Goal: Communication & Community: Answer question/provide support

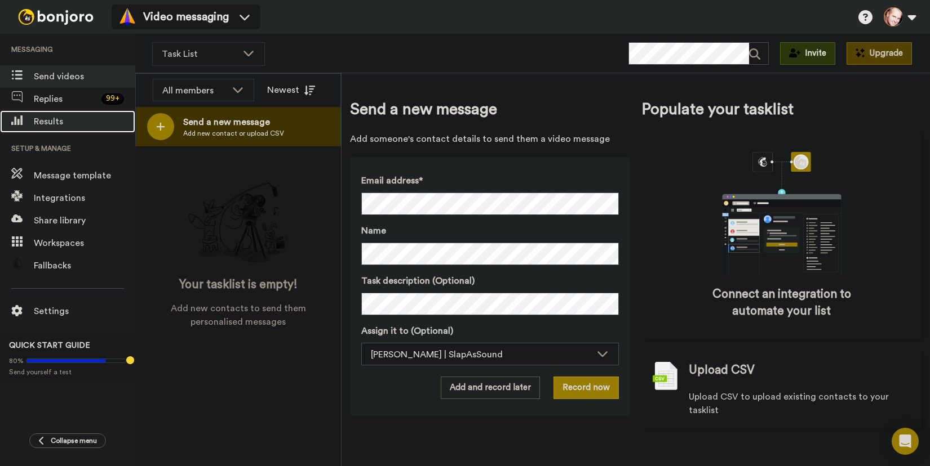
click at [52, 121] on span "Results" at bounding box center [84, 122] width 101 height 14
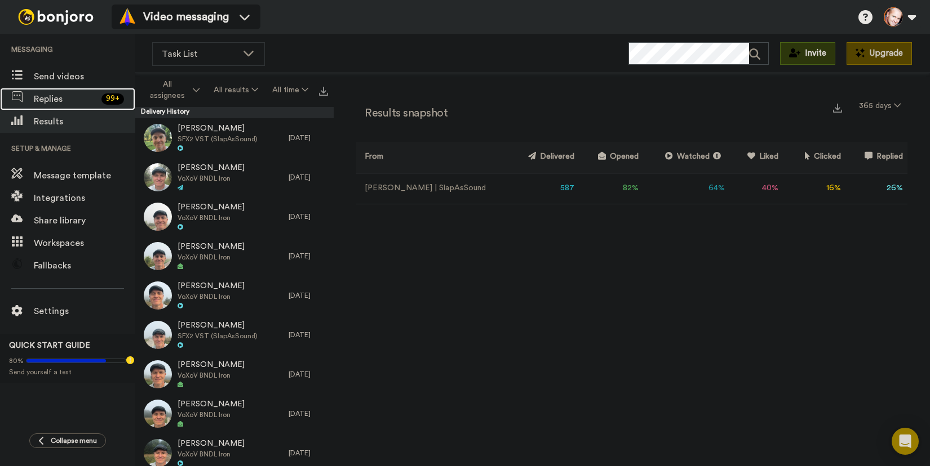
click at [58, 95] on span "Replies" at bounding box center [65, 99] width 63 height 14
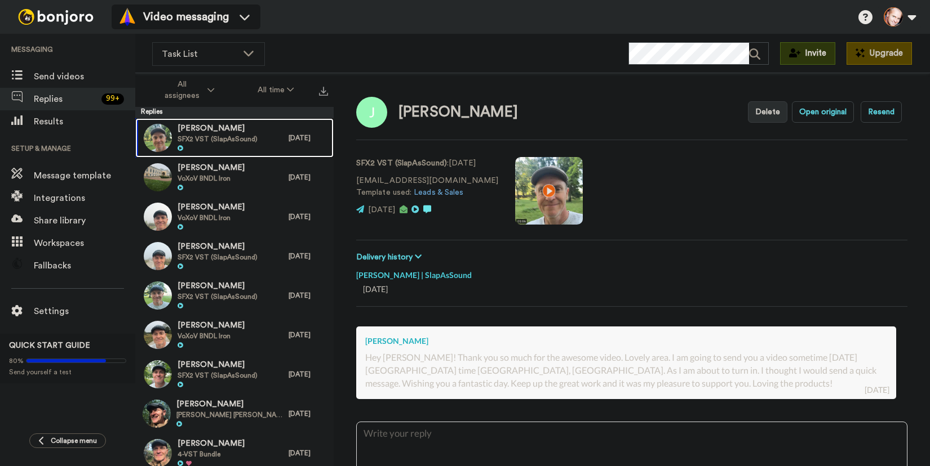
click at [185, 135] on span "SFX2 VST (SlapAsSound)" at bounding box center [217, 139] width 80 height 9
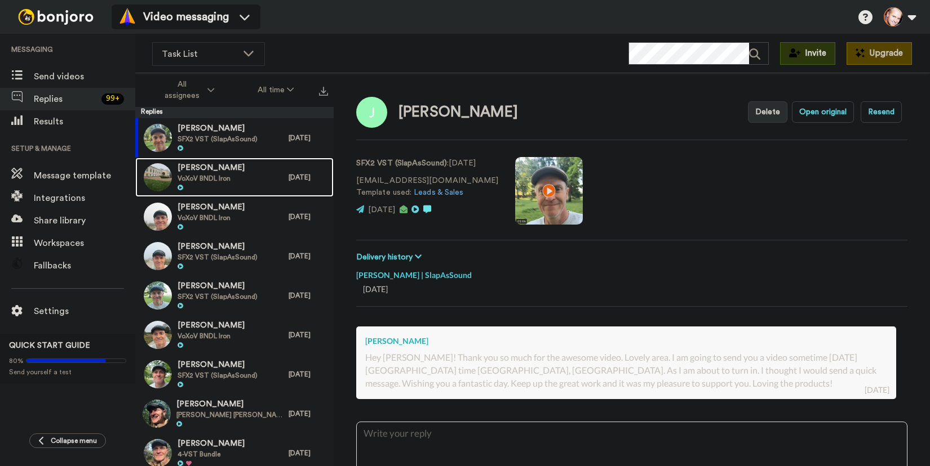
click at [218, 172] on span "Satoshi KATO" at bounding box center [210, 168] width 67 height 11
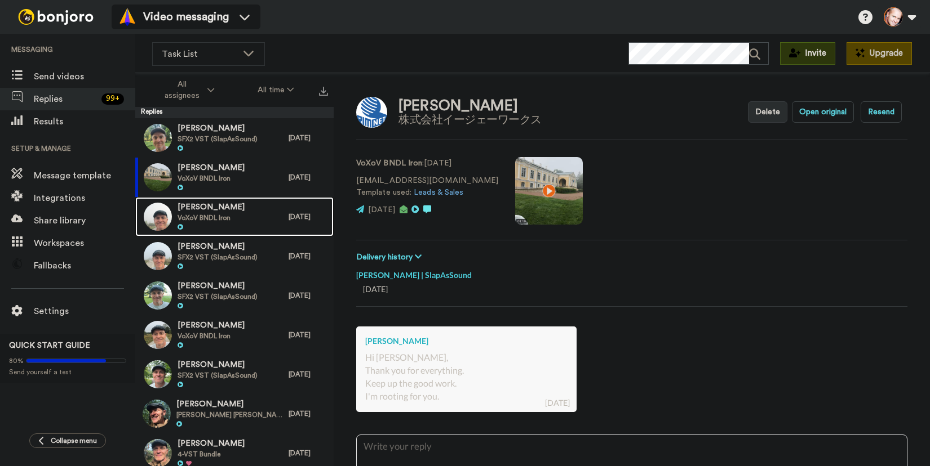
click at [196, 210] on span "David Gerard" at bounding box center [210, 207] width 67 height 11
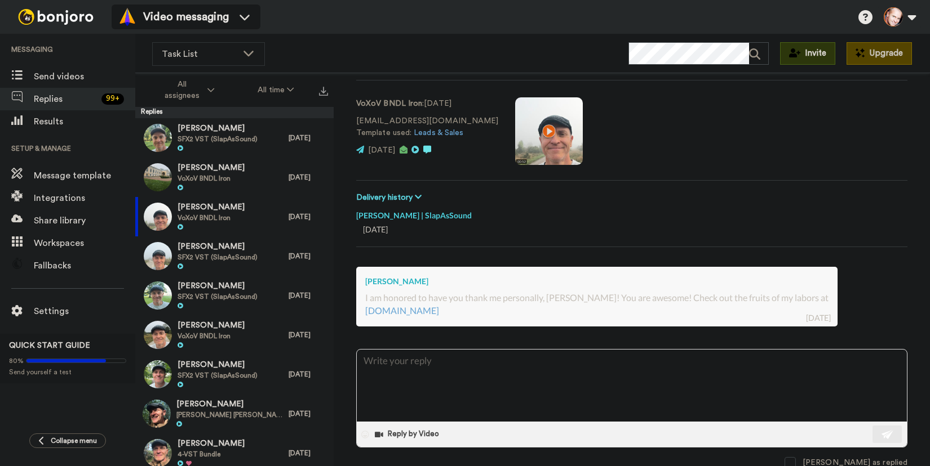
scroll to position [62, 0]
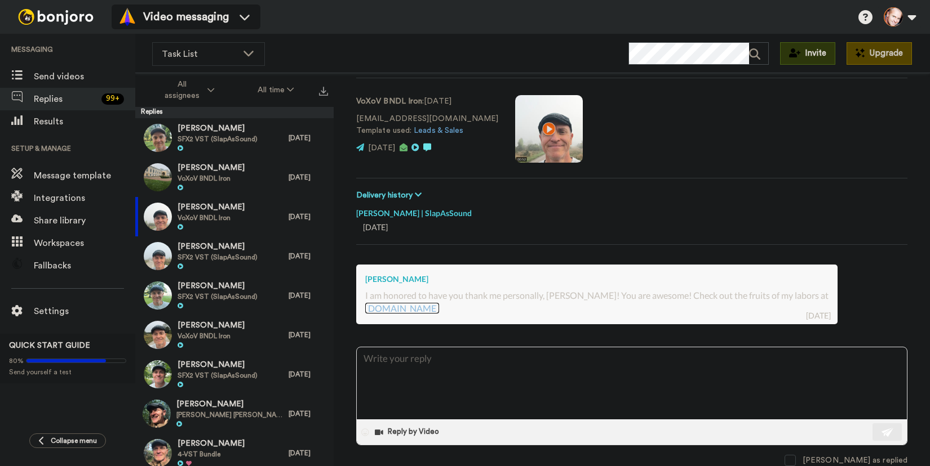
click at [434, 309] on link "www.ambientism.bandcamp.com" at bounding box center [402, 308] width 74 height 11
click at [403, 362] on textarea at bounding box center [632, 384] width 550 height 72
type textarea "x"
type textarea "H"
type textarea "x"
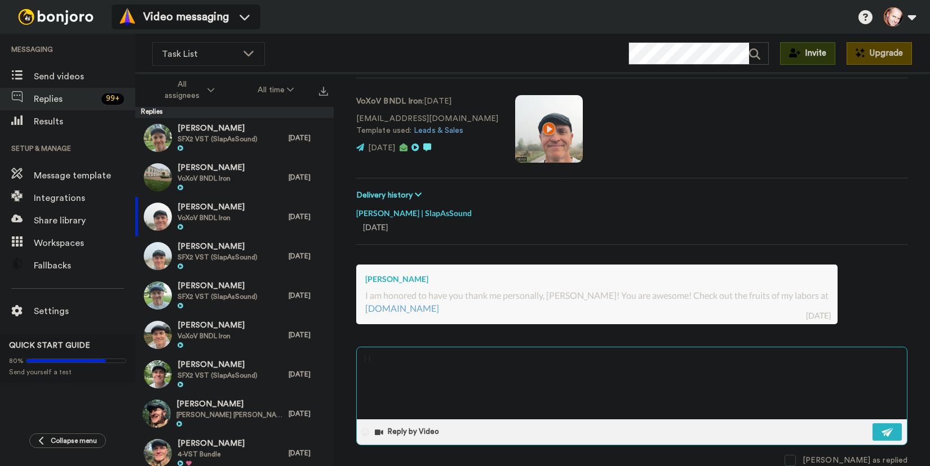
type textarea "Hi"
type textarea "x"
type textarea "Hi"
type textarea "x"
type textarea "Hi D"
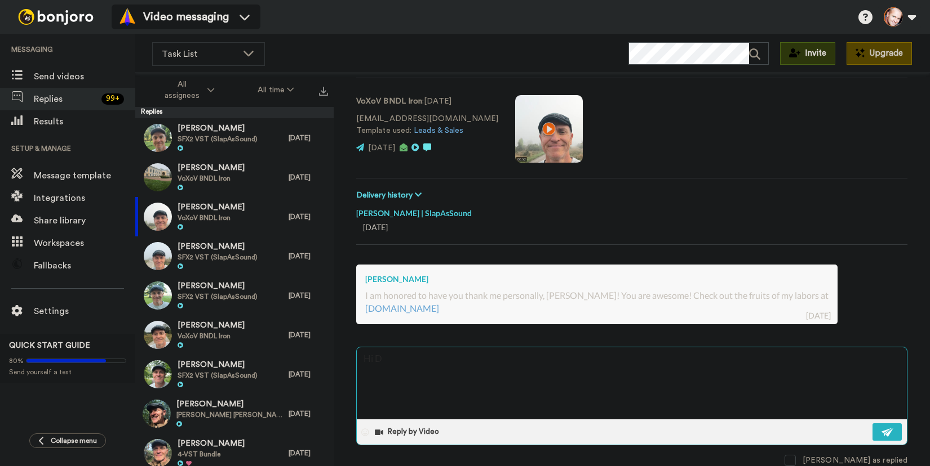
type textarea "x"
type textarea "Hi Da"
type textarea "x"
type textarea "Hi Dav"
type textarea "x"
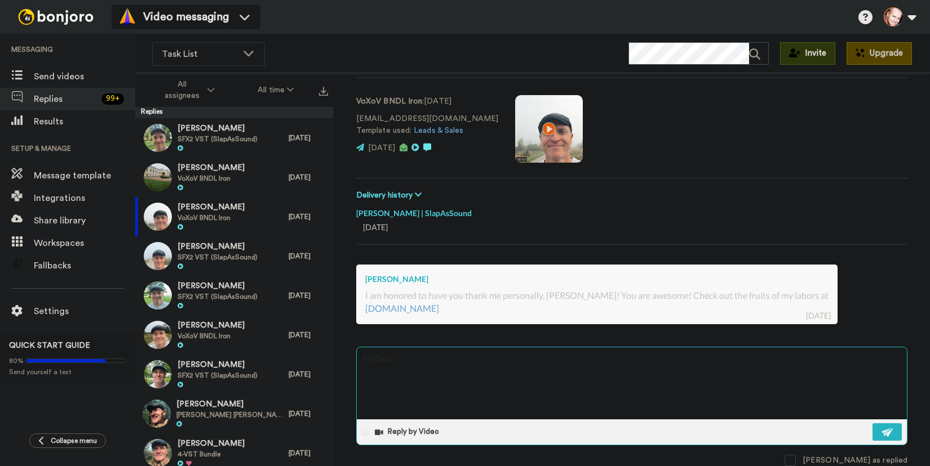
type textarea "Hi Davi"
type textarea "x"
type textarea "Hi David!"
type textarea "x"
type textarea "Hi David!"
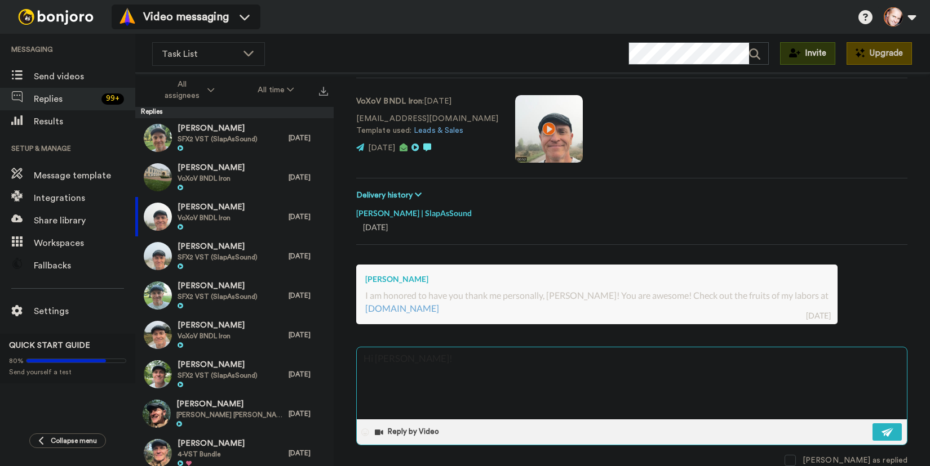
type textarea "x"
type textarea "Hi David!"
type textarea "x"
type textarea "Hi David! A"
type textarea "x"
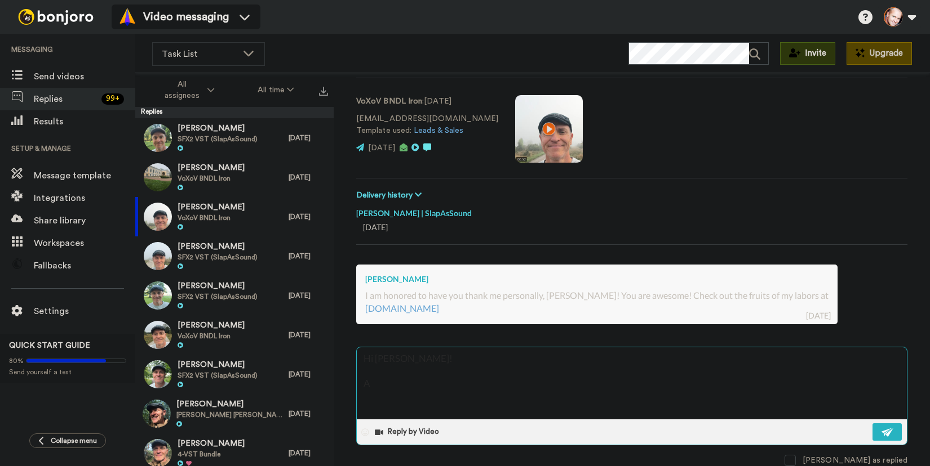
type textarea "Hi David! Aw"
type textarea "x"
type textarea "Hi David! Awe"
type textarea "x"
type textarea "Hi David! Awes"
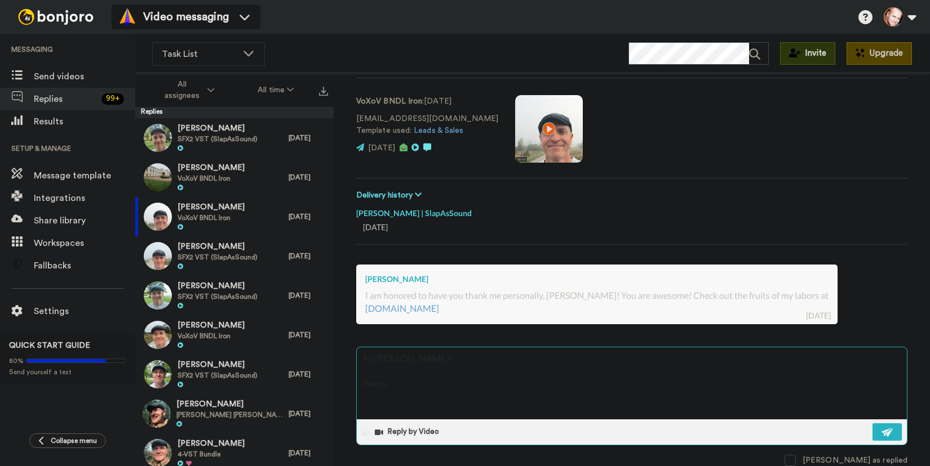
type textarea "x"
type textarea "Hi David! Aweso"
type textarea "x"
type textarea "Hi David! Awesom"
type textarea "x"
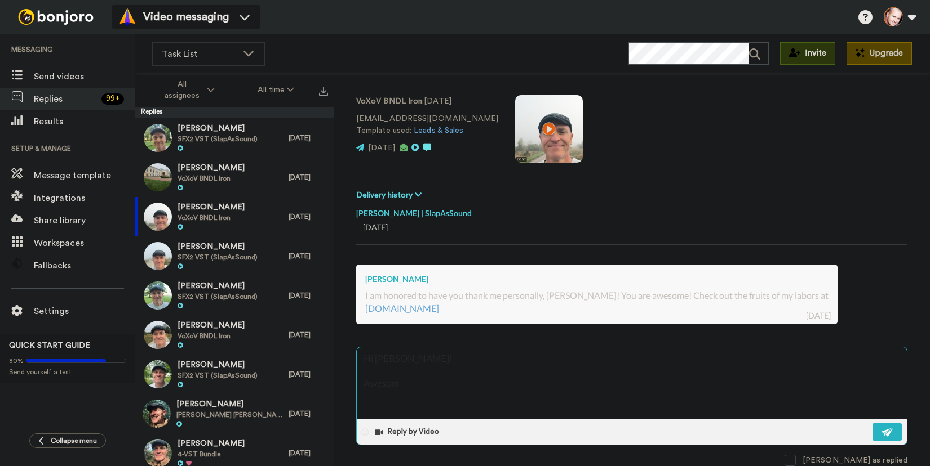
type textarea "Hi David! Awesome"
type textarea "x"
type textarea "Hi David! Awesome"
type textarea "x"
type textarea "Hi David! Awesome m"
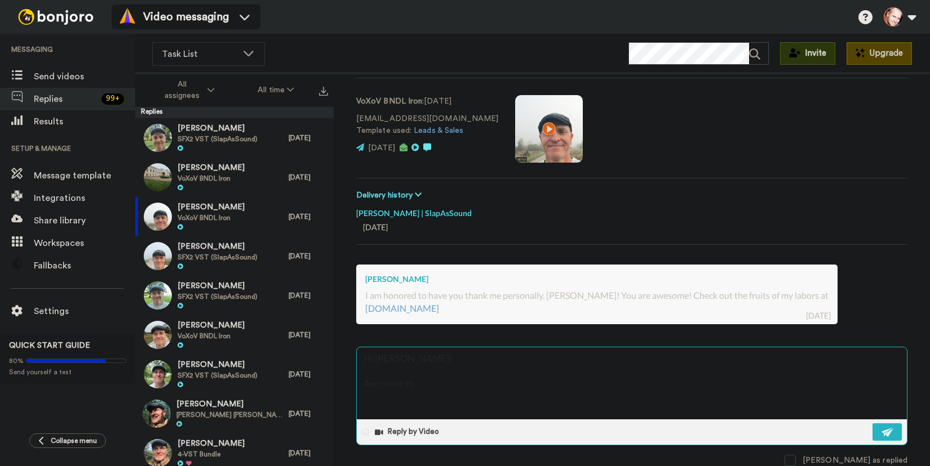
type textarea "x"
type textarea "Hi David! Awesome mu"
type textarea "x"
type textarea "Hi David! Awesome mus"
type textarea "x"
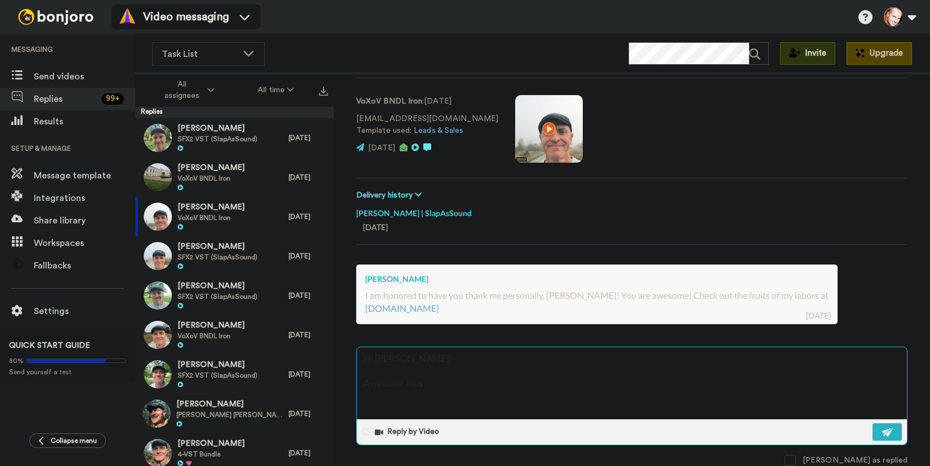
type textarea "Hi David! Awesome musi"
type textarea "x"
type textarea "Hi David! Awesome music"
type textarea "x"
type textarea "Hi David! Awesome music,"
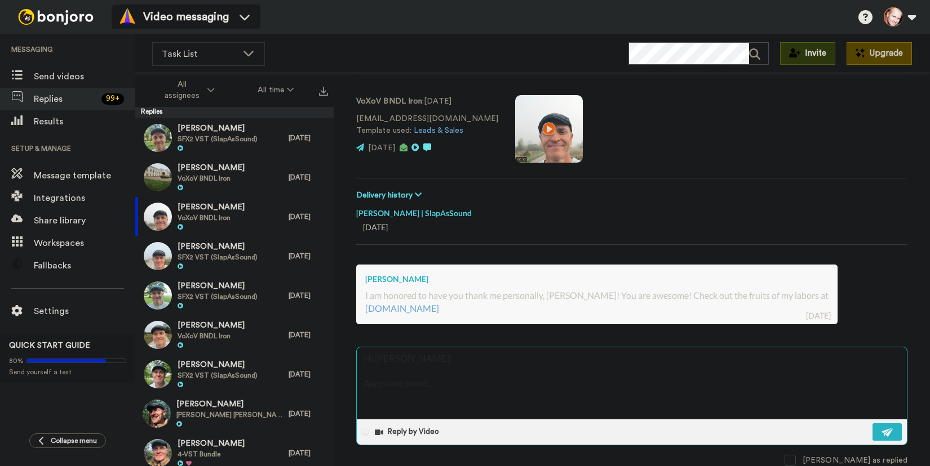
type textarea "x"
type textarea "Hi David! Awesome music,"
type textarea "x"
type textarea "Hi David! Awesome music, T"
type textarea "x"
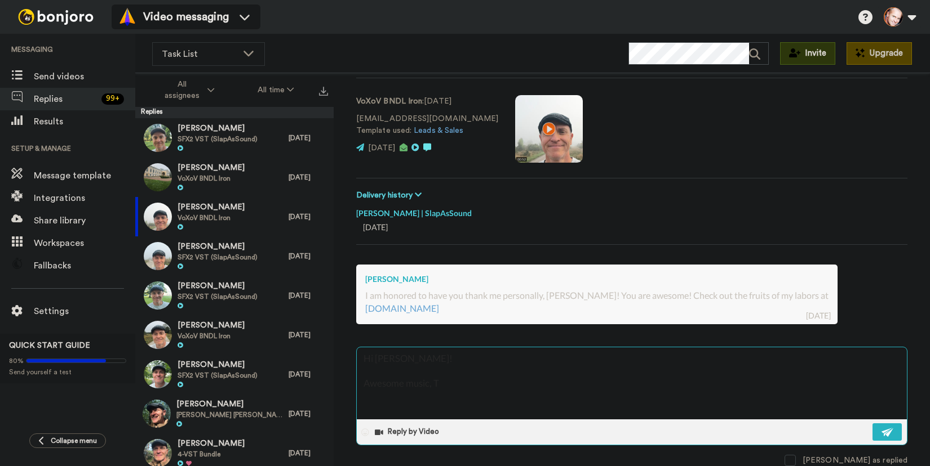
type textarea "Hi David! Awesome music, Th"
type textarea "x"
type textarea "Hi David! Awesome music, Tha"
type textarea "x"
type textarea "Hi David! Awesome music, Than"
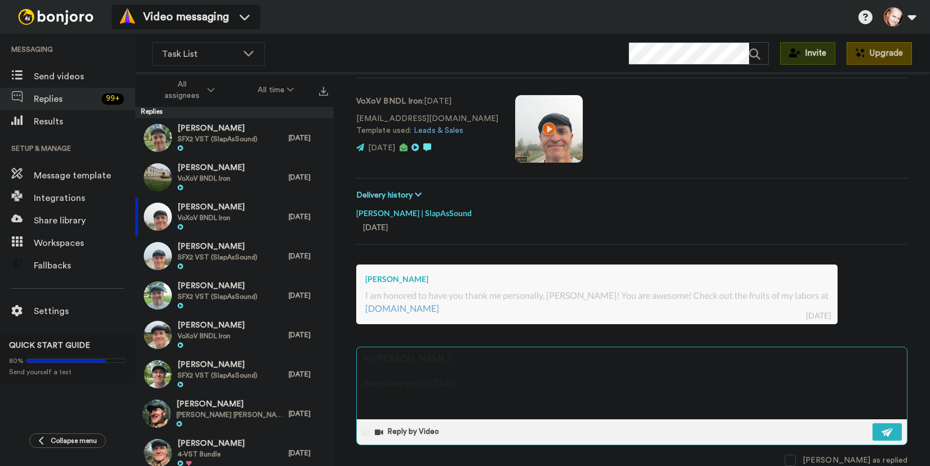
type textarea "x"
type textarea "Hi David! Awesome music, Thank"
type textarea "x"
type textarea "Hi David! Awesome music, Thank"
type textarea "x"
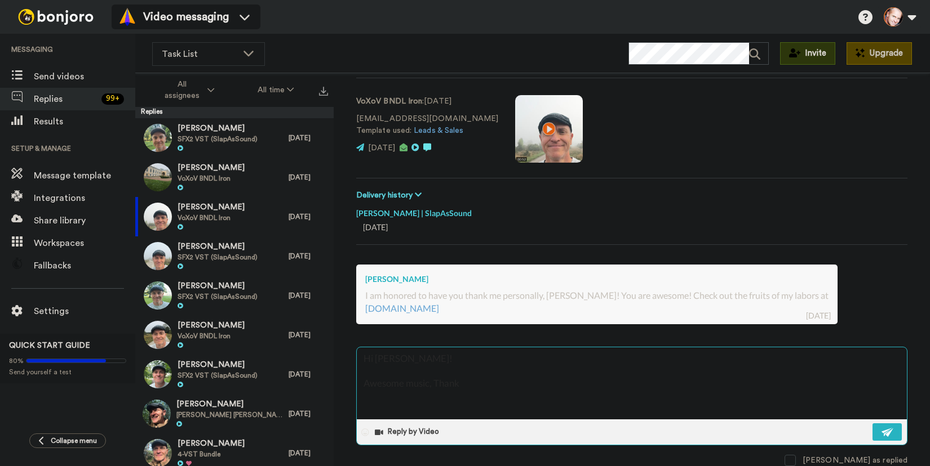
type textarea "Hi David! Awesome music, Thank y"
type textarea "x"
type textarea "Hi David! Awesome music, Thank yo"
type textarea "x"
type textarea "Hi David! Awesome music, Thank you!"
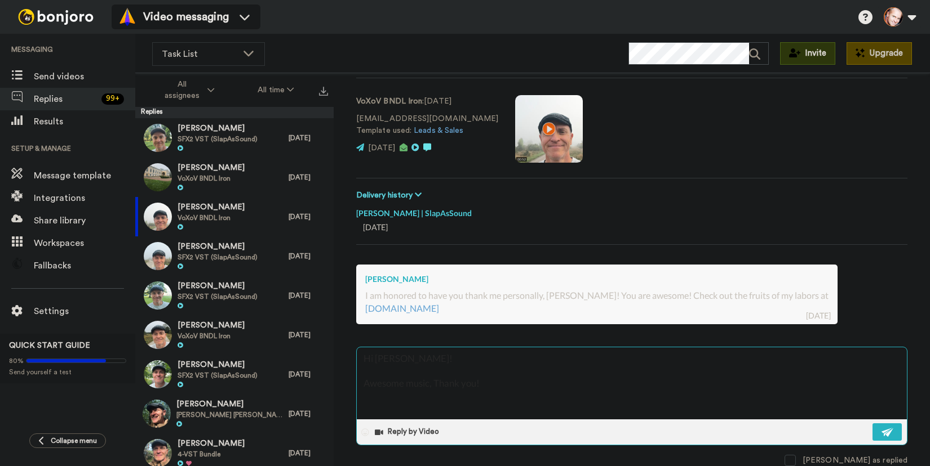
type textarea "x"
type textarea "Hi David! Awesome music, Thank you!!"
type textarea "x"
type textarea "Hi David! Awesome music, Thank you!!!"
type textarea "x"
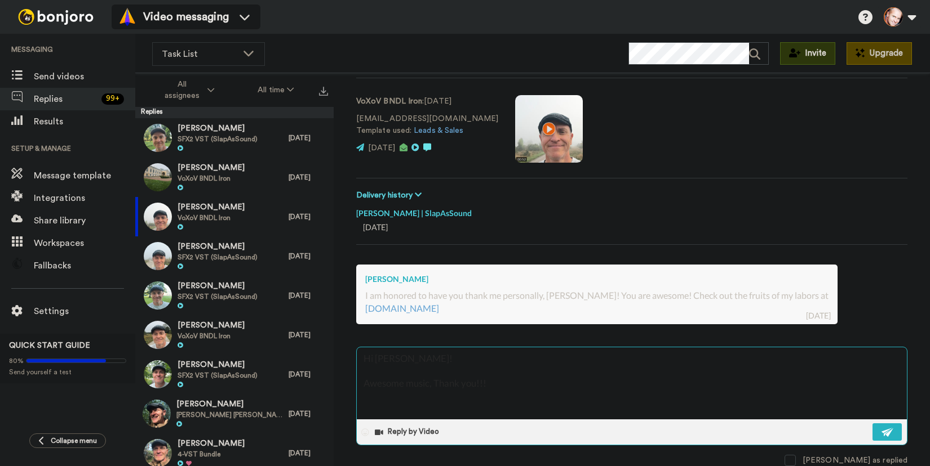
type textarea "Hi David! Awesome music, Thank you!!"
type textarea "x"
type textarea "Hi David! Awesome music, Thank you!"
type textarea "x"
type textarea "Hi David! Awesome music, Thank you"
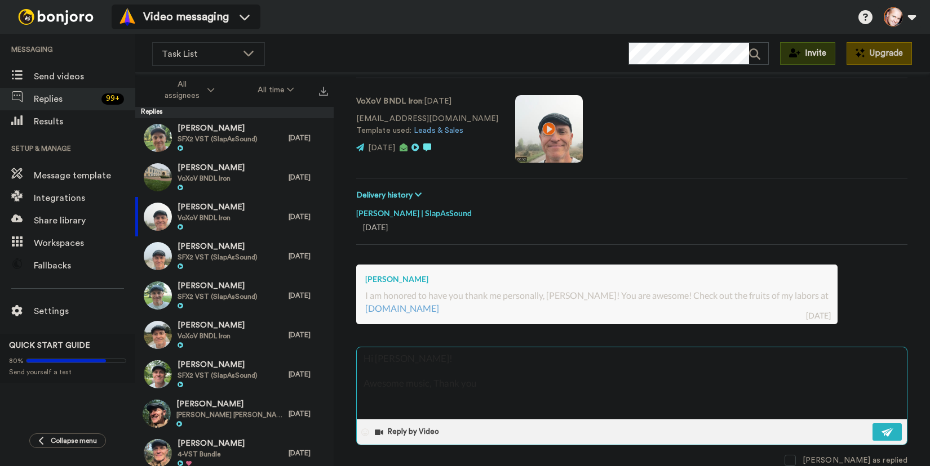
type textarea "x"
type textarea "Hi David! Awesome music, Thank you"
type textarea "x"
type textarea "Hi David! Awesome music, Thank you f"
type textarea "x"
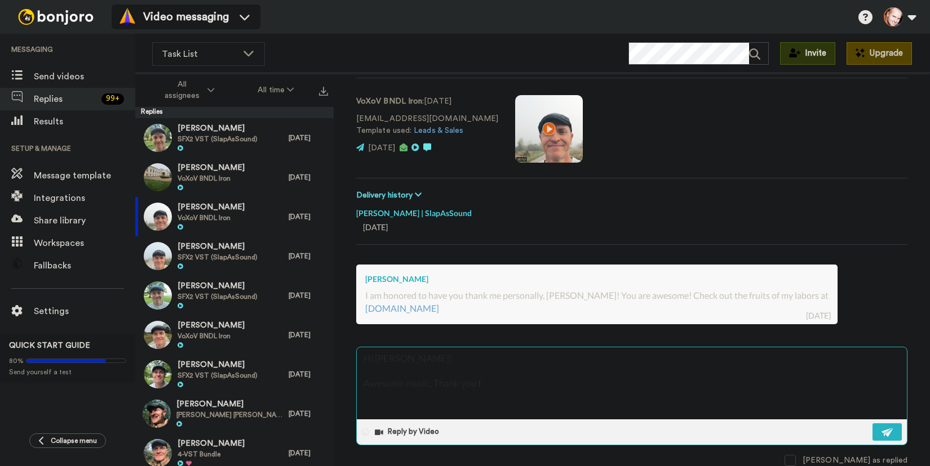
type textarea "Hi David! Awesome music, Thank you fo"
type textarea "x"
type textarea "Hi David! Awesome music, Thank you for"
type textarea "x"
type textarea "Hi David! Awesome music, Thank you for"
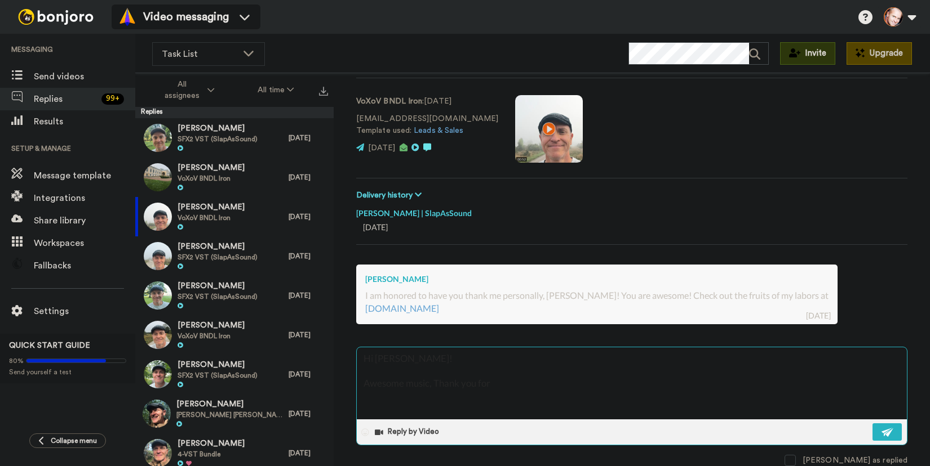
type textarea "x"
type textarea "Hi David! Awesome music, Thank you for t"
type textarea "x"
type textarea "Hi David! Awesome music, Thank you for th"
type textarea "x"
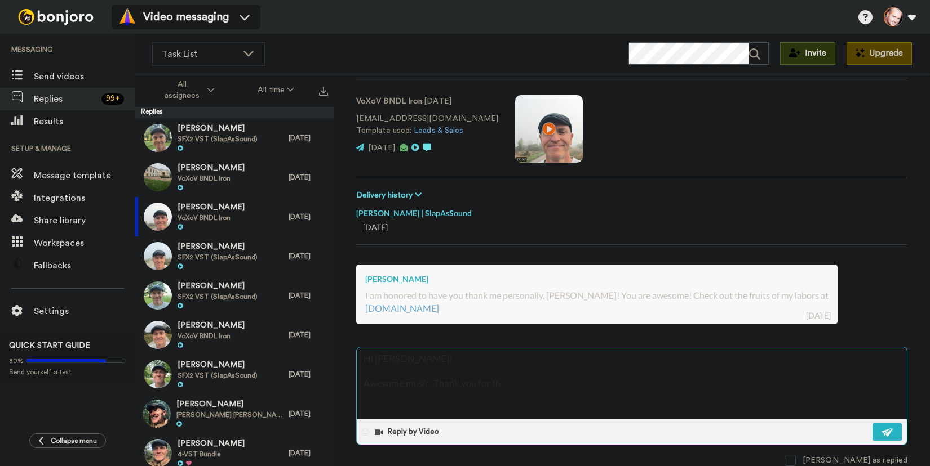
type textarea "Hi David! Awesome music, Thank you for the"
type textarea "x"
type textarea "Hi David! Awesome music, Thank you for the"
type textarea "x"
type textarea "Hi David! Awesome music, Thank you for the l"
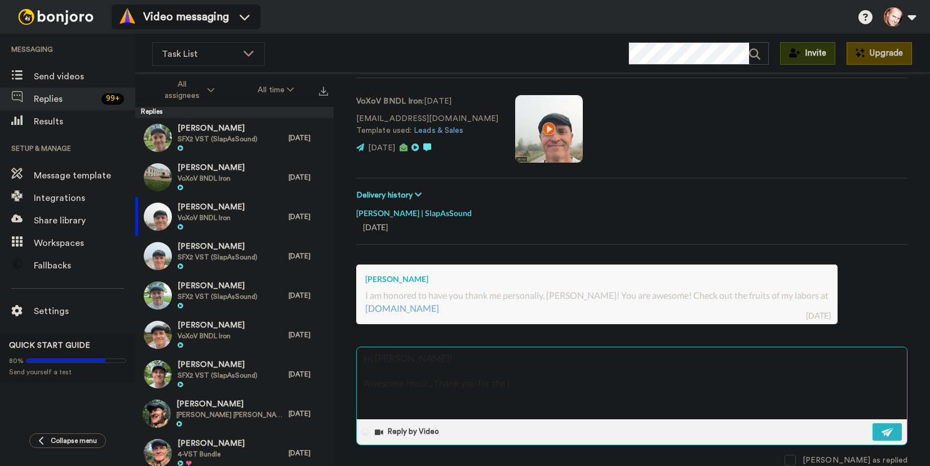
type textarea "x"
type textarea "Hi David! Awesome music, Thank you for the li"
type textarea "x"
type textarea "Hi David! Awesome music, Thank you for the lin"
type textarea "x"
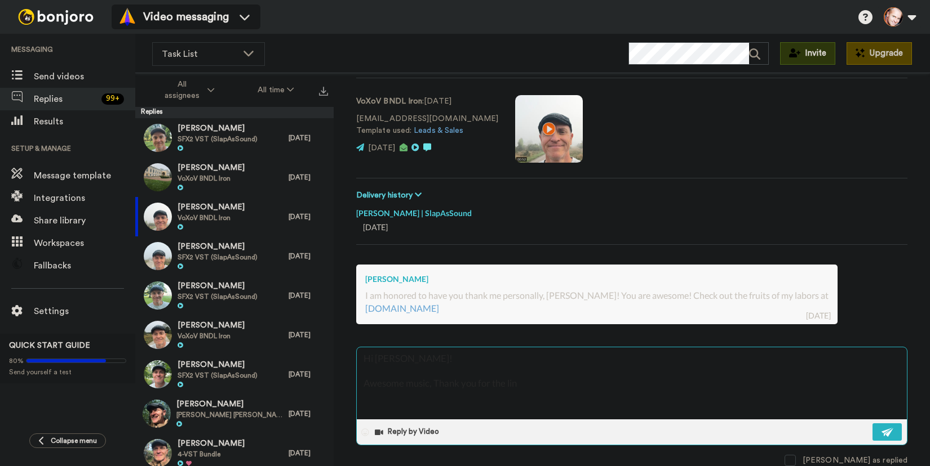
type textarea "Hi David! Awesome music, Thank you for the link"
type textarea "x"
type textarea "Hi David! Awesome music, Thank you for the link."
type textarea "x"
type textarea "Hi David! Awesome music, Thank you for the link."
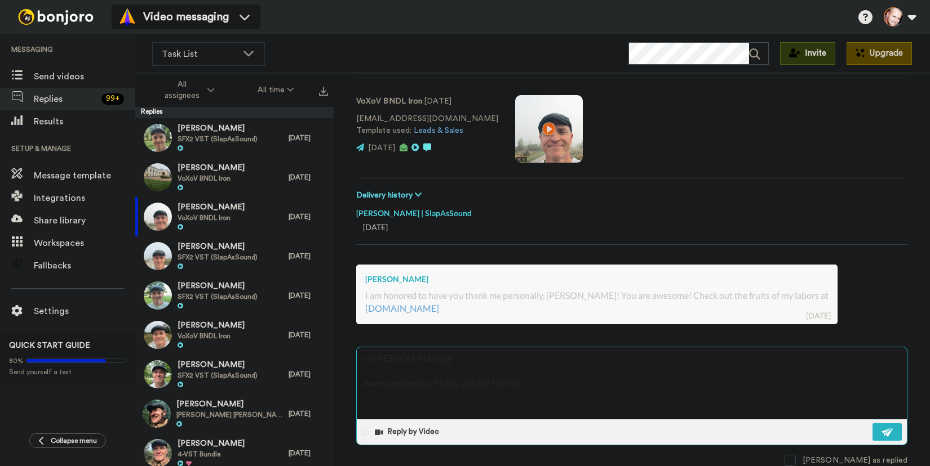
type textarea "x"
type textarea "Hi David! Awesome music, Thank you for the link. M"
type textarea "x"
type textarea "Hi David! Awesome music, Thank you for the link. Ma"
type textarea "x"
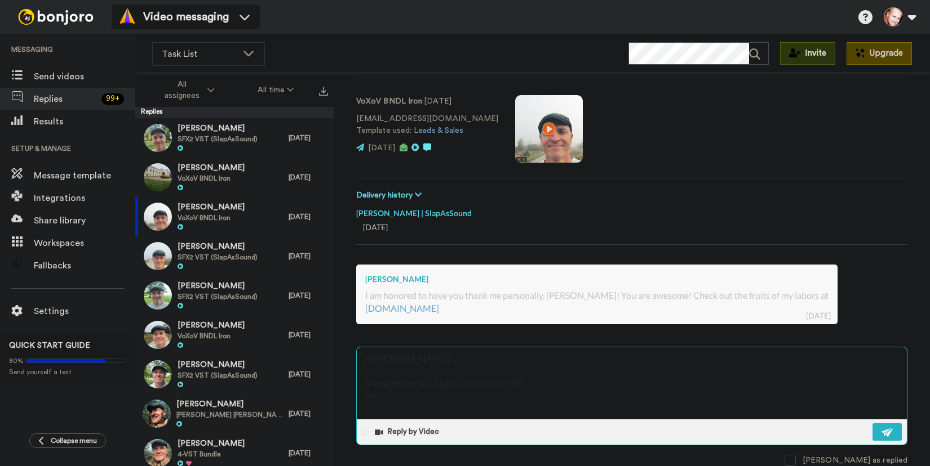
type textarea "Hi David! Awesome music, Thank you for the link. Mar"
type textarea "x"
type textarea "Hi David! Awesome music, Thank you for the link. Mark"
type textarea "x"
type textarea "Hi David! Awesome music, Thank you for the link. Marko"
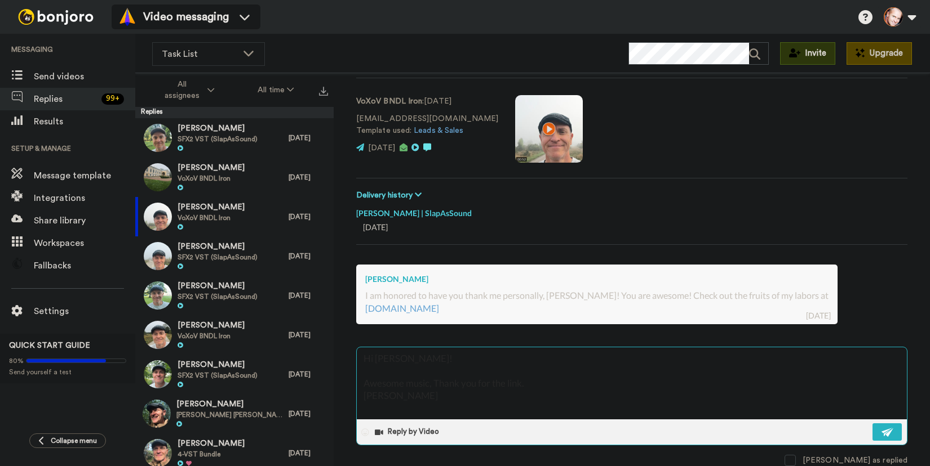
click at [432, 386] on textarea "Hi David! Awesome music, Thank you for the link. Marko" at bounding box center [632, 384] width 550 height 72
type textarea "x"
type textarea "Hi David! Awesome music! Thank you for the link. Marko"
click at [526, 383] on textarea "Hi David! Awesome music! Thank you for the link. Marko" at bounding box center [632, 384] width 550 height 72
type textarea "x"
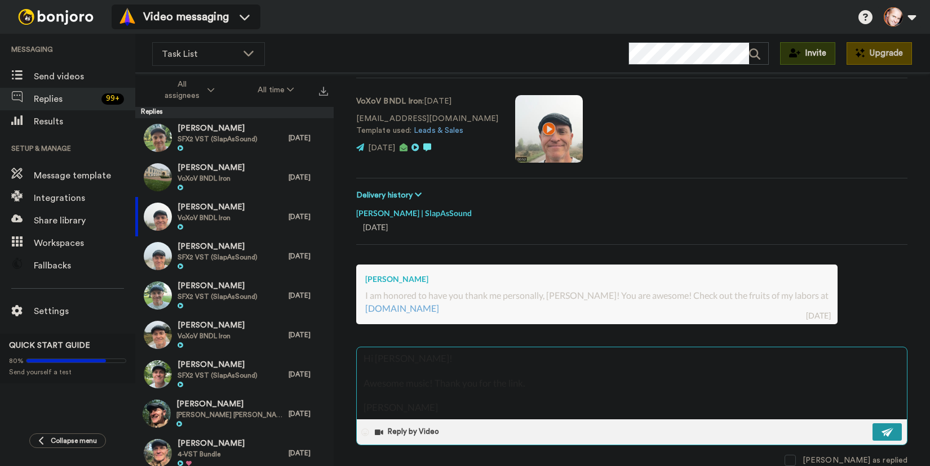
type textarea "Hi David! Awesome music! Thank you for the link. Marko"
click at [881, 430] on img at bounding box center [887, 432] width 12 height 9
type textarea "x"
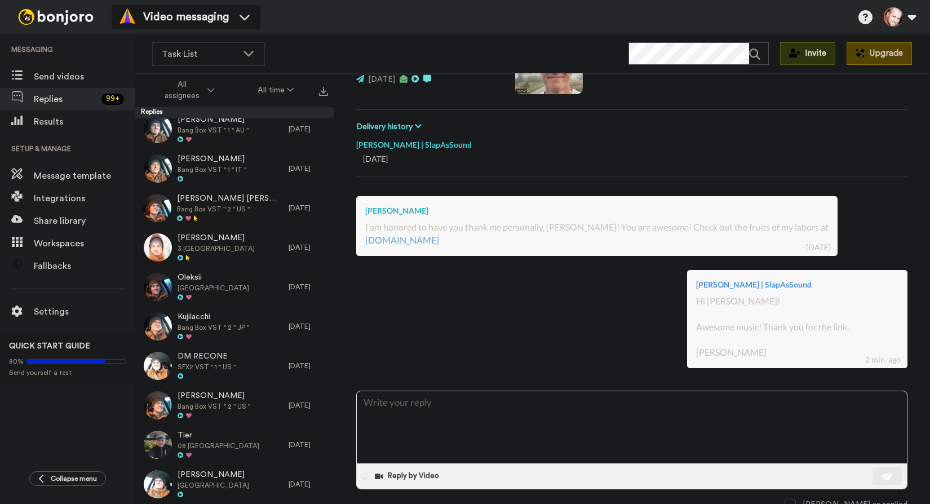
scroll to position [41289, 0]
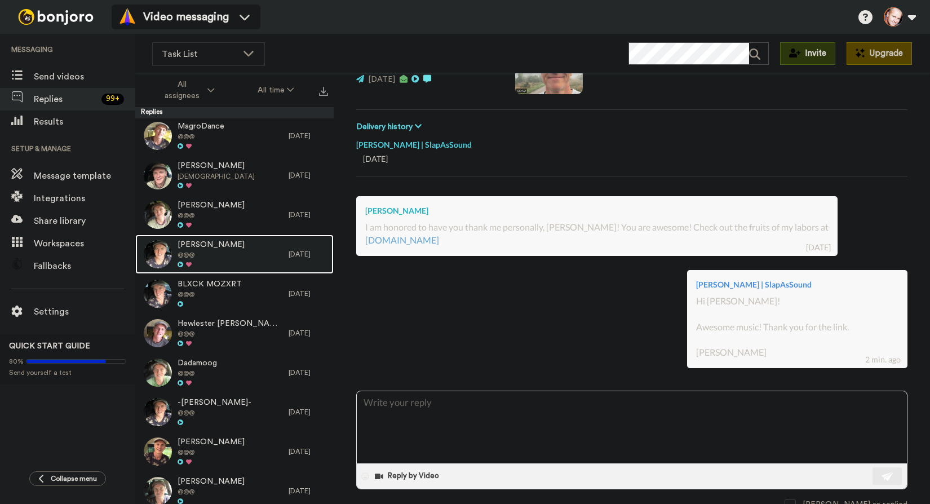
click at [204, 253] on span "@@@" at bounding box center [210, 255] width 67 height 9
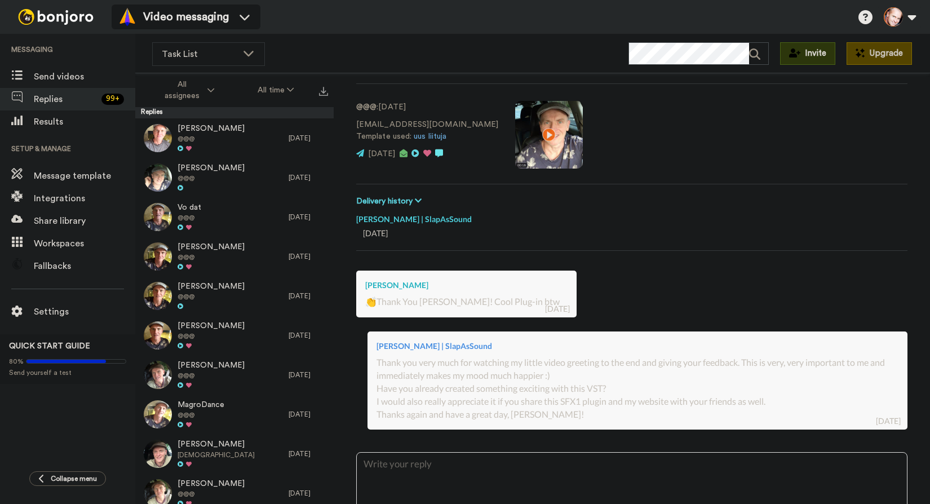
scroll to position [40895, 0]
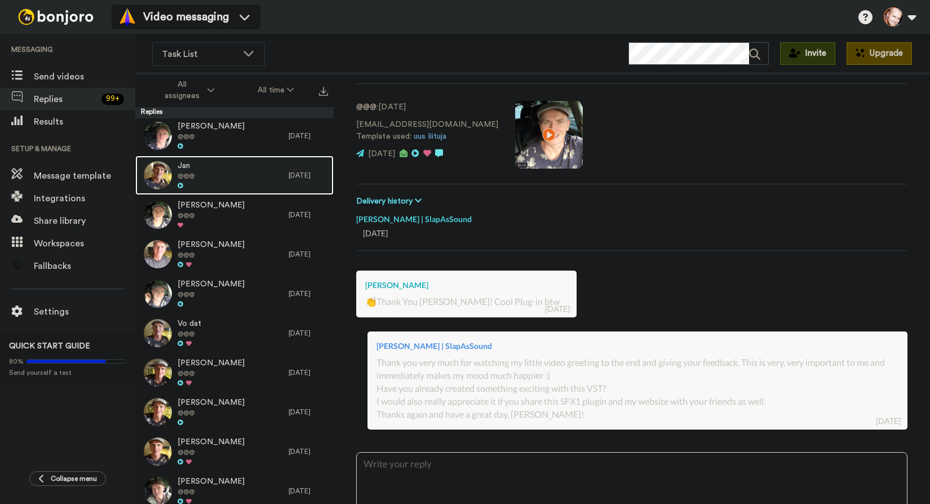
click at [196, 179] on div "Jan @@@" at bounding box center [211, 174] width 153 height 39
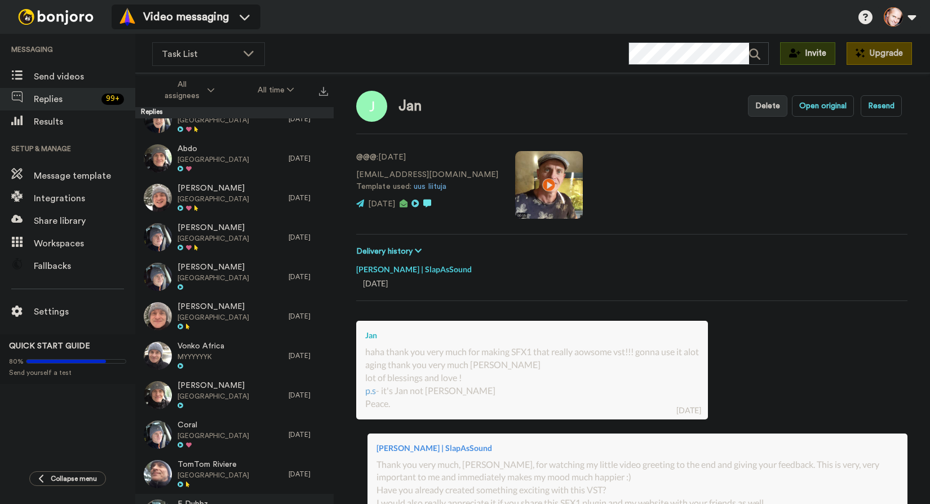
scroll to position [30299, 0]
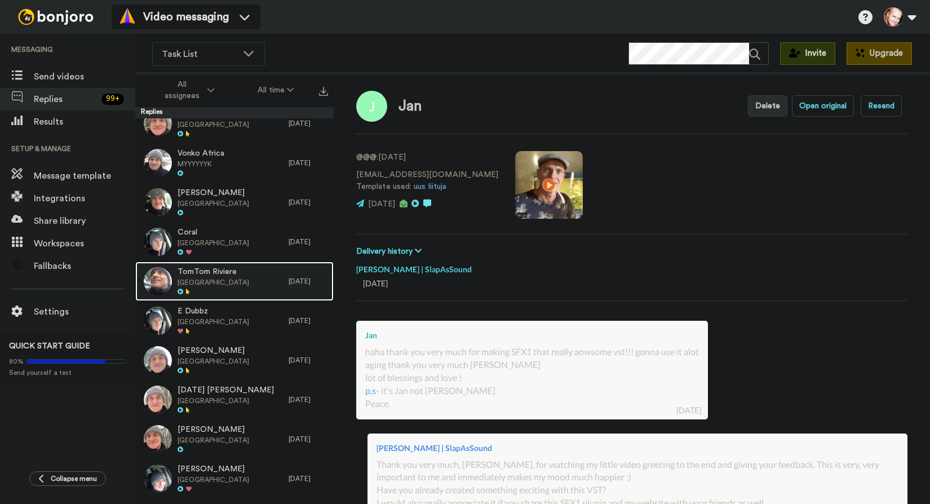
click at [226, 280] on span "Sweden" at bounding box center [213, 282] width 72 height 9
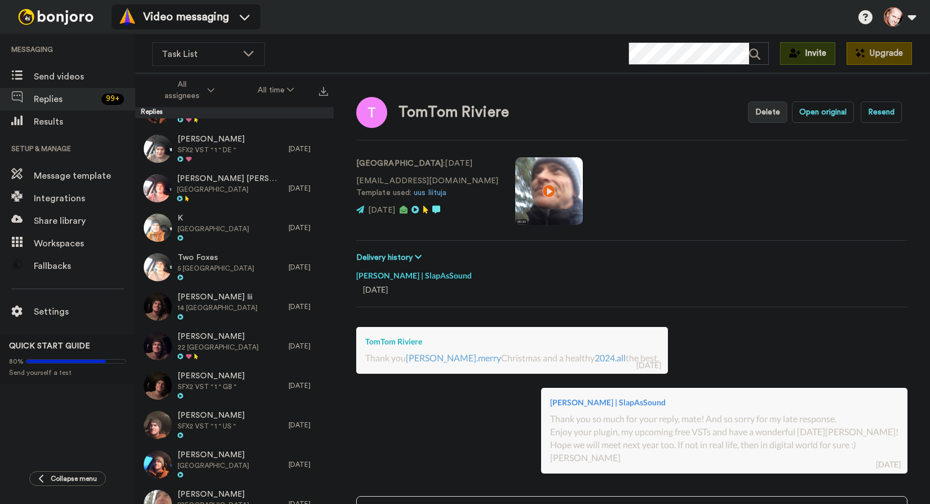
scroll to position [22016, 0]
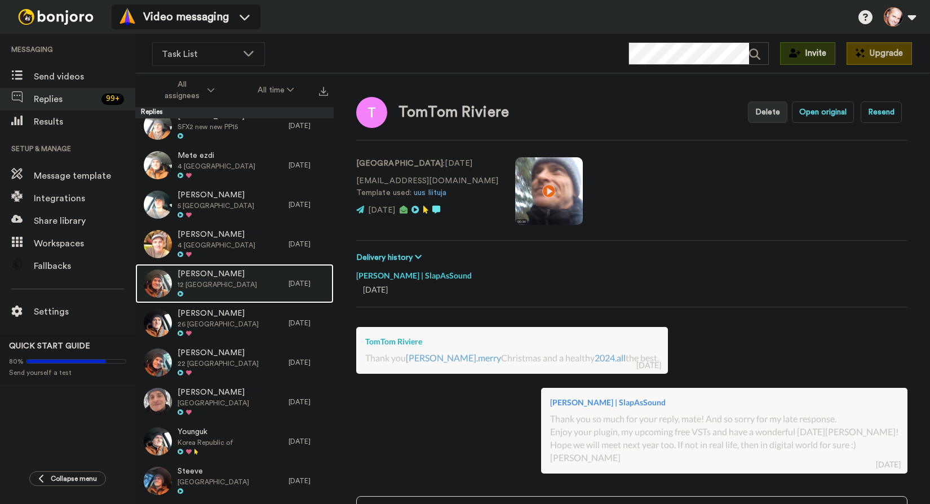
click at [255, 284] on div "Alain 12 Belgium" at bounding box center [211, 283] width 153 height 39
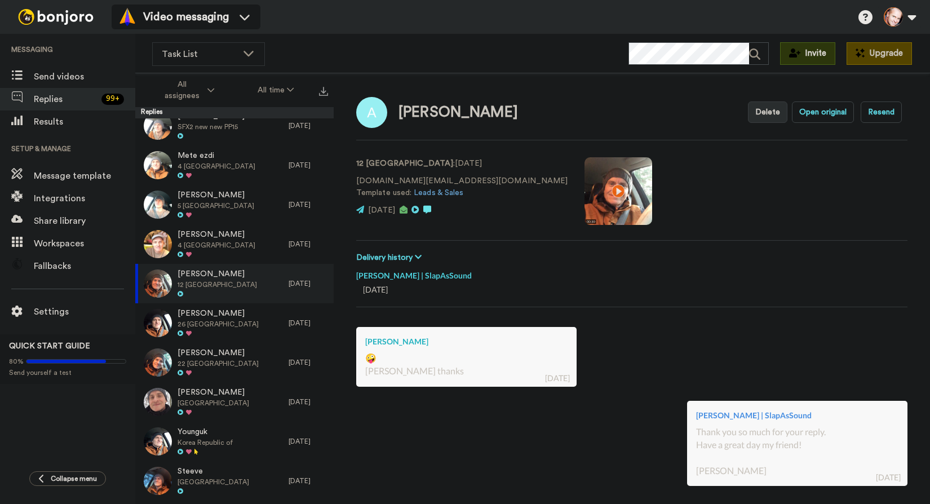
scroll to position [11485, 0]
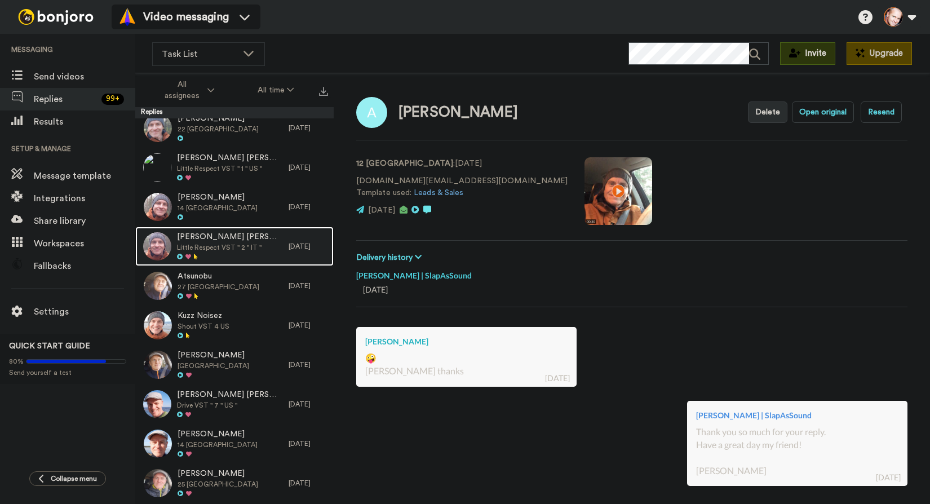
click at [238, 234] on span "Kaou Nkenfack Steve Charly" at bounding box center [230, 237] width 106 height 11
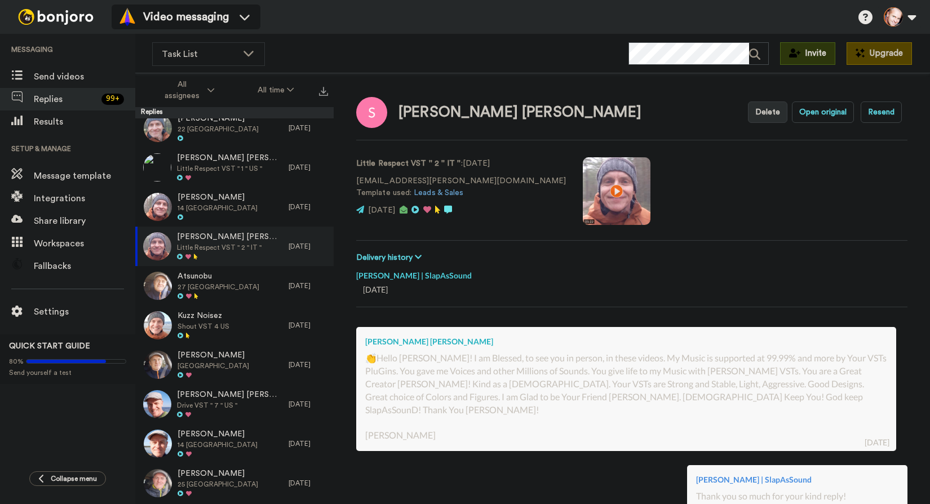
scroll to position [56, 0]
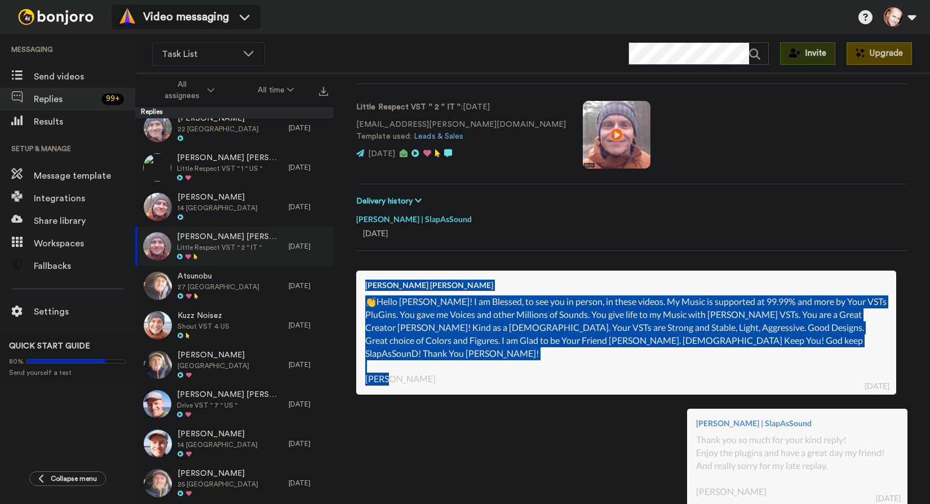
drag, startPoint x: 364, startPoint y: 284, endPoint x: 407, endPoint y: 365, distance: 92.0
click at [407, 365] on div "Kaou Nkenfack Steve Charly 👏Hello Marko! I am Blessed, to see you in person, in…" at bounding box center [626, 332] width 540 height 124
copy div "Kaou Nkenfack Steve Charly 👏Hello Marko! I am Blessed, to see you in person, in…"
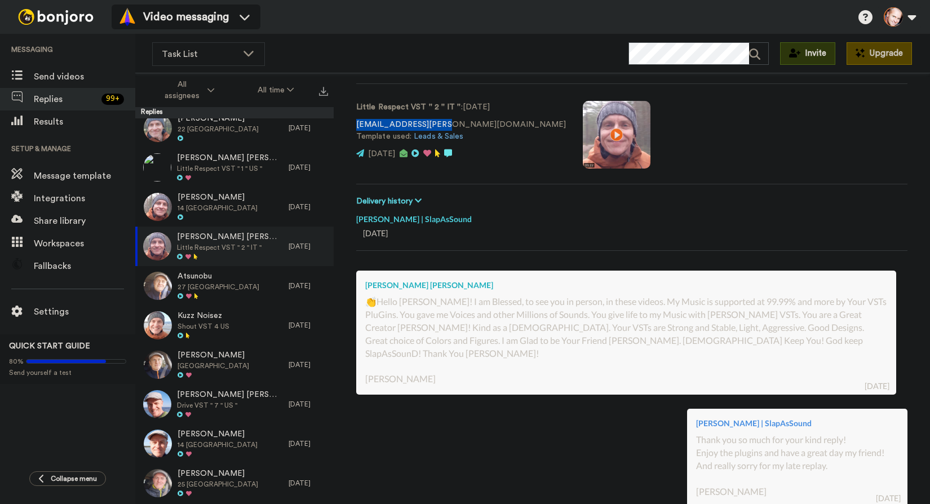
drag, startPoint x: 356, startPoint y: 124, endPoint x: 436, endPoint y: 124, distance: 80.0
click at [436, 124] on p "kaou.steve@gmail.com Template used: Leads & Sales" at bounding box center [461, 131] width 210 height 24
copy p "kaou.steve@gmail.com"
click at [582, 130] on video at bounding box center [616, 135] width 68 height 68
click at [582, 134] on video at bounding box center [616, 135] width 68 height 68
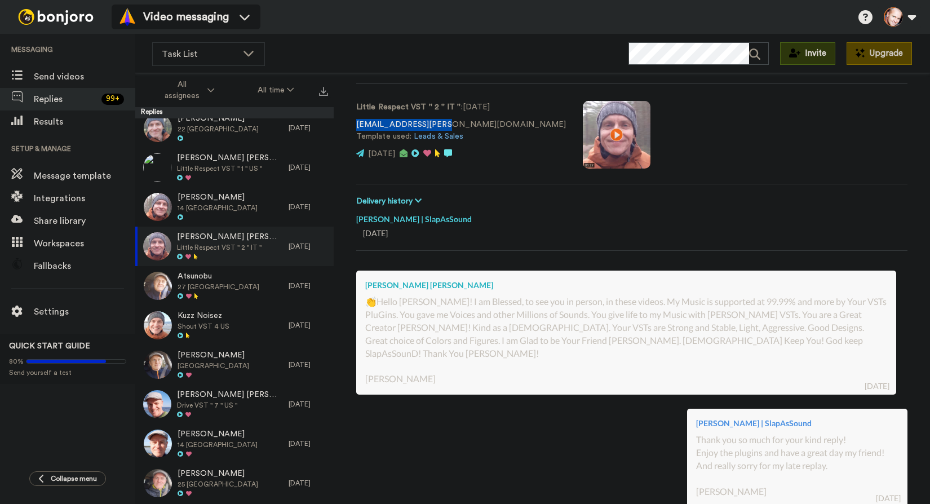
click at [582, 134] on video at bounding box center [616, 135] width 68 height 68
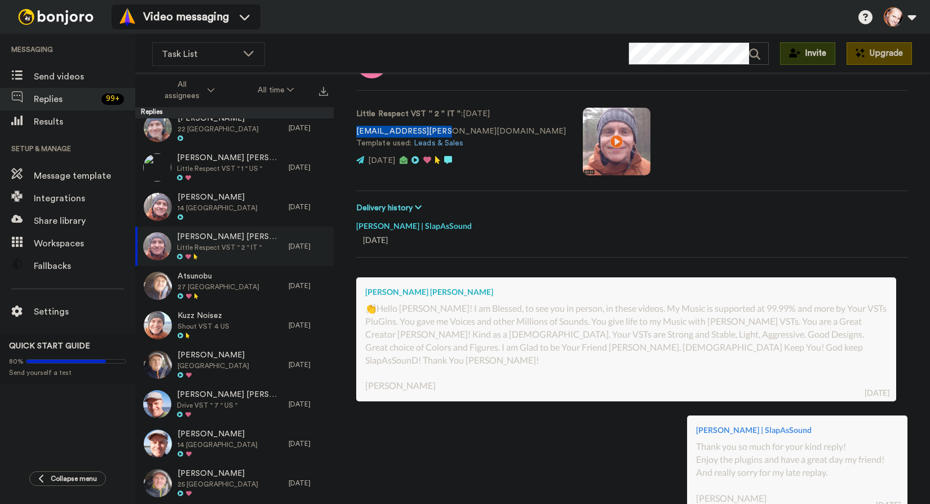
scroll to position [0, 0]
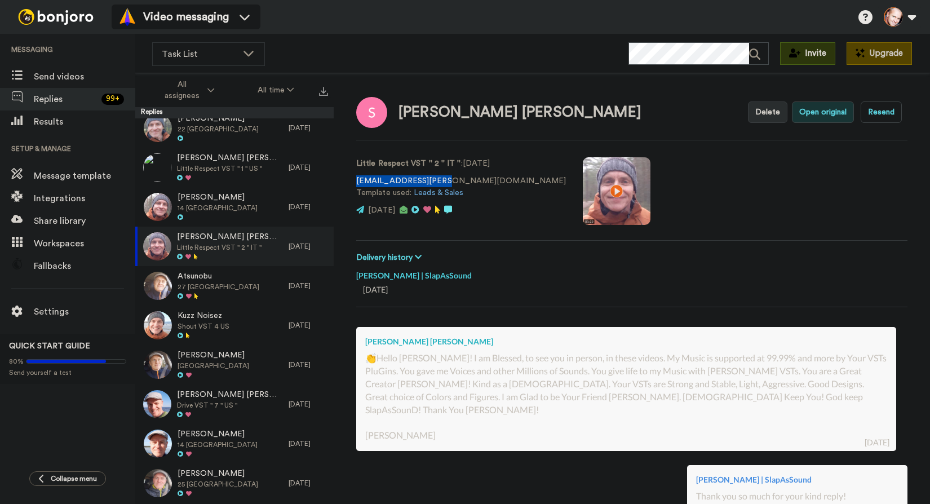
click at [825, 109] on button "Open original" at bounding box center [822, 111] width 62 height 21
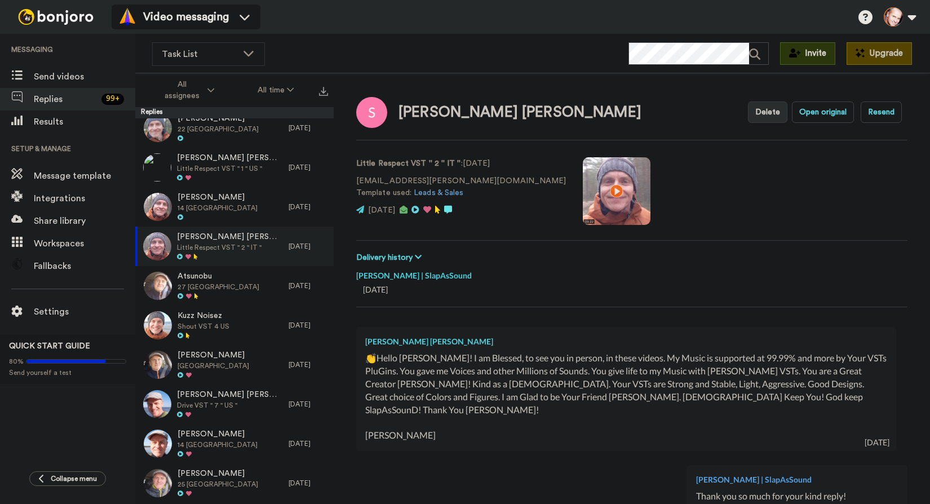
click at [634, 166] on div "Little Respect VST '' 2 '' IT '' : 1 yr. ago kaou.steve@gmail.com Template used…" at bounding box center [631, 190] width 551 height 77
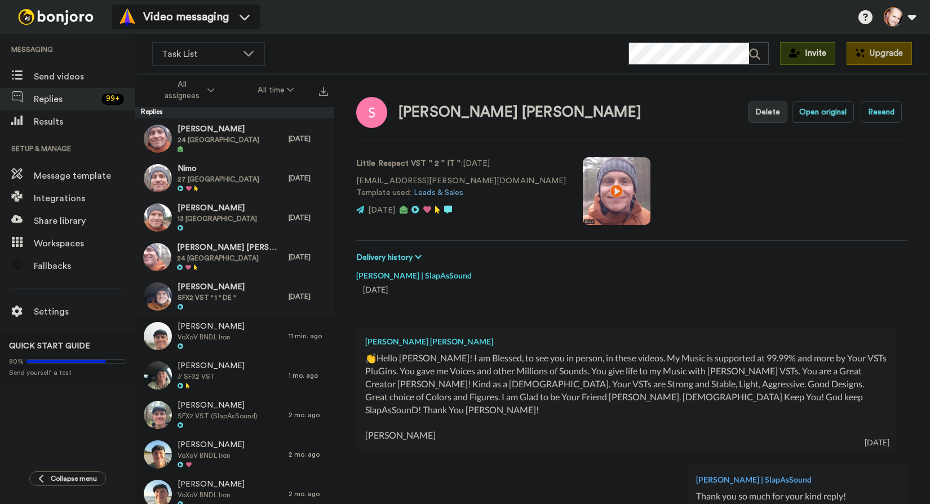
scroll to position [5706, 0]
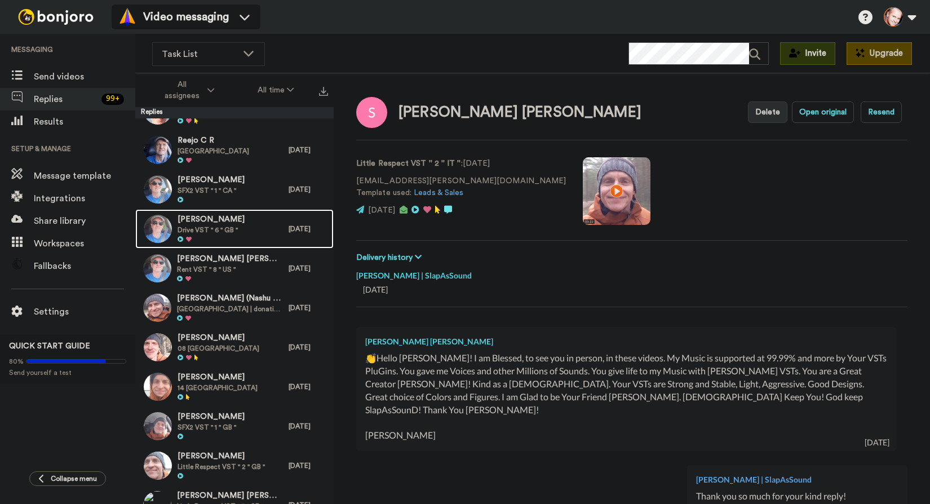
click at [229, 221] on span "Mark Faulkes" at bounding box center [210, 219] width 67 height 11
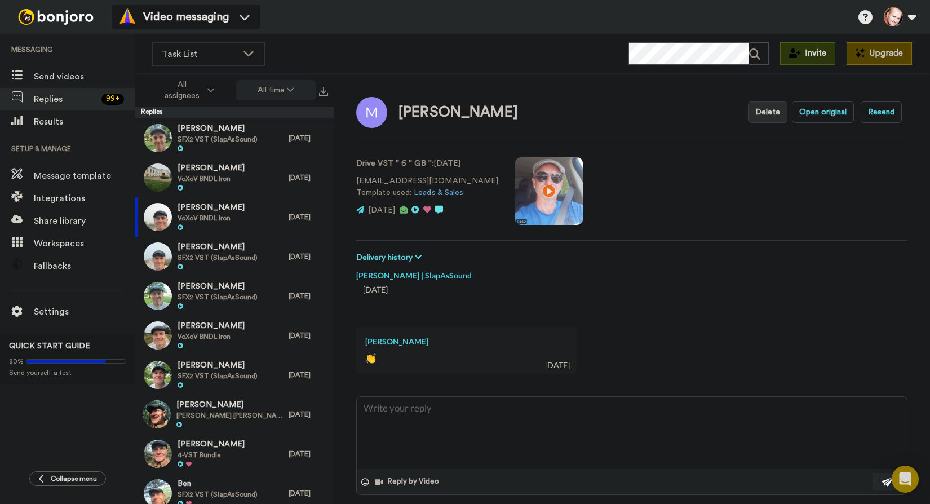
click at [272, 90] on button "All time" at bounding box center [276, 90] width 80 height 20
click at [222, 214] on span "VoXoV BNDL Iron" at bounding box center [210, 218] width 67 height 9
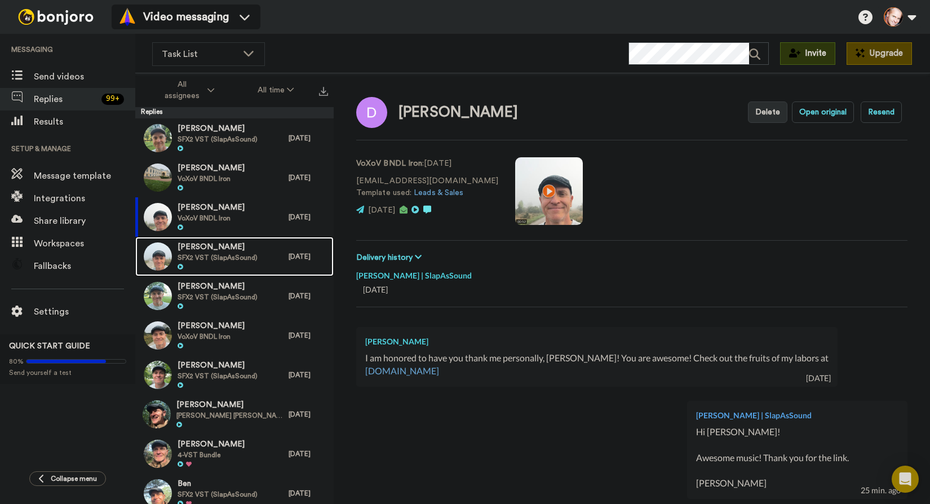
click at [204, 250] on span "Scott Singley" at bounding box center [217, 247] width 80 height 11
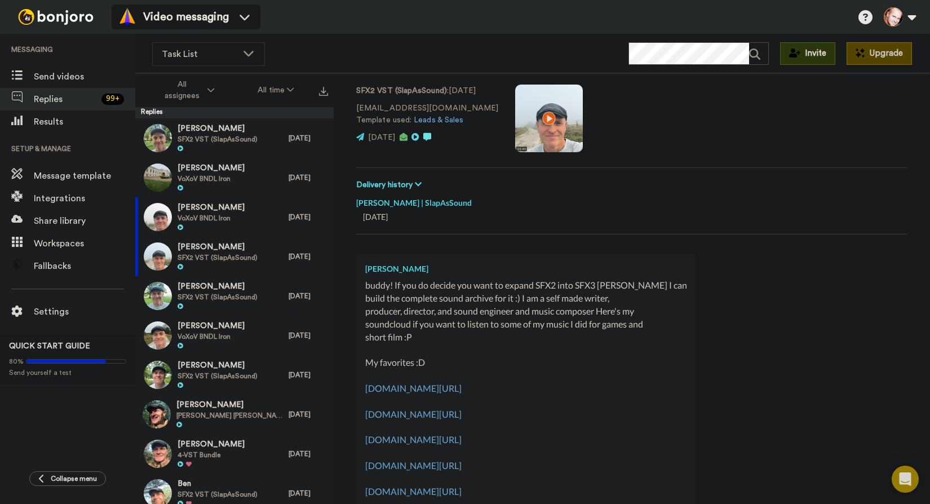
scroll to position [354, 0]
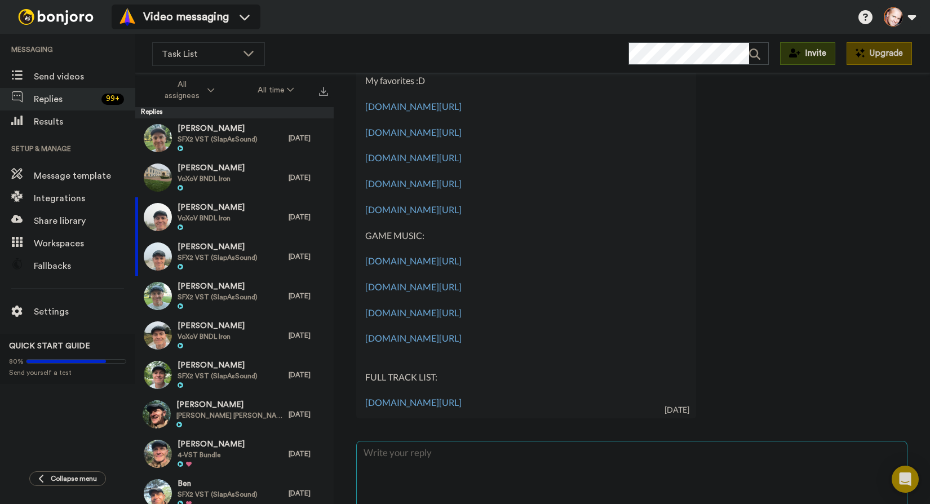
click at [469, 457] on textarea at bounding box center [632, 477] width 550 height 72
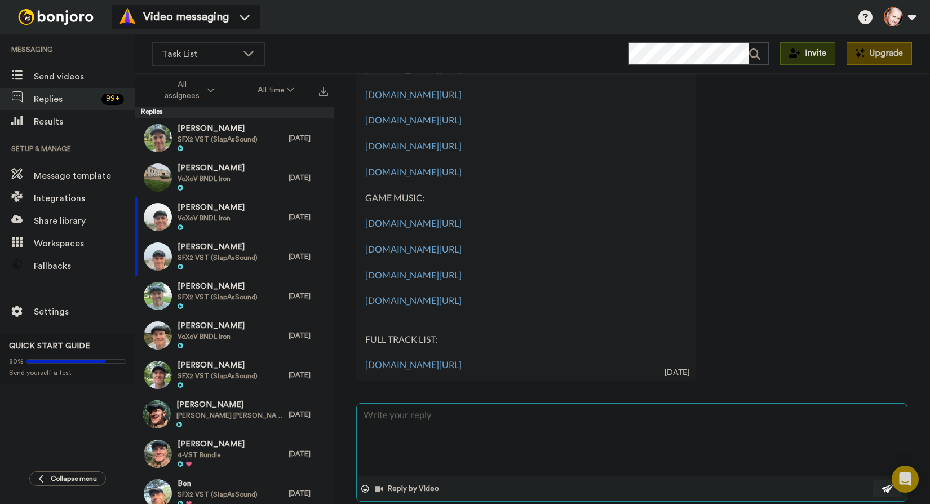
scroll to position [411, 0]
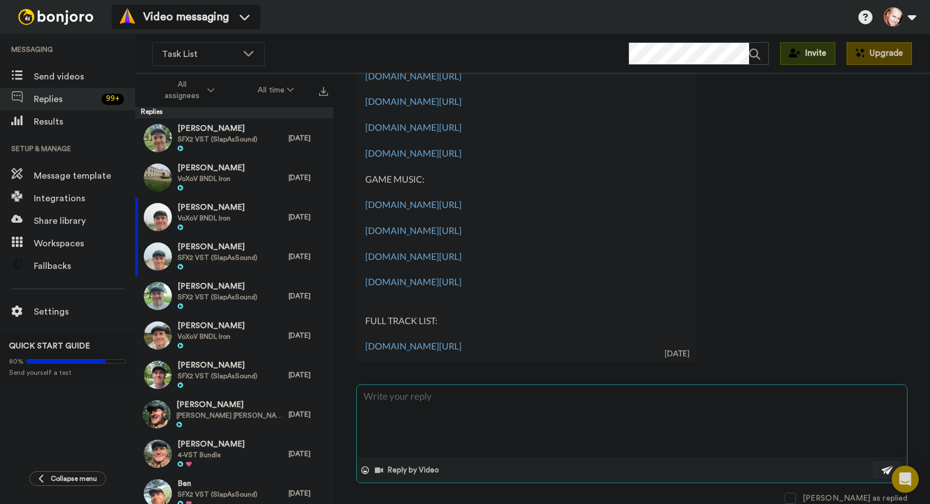
type textarea "x"
type textarea "T"
type textarea "x"
type textarea "Th"
type textarea "x"
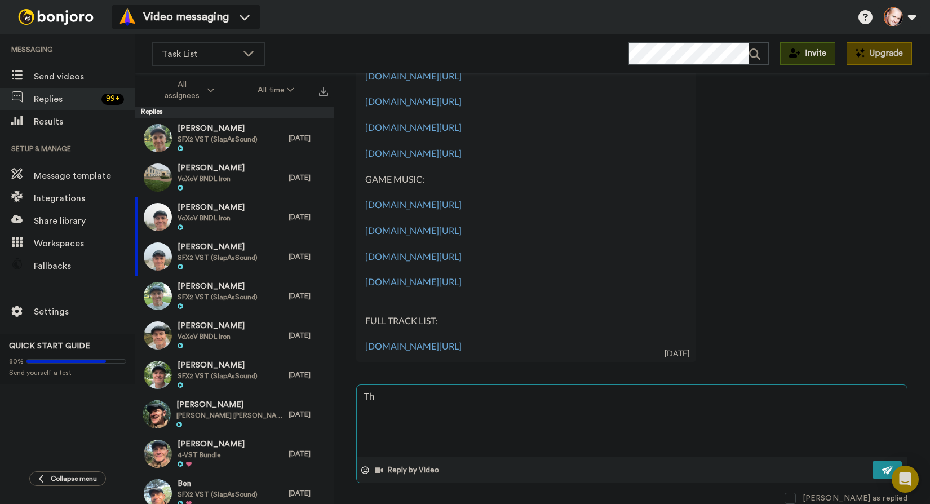
type textarea "Tha"
type textarea "x"
type textarea "Than"
type textarea "x"
type textarea "Thanx!"
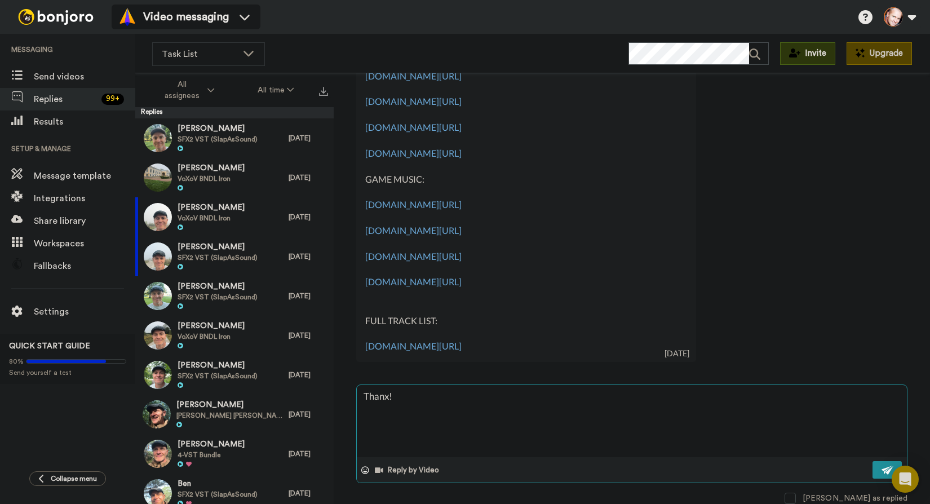
type textarea "x"
type textarea "Thanx!"
type textarea "x"
type textarea "Thanx!"
type textarea "x"
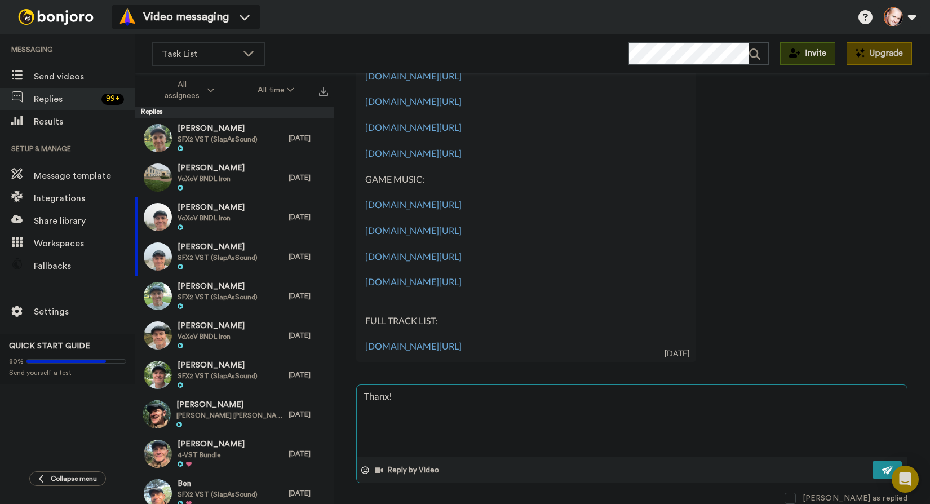
type textarea "Thanx! Y"
type textarea "x"
type textarea "Thanx! Yp"
type textarea "x"
type textarea "Thanx! Y"
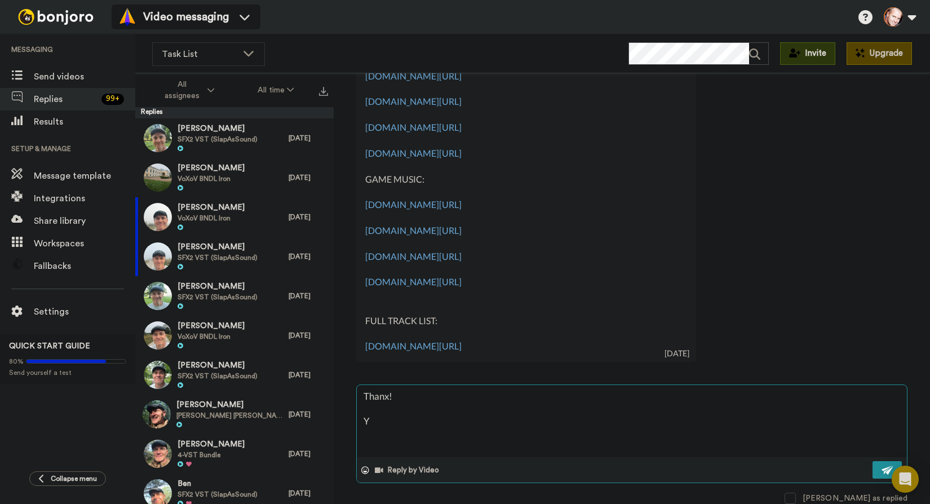
type textarea "x"
type textarea "Thanx! Yo"
type textarea "x"
type textarea "Thanx! You"
type textarea "x"
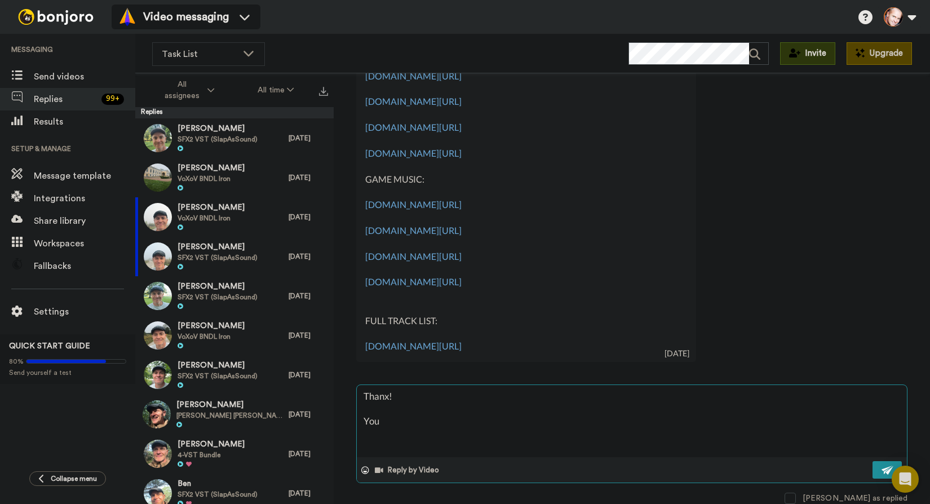
type textarea "Thanx! You"
type textarea "x"
type textarea "Thanx! You a"
type textarea "x"
type textarea "Thanx! You al"
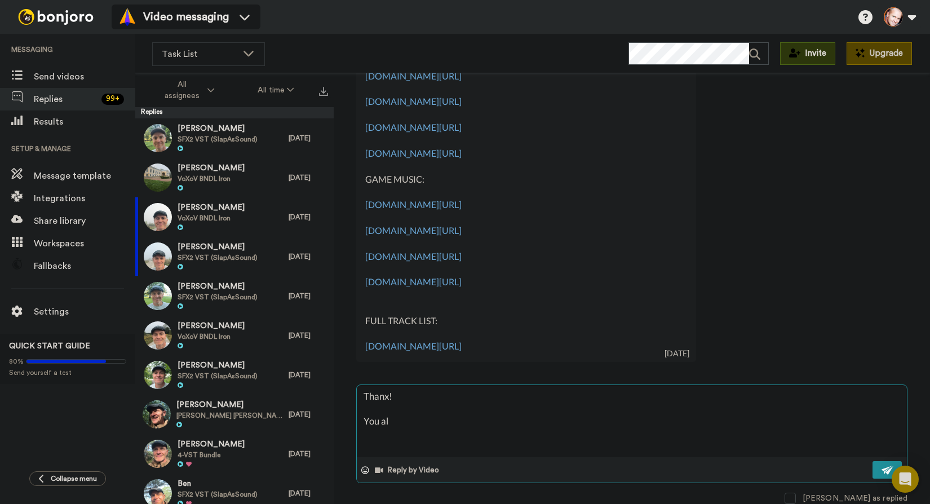
type textarea "x"
type textarea "Thanx! You alr"
type textarea "x"
type textarea "Thanx! You alre"
type textarea "x"
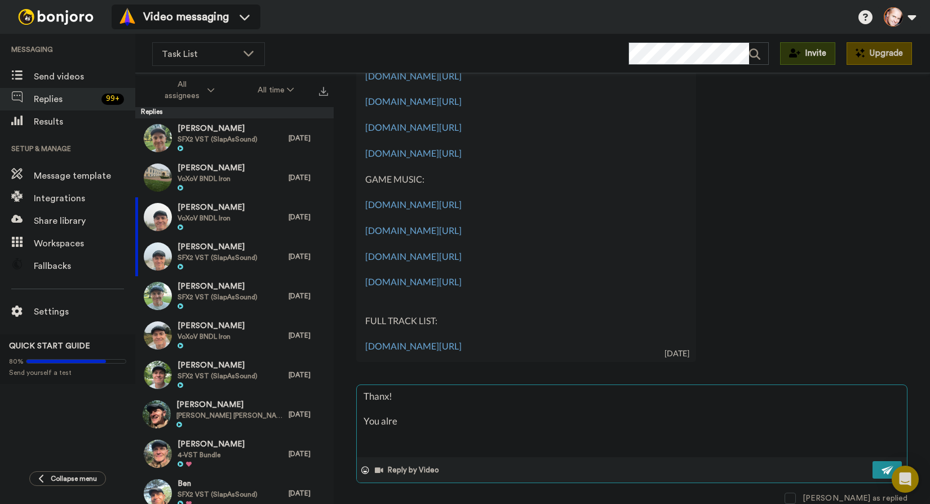
type textarea "Thanx! You alrea"
type textarea "x"
type textarea "Thanx! You alread"
type textarea "x"
type textarea "Thanx! You already"
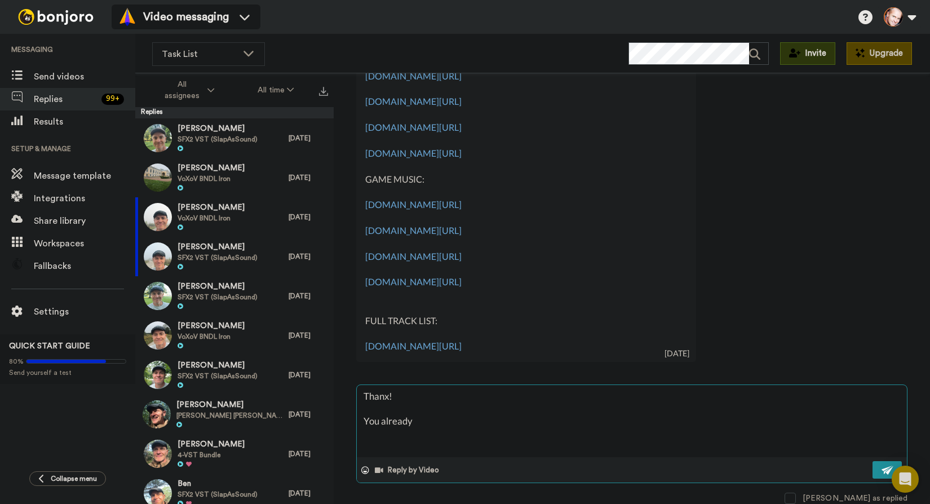
type textarea "x"
type textarea "Thanx! You already"
type textarea "x"
type textarea "Thanx! You already h"
type textarea "x"
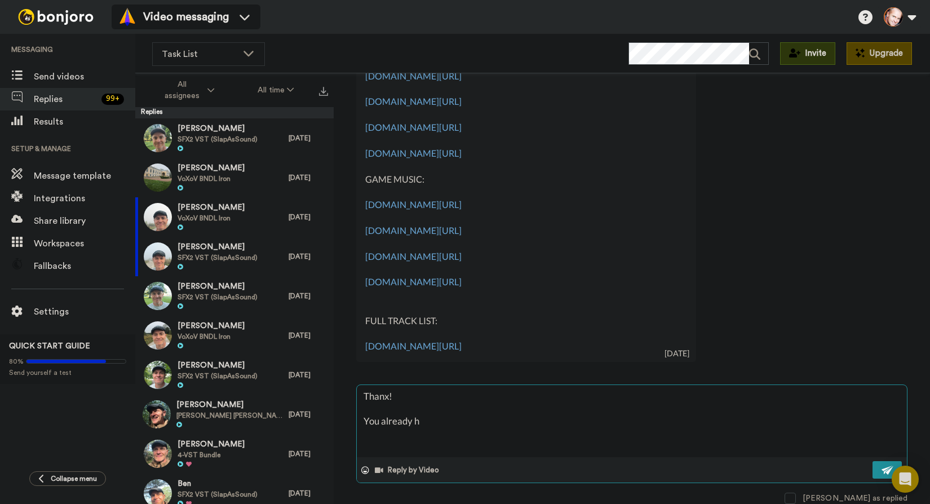
type textarea "Thanx! You already ha"
type textarea "x"
type textarea "Thanx! You already hav"
type textarea "x"
type textarea "Thanx! You already have"
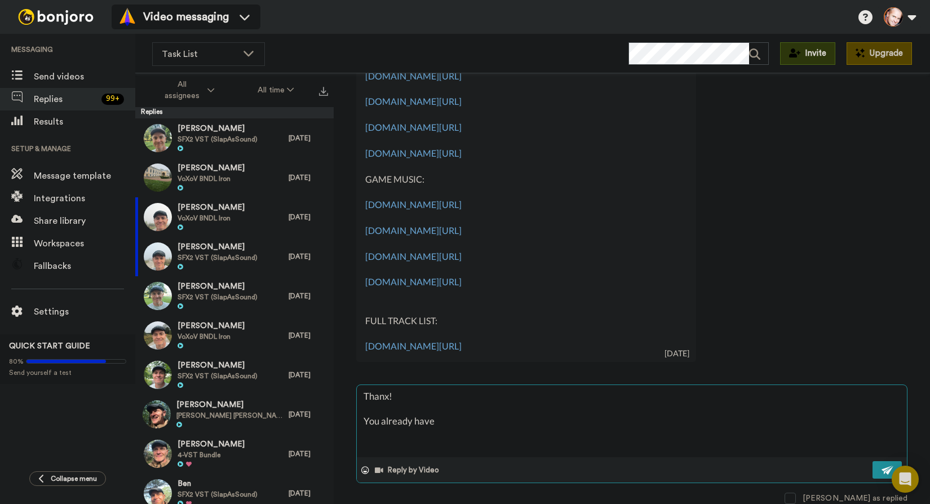
type textarea "x"
type textarea "Thanx! You already have"
type textarea "x"
type textarea "Thanx! You already have t"
type textarea "x"
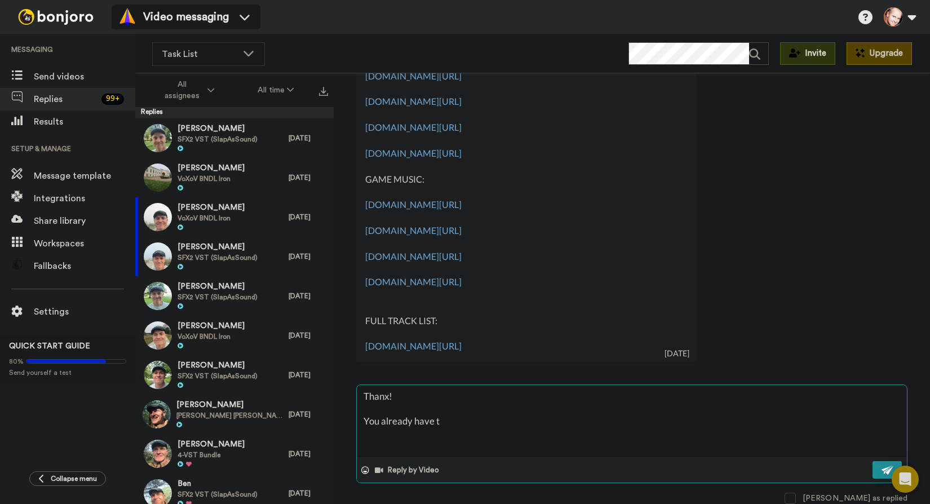
type textarea "Thanx! You already have th"
type textarea "x"
type textarea "Thanx! You already have thi"
type textarea "x"
type textarea "Thanx! You already have this"
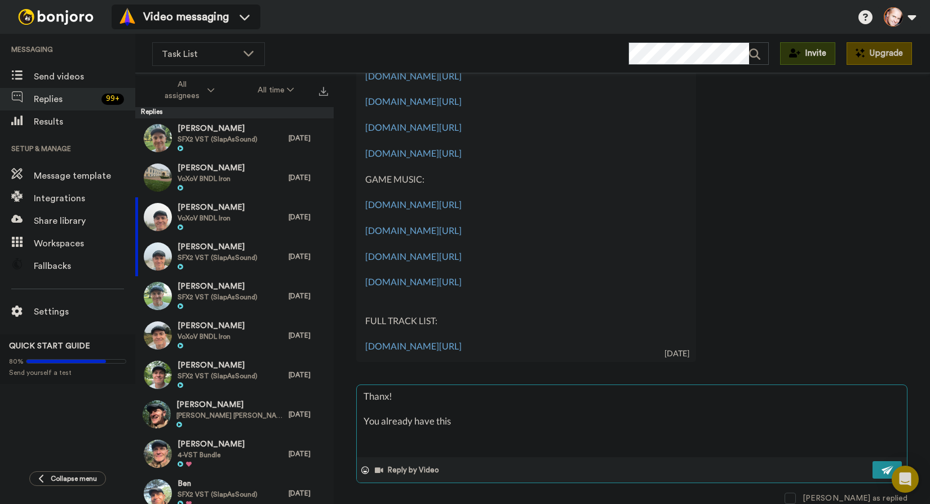
type textarea "x"
type textarea "Thanx! You already have this"
type textarea "x"
type textarea "Thanx! You already have this S"
type textarea "x"
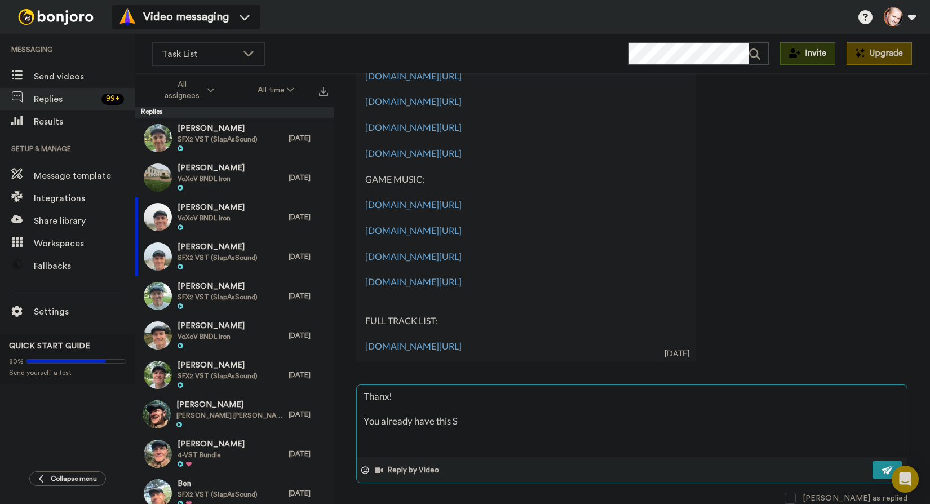
type textarea "Thanx! You already have this SF"
type textarea "x"
type textarea "Thanx! You already have this SFX"
type textarea "x"
type textarea "Thanx! You already have this SFX3"
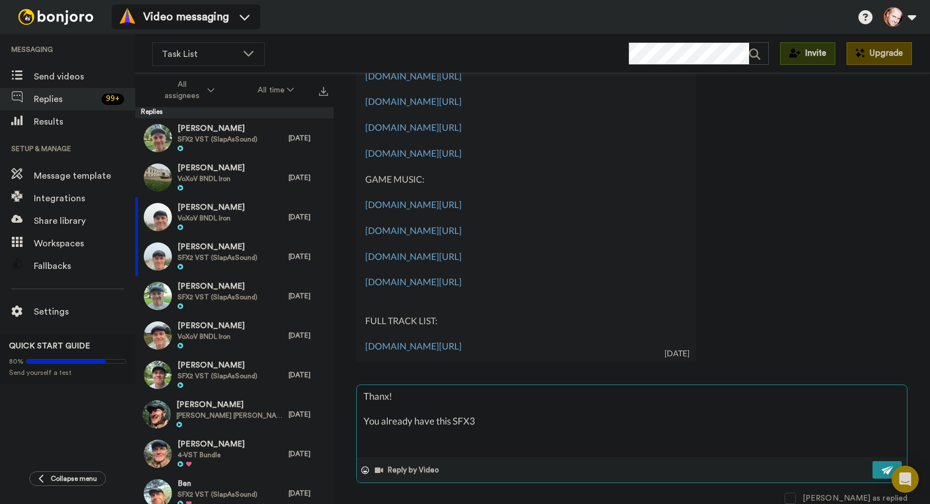
type textarea "x"
type textarea "Thanx! You already have this SFX3"
type textarea "x"
type textarea "Thanx! You already have this SFX3"
type textarea "x"
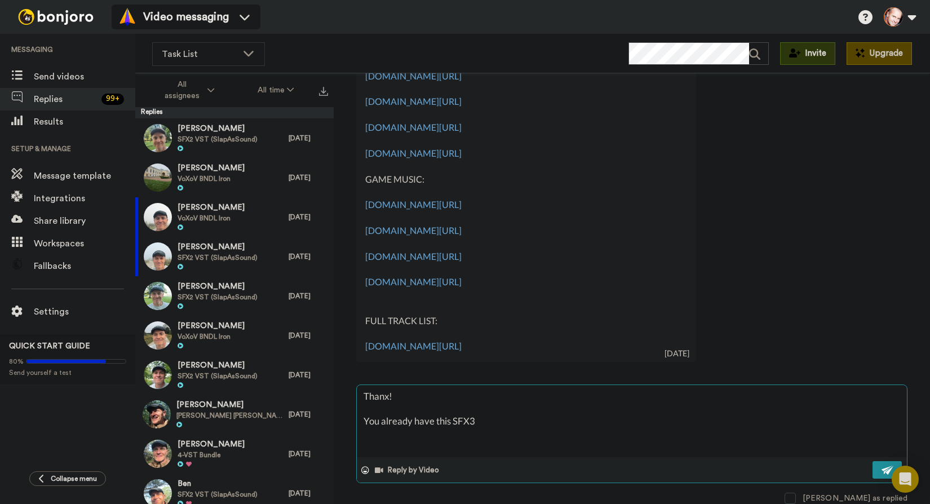
type textarea "Thanx! You already have this SFX"
click at [508, 425] on textarea "Thanx! You already have this Foley archivee or...?" at bounding box center [632, 421] width 550 height 72
click at [540, 424] on textarea "Thanx! You already have this Foley archive or...?" at bounding box center [632, 421] width 550 height 72
click at [525, 418] on textarea "Thanx! You already have this Foley archive or...?" at bounding box center [632, 421] width 550 height 72
click at [524, 423] on textarea "Thanx! You already have this Foley archive or...?" at bounding box center [632, 421] width 550 height 72
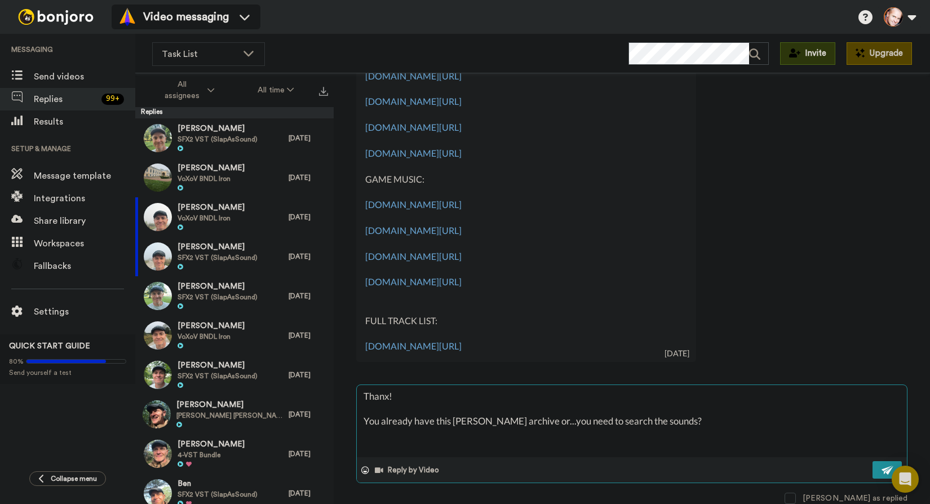
click at [598, 422] on textarea "Thanx! You already have this Foley archive or...you need to search the sounds?" at bounding box center [632, 421] width 550 height 72
click at [705, 417] on textarea "Thanx! You already have this Foley archive or...you need to search and build th…" at bounding box center [632, 421] width 550 height 72
click at [881, 466] on img at bounding box center [887, 469] width 12 height 9
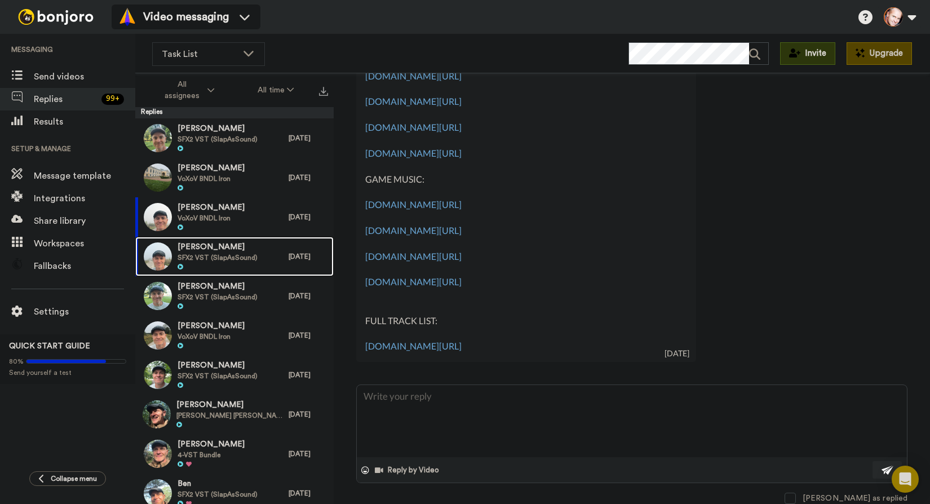
click at [205, 247] on span "Scott Singley" at bounding box center [217, 247] width 80 height 11
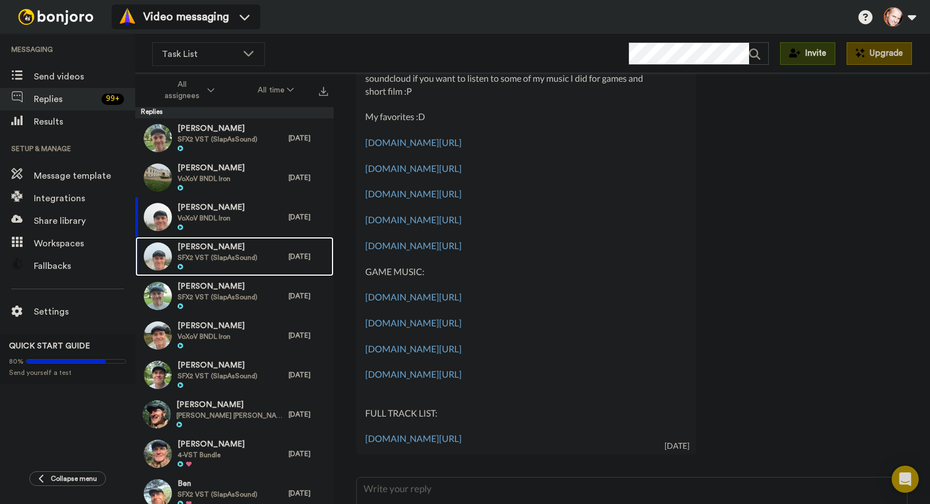
scroll to position [298, 0]
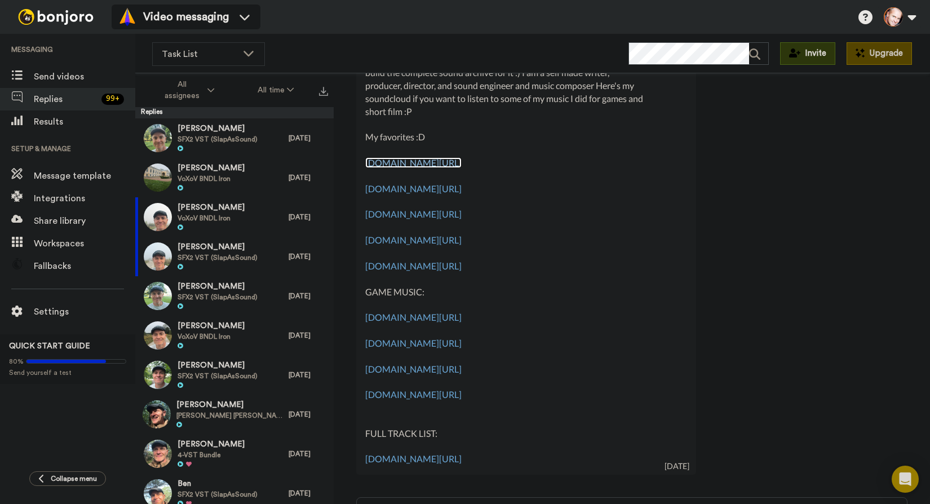
click at [450, 162] on link "soundcloud.com/s_a_storymaster/rockywood-theme" at bounding box center [413, 162] width 96 height 11
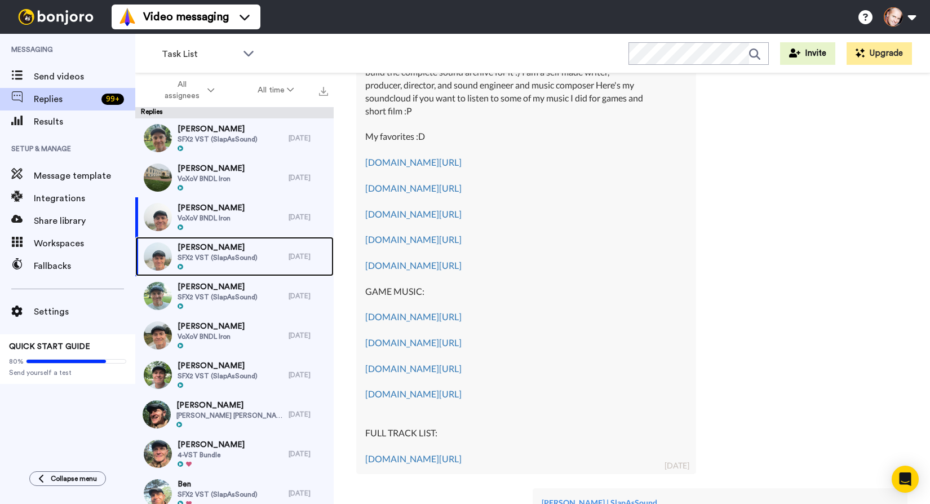
click at [211, 251] on span "Scott Singley" at bounding box center [217, 247] width 80 height 11
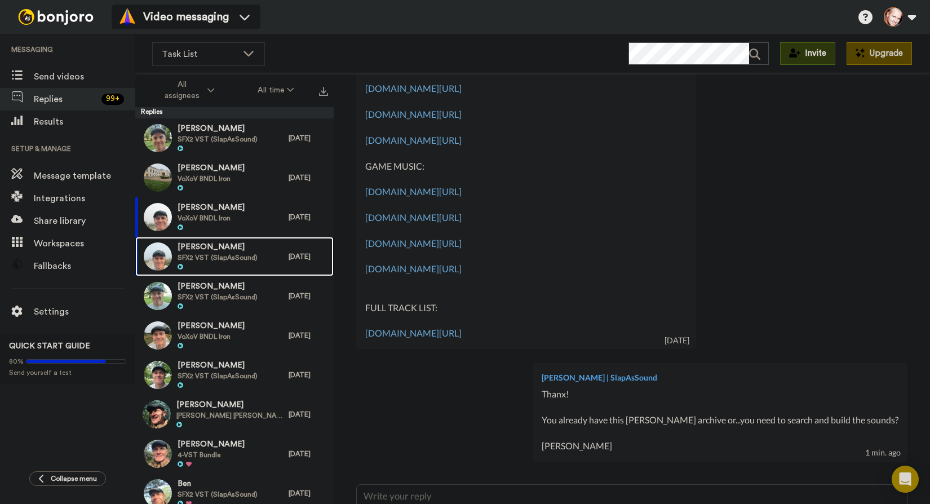
scroll to position [354, 0]
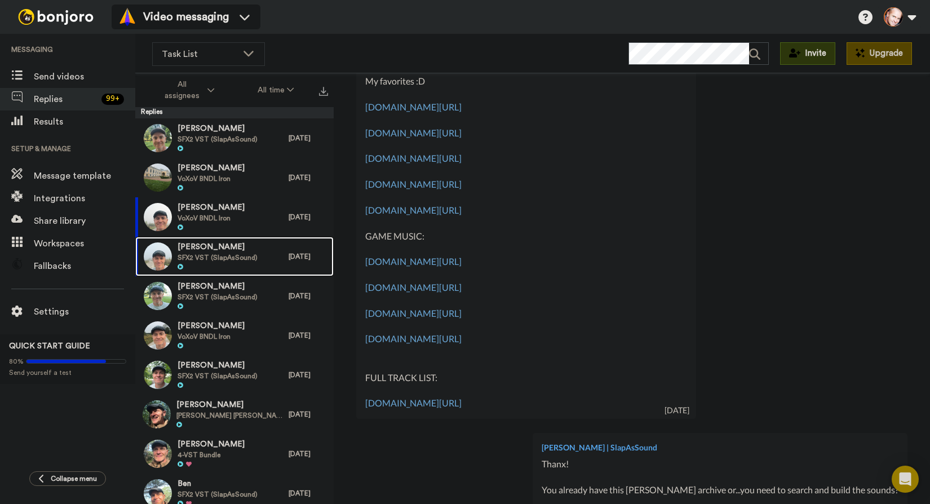
click at [221, 253] on span "SFX2 VST (SlapAsSound)" at bounding box center [217, 257] width 80 height 9
click at [217, 292] on span "SFX2 VST (SlapAsSound)" at bounding box center [217, 296] width 80 height 9
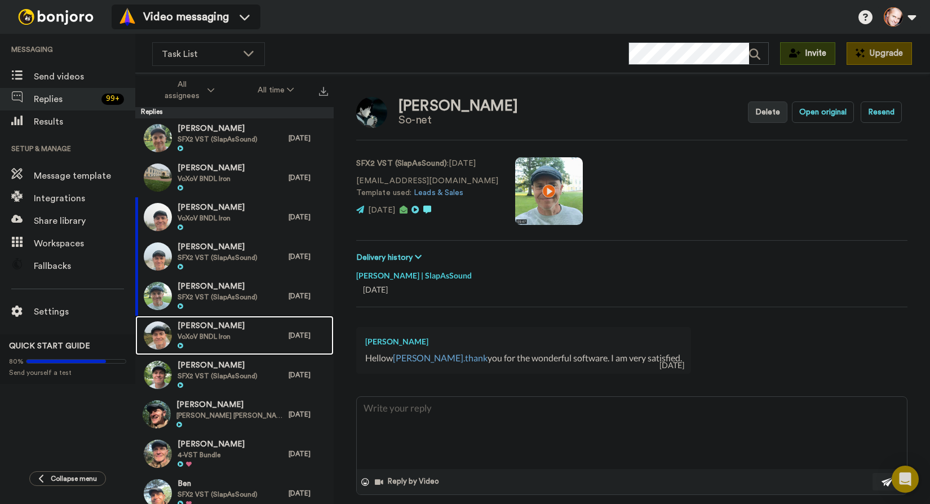
click at [214, 328] on span "Michael VanPutten" at bounding box center [210, 326] width 67 height 11
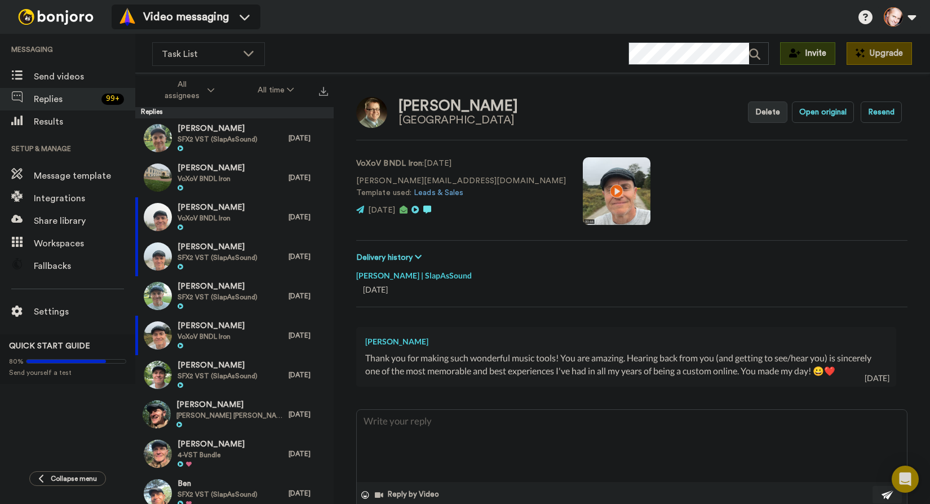
drag, startPoint x: 369, startPoint y: 340, endPoint x: 432, endPoint y: 336, distance: 62.7
click at [432, 336] on div "Michael VanPutten" at bounding box center [626, 341] width 522 height 11
copy div "Michael VanPutten"
click at [516, 317] on div "7 days ago" at bounding box center [631, 299] width 551 height 37
click at [391, 433] on textarea at bounding box center [632, 446] width 550 height 72
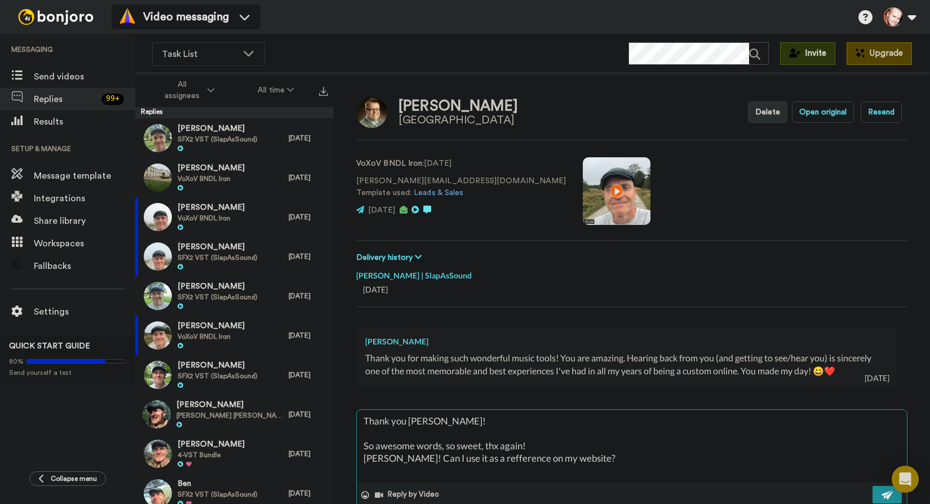
scroll to position [12, 0]
click at [494, 461] on textarea "Thank you Michael! So awesome words, so sweet, thx again! Marko PS! Can I use i…" at bounding box center [632, 446] width 550 height 72
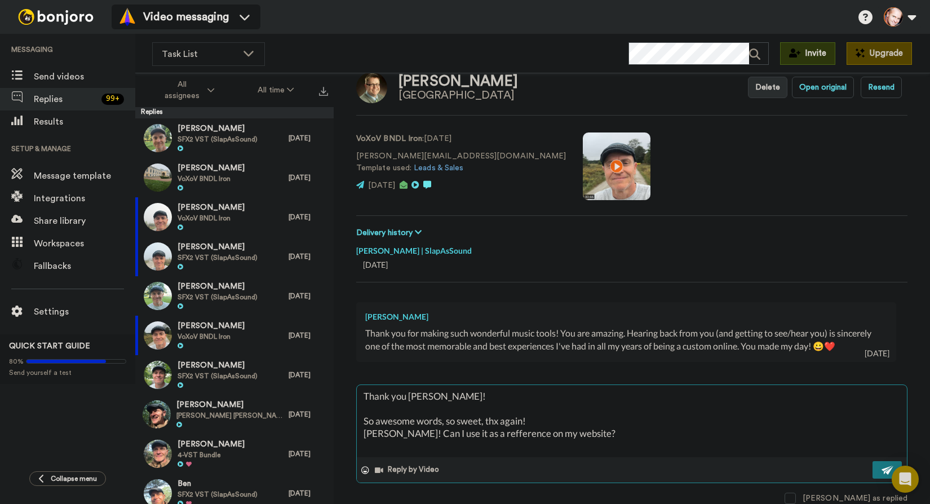
click at [881, 466] on img at bounding box center [887, 469] width 12 height 9
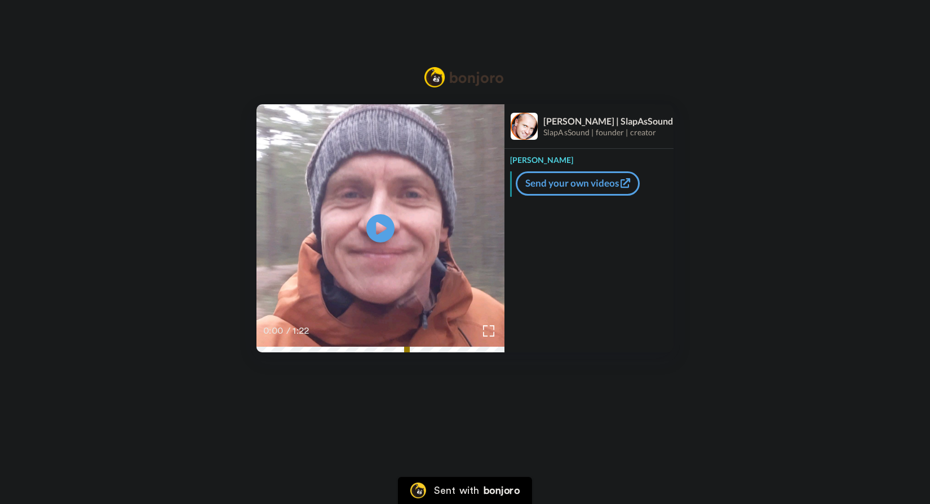
click at [282, 329] on span "0:00" at bounding box center [273, 331] width 21 height 14
click at [420, 242] on video at bounding box center [380, 228] width 248 height 248
click at [554, 182] on link "Send your own videos" at bounding box center [577, 183] width 124 height 24
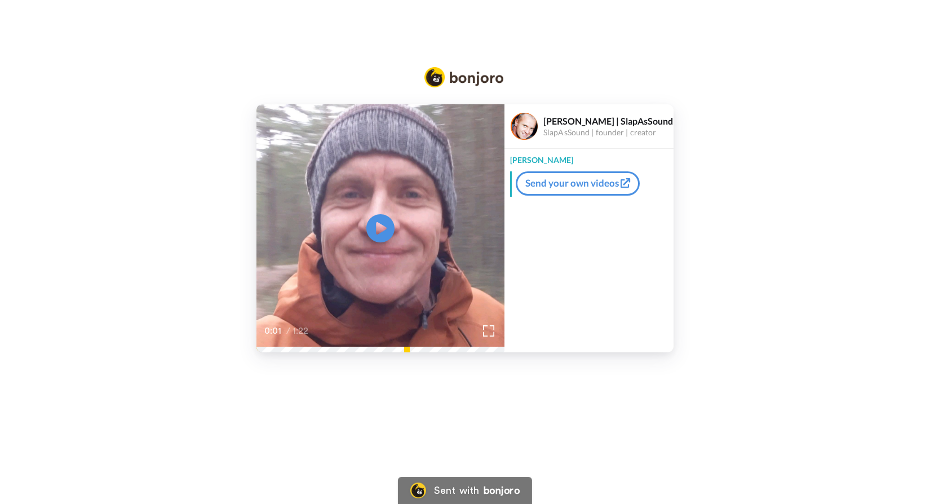
click at [593, 124] on div "[PERSON_NAME] | SlapAsSound" at bounding box center [608, 120] width 130 height 11
drag, startPoint x: 588, startPoint y: 133, endPoint x: 656, endPoint y: 139, distance: 68.4
click at [589, 133] on div "SlapAsSound | founder | creator" at bounding box center [608, 133] width 130 height 10
drag, startPoint x: 666, startPoint y: 137, endPoint x: 641, endPoint y: 135, distance: 24.9
click at [665, 137] on div "Marko | SlapAsSound SlapAsSound | founder | creator" at bounding box center [588, 126] width 169 height 45
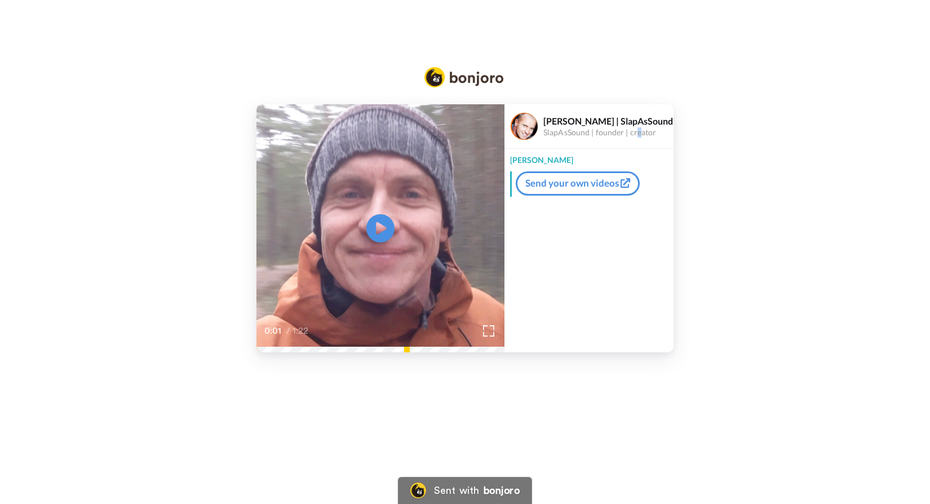
drag, startPoint x: 641, startPoint y: 135, endPoint x: 577, endPoint y: 131, distance: 64.3
click at [621, 134] on div "SlapAsSound | founder | creator" at bounding box center [608, 133] width 130 height 10
drag, startPoint x: 577, startPoint y: 131, endPoint x: 589, endPoint y: 172, distance: 42.8
click at [580, 137] on div "Marko | SlapAsSound SlapAsSound | founder | creator" at bounding box center [588, 126] width 169 height 45
click at [589, 117] on div "[PERSON_NAME] | SlapAsSound" at bounding box center [608, 120] width 130 height 11
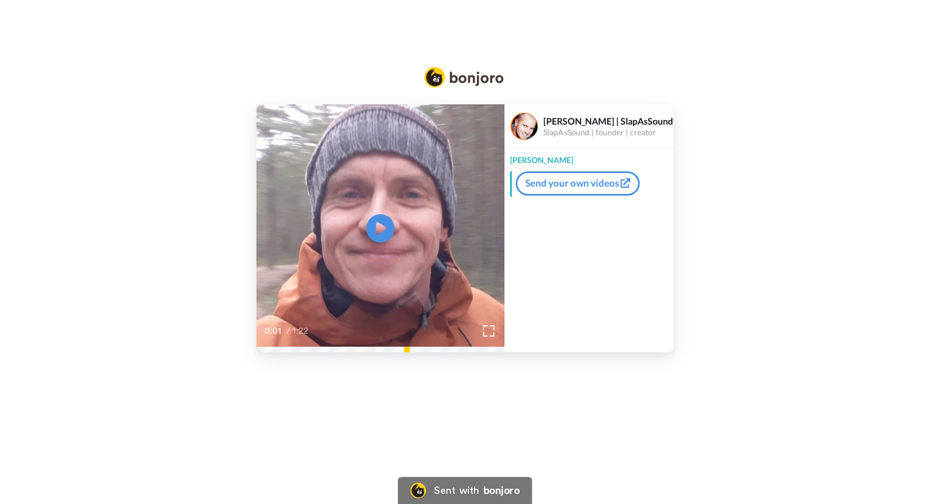
click at [524, 159] on div "[PERSON_NAME]" at bounding box center [588, 157] width 169 height 17
click at [467, 76] on img at bounding box center [463, 77] width 79 height 20
click at [488, 491] on div "bonjoro" at bounding box center [501, 490] width 36 height 10
click at [478, 78] on img at bounding box center [463, 77] width 79 height 20
click at [354, 138] on video at bounding box center [380, 228] width 248 height 248
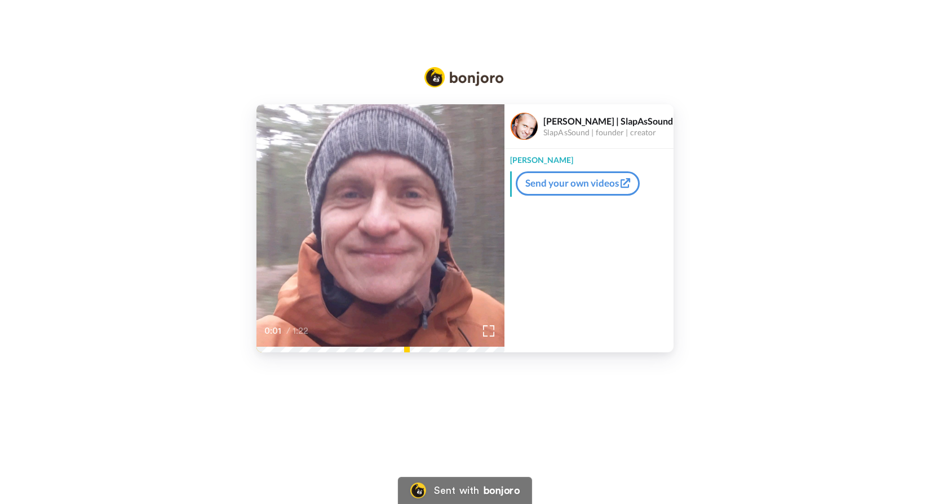
click at [354, 138] on video at bounding box center [380, 228] width 248 height 248
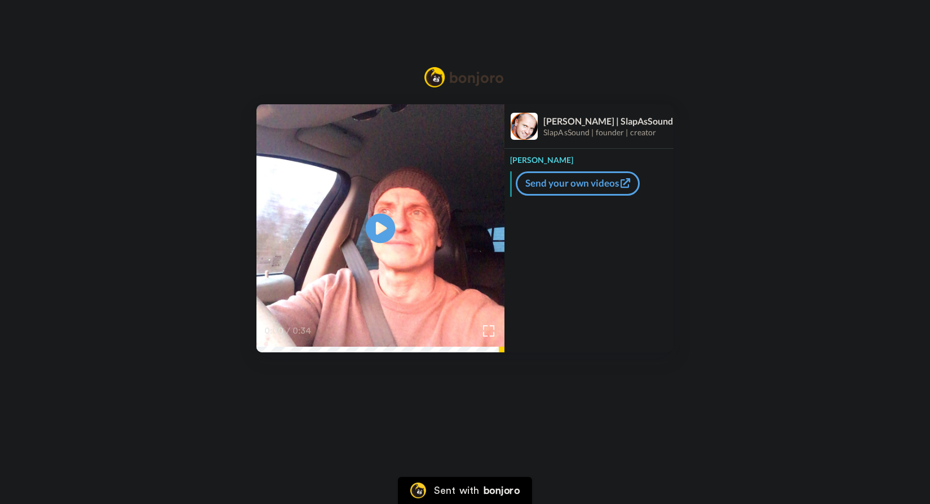
click at [383, 227] on icon "Play/Pause" at bounding box center [381, 229] width 30 height 54
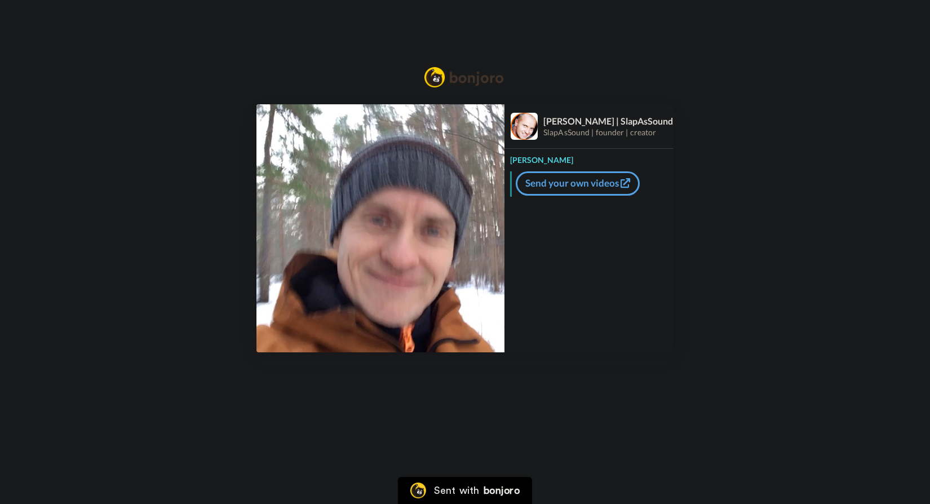
click at [455, 185] on img at bounding box center [380, 228] width 248 height 248
click at [441, 200] on video at bounding box center [380, 228] width 248 height 248
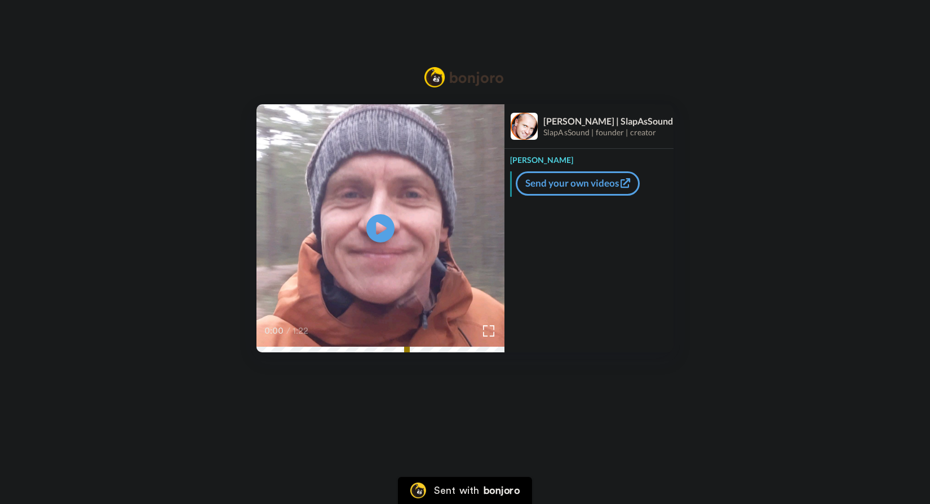
click at [399, 227] on video at bounding box center [380, 228] width 248 height 248
drag, startPoint x: 401, startPoint y: 226, endPoint x: 508, endPoint y: 122, distance: 149.0
click at [402, 226] on video at bounding box center [380, 228] width 248 height 248
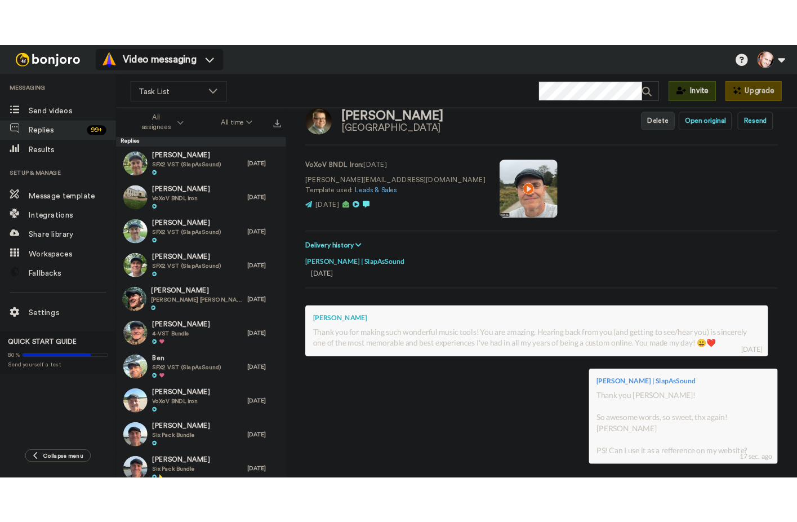
scroll to position [21, 0]
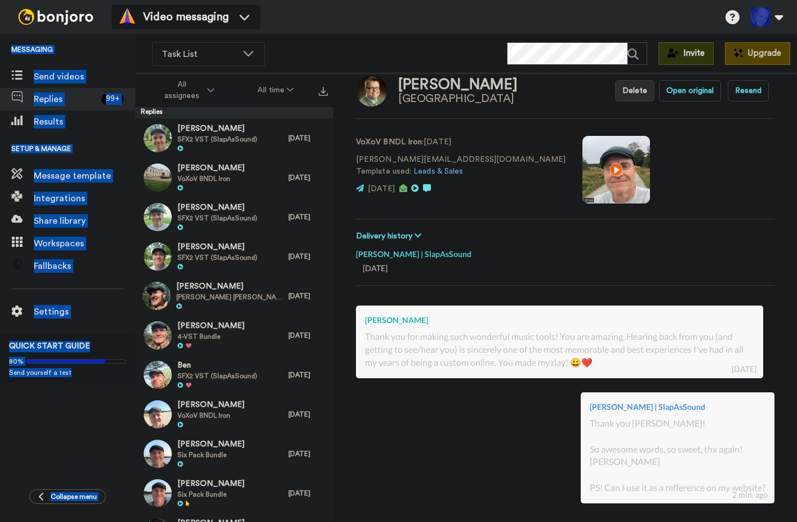
drag, startPoint x: 368, startPoint y: 37, endPoint x: 354, endPoint y: 15, distance: 26.1
click at [354, 15] on div "Video messaging Help docs Settings Messaging Send videos Replies 99 + Results S…" at bounding box center [398, 261] width 797 height 522
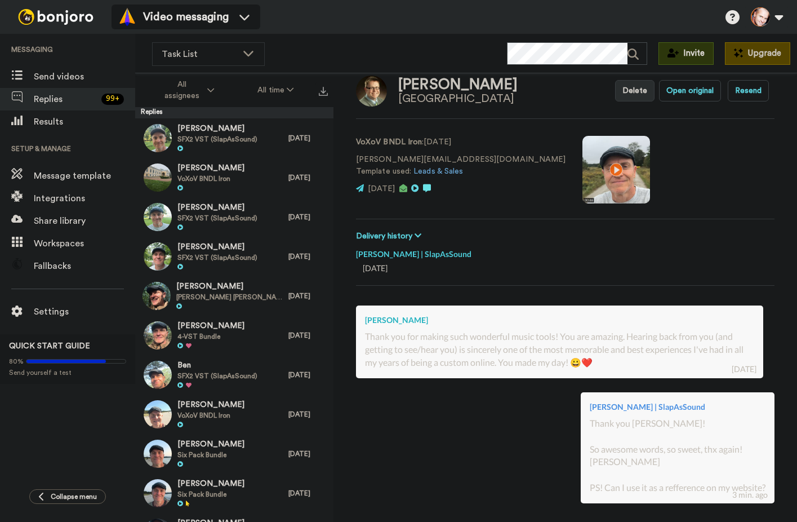
click at [427, 80] on div "Michael VanPutten" at bounding box center [457, 85] width 119 height 16
click at [427, 80] on div "[PERSON_NAME]" at bounding box center [457, 85] width 119 height 16
copy div "[PERSON_NAME]"
drag, startPoint x: 392, startPoint y: 159, endPoint x: 439, endPoint y: 154, distance: 48.2
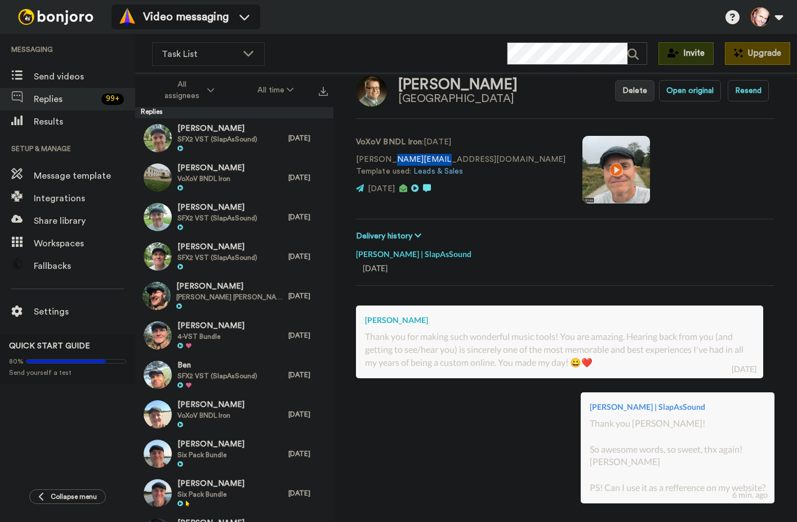
click at [439, 154] on p "michael@vanputt.com Template used: Leads & Sales" at bounding box center [461, 166] width 210 height 24
copy p "vanputt.com"
click at [495, 266] on div "7 days ago" at bounding box center [565, 268] width 405 height 11
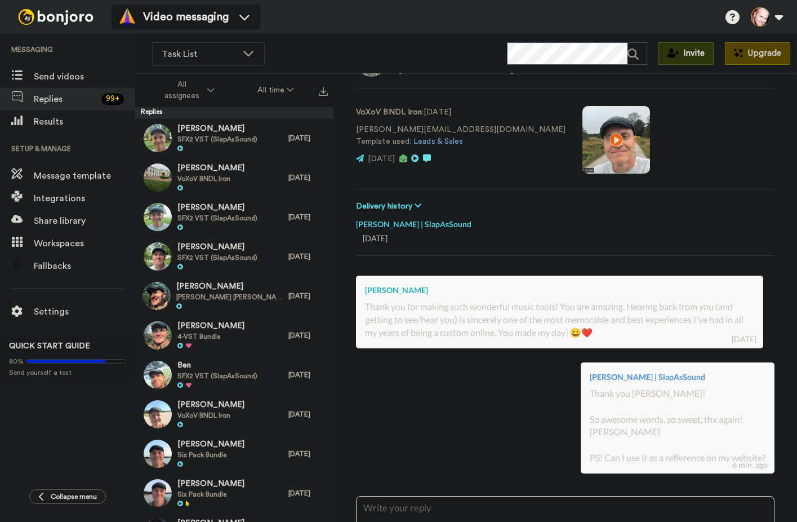
scroll to position [0, 0]
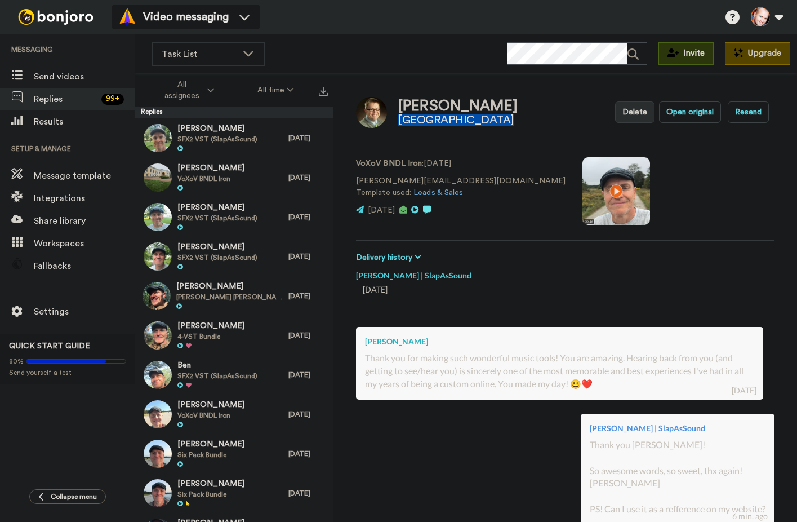
drag, startPoint x: 401, startPoint y: 121, endPoint x: 490, endPoint y: 119, distance: 89.6
click at [490, 119] on div "Van Putte Gardens" at bounding box center [457, 120] width 119 height 12
copy div "Van Putte Gardens"
click at [518, 103] on div "[PERSON_NAME]" at bounding box center [457, 106] width 119 height 16
drag, startPoint x: 356, startPoint y: 180, endPoint x: 447, endPoint y: 176, distance: 91.3
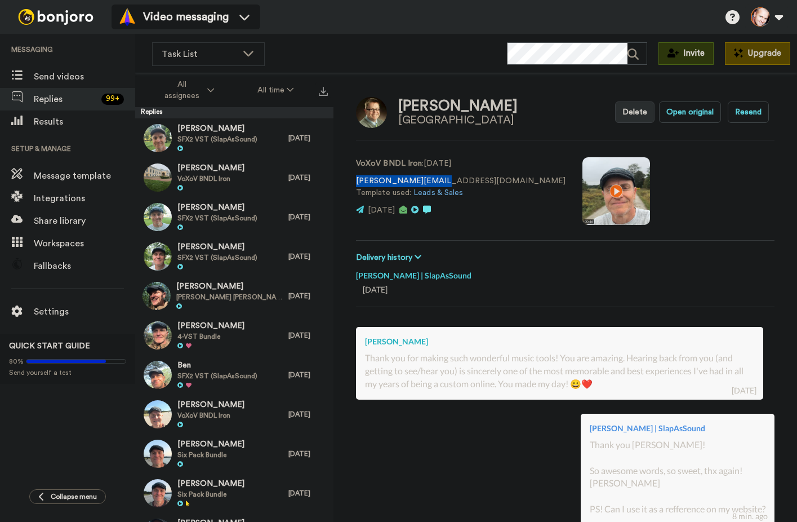
click at [447, 176] on p "michael@vanputt.com Template used: Leads & Sales" at bounding box center [461, 187] width 210 height 24
copy p "michael@vanputt.com"
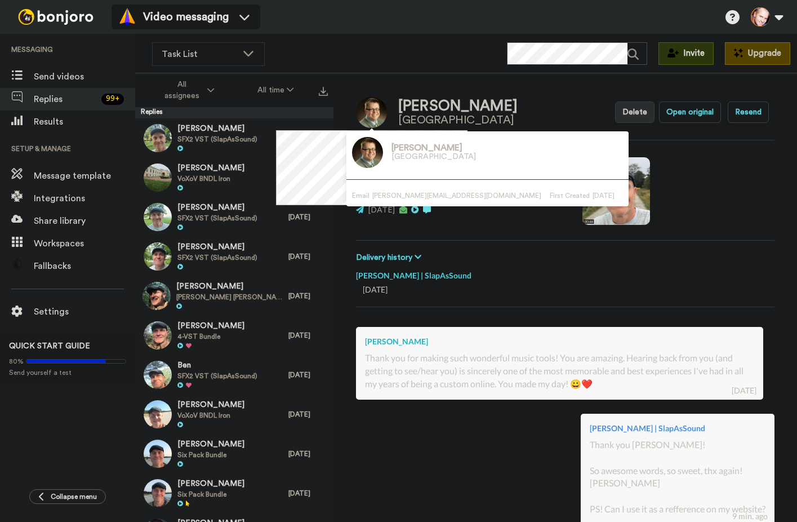
click at [368, 114] on img at bounding box center [371, 112] width 31 height 31
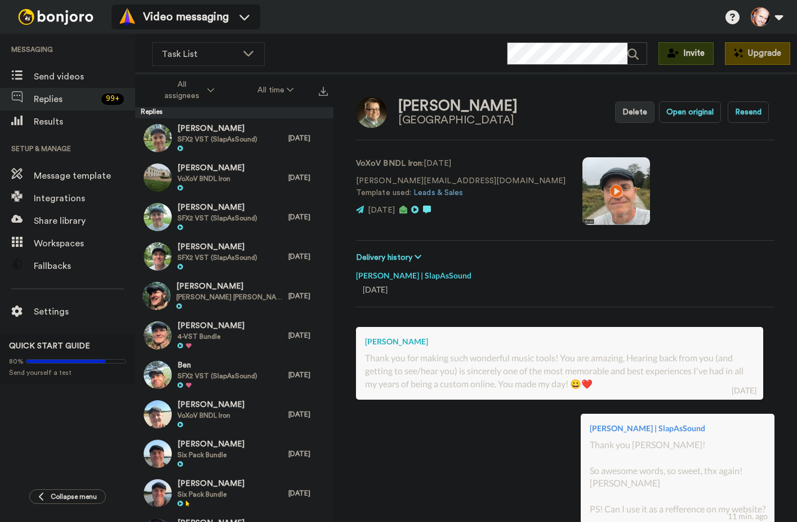
click at [527, 277] on div "[PERSON_NAME] | SlapAsSound" at bounding box center [565, 272] width 419 height 17
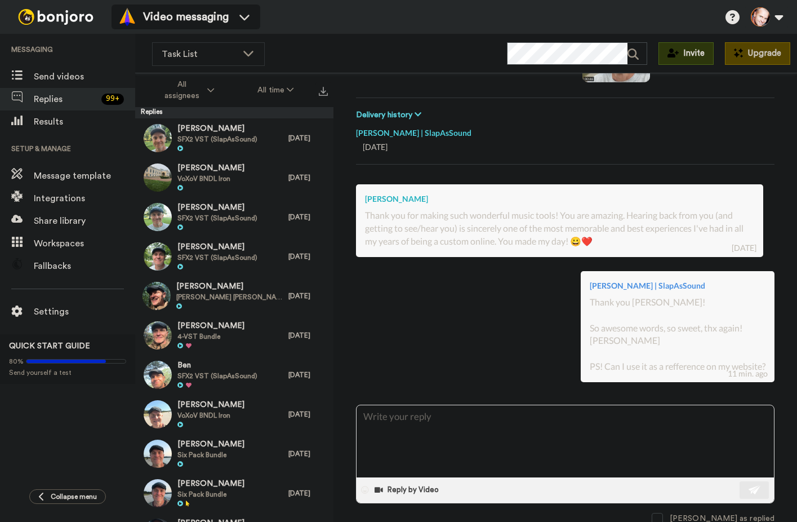
scroll to position [145, 0]
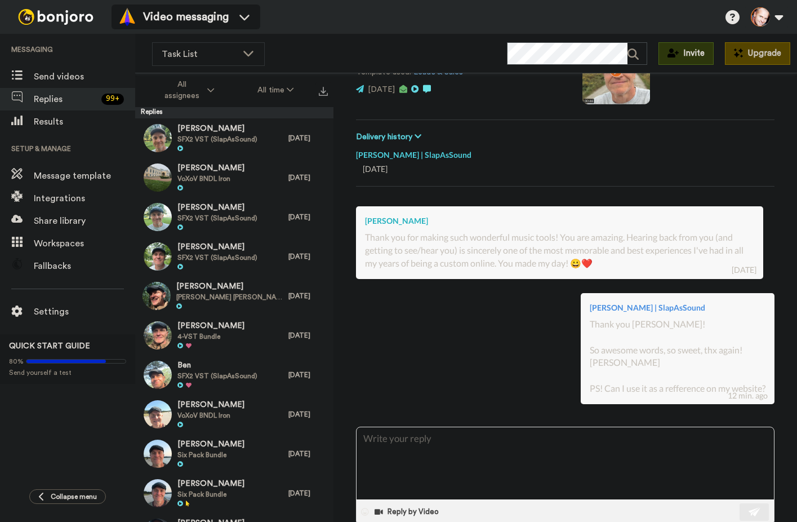
type textarea "x"
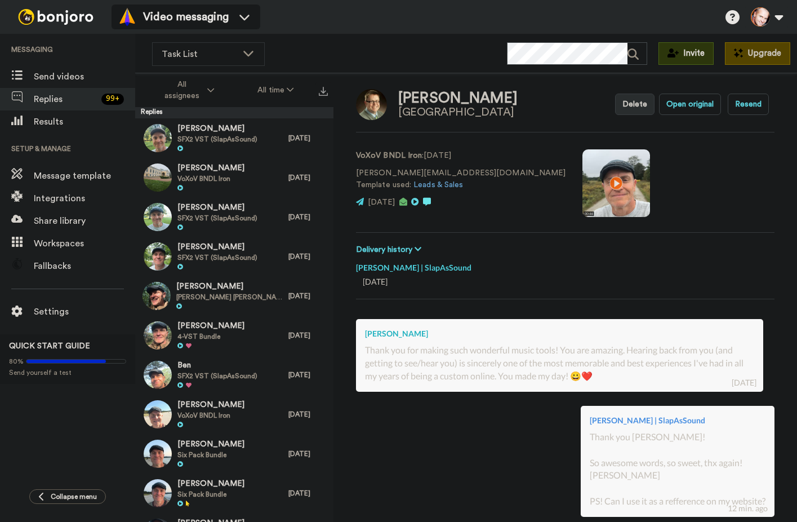
scroll to position [0, 0]
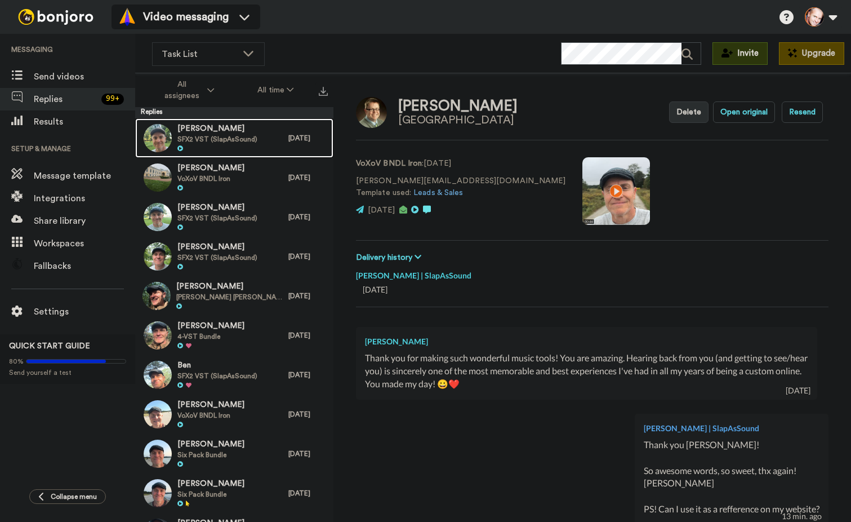
click at [208, 127] on span "[PERSON_NAME]" at bounding box center [217, 128] width 80 height 11
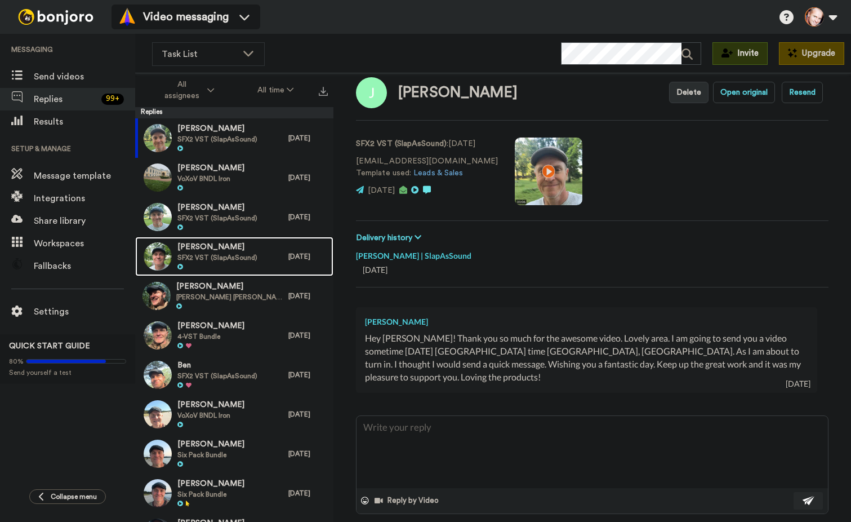
click at [206, 244] on span "[PERSON_NAME]" at bounding box center [217, 247] width 80 height 11
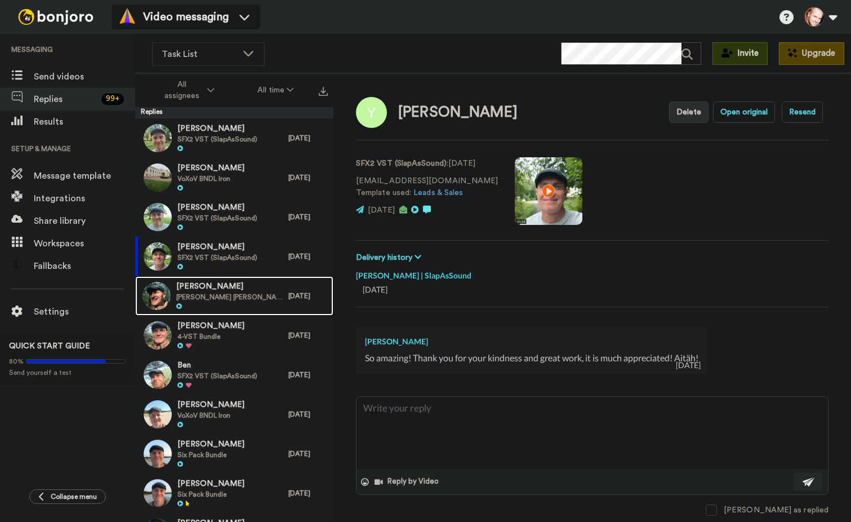
click at [201, 288] on span "[PERSON_NAME]" at bounding box center [229, 286] width 106 height 11
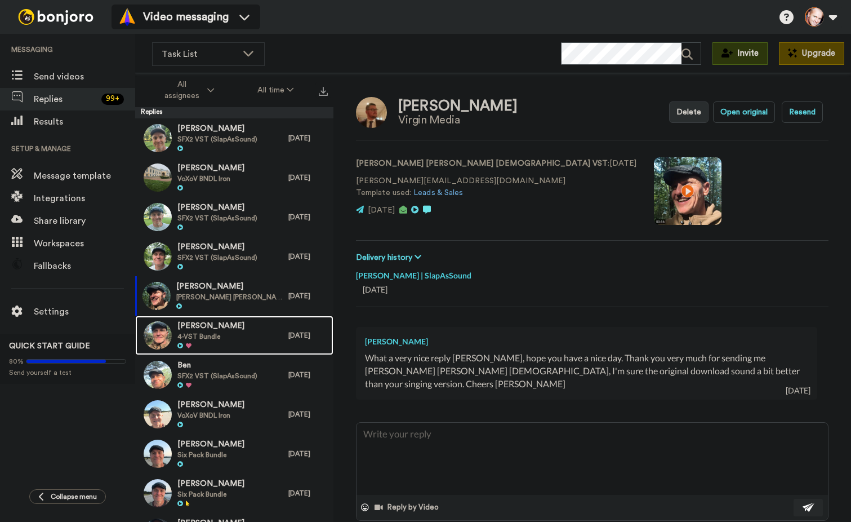
click at [195, 332] on span "4-VST Bundle" at bounding box center [210, 336] width 67 height 9
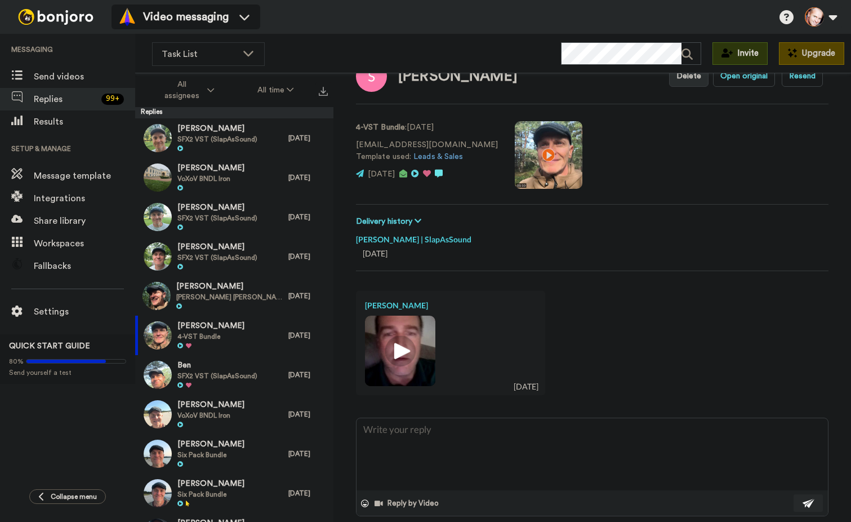
scroll to position [51, 0]
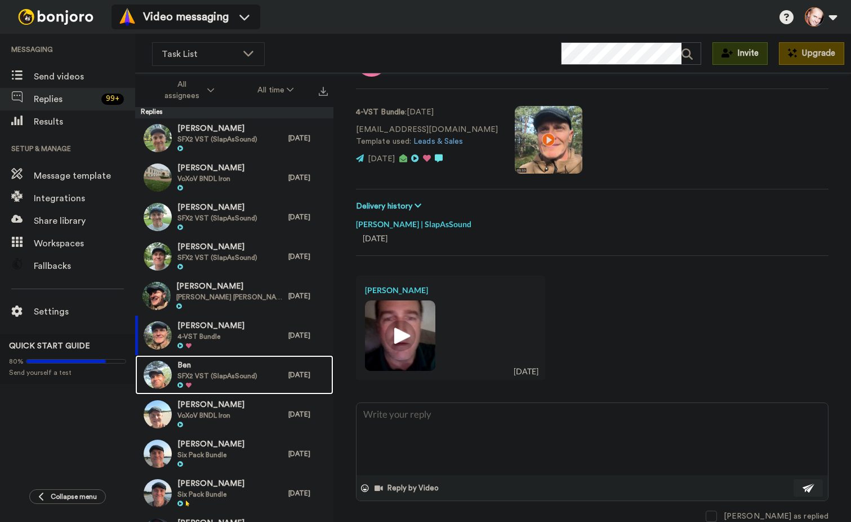
click at [166, 376] on img at bounding box center [158, 375] width 28 height 28
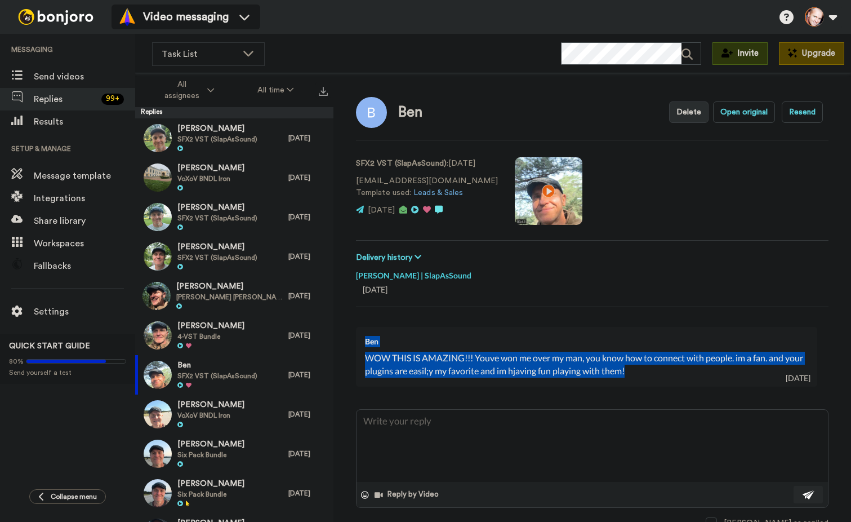
drag, startPoint x: 367, startPoint y: 340, endPoint x: 709, endPoint y: 382, distance: 343.9
click at [709, 382] on div "Ben WOW THIS IS AMAZING!!! Youve won me over my man, you know how to connect wi…" at bounding box center [586, 357] width 461 height 60
copy div "Ben WOW THIS IS AMAZING!!! Youve won me over my man, you know how to connect wi…"
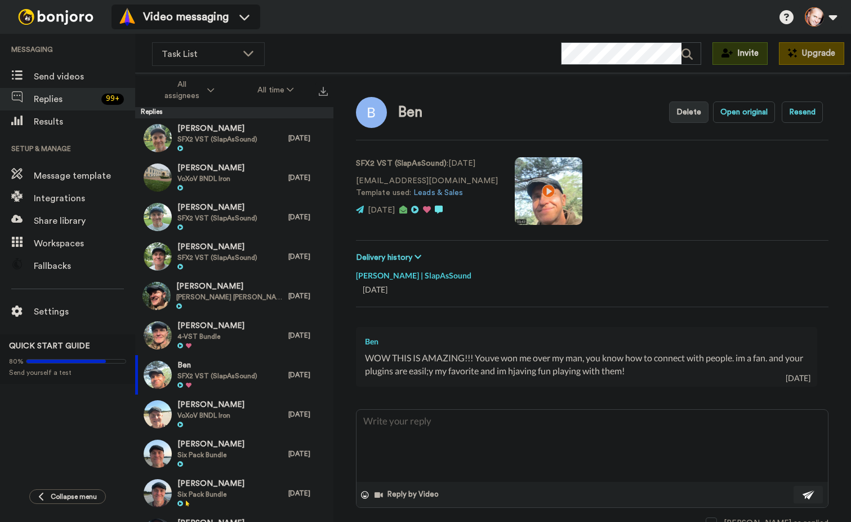
click at [499, 284] on div "15 days ago" at bounding box center [592, 289] width 459 height 11
click at [739, 113] on button "Open original" at bounding box center [744, 111] width 62 height 21
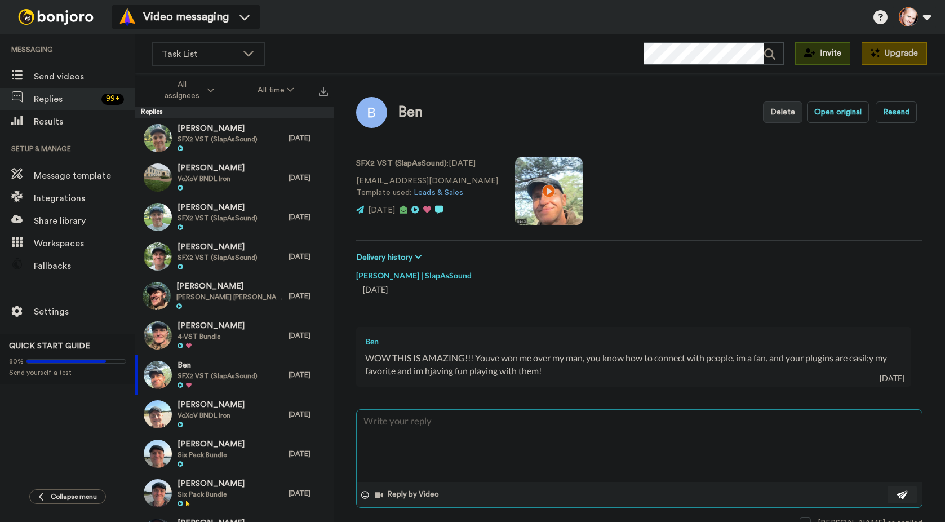
click at [430, 424] on textarea at bounding box center [639, 446] width 565 height 72
type textarea "x"
type textarea "t"
type textarea "x"
type textarea "t"
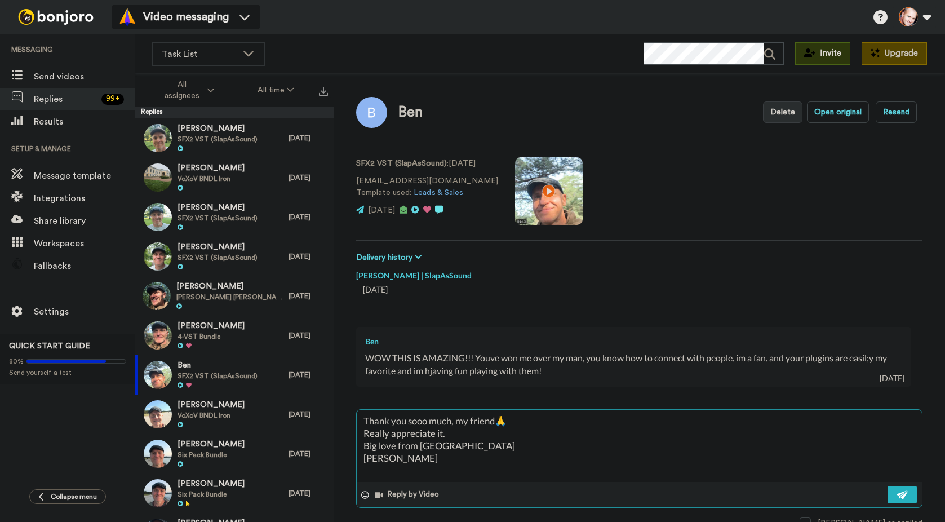
type textarea "Thank you sooo much, my friend🙏 Really appreciate it. Big love from Estonia Mar…"
type textarea "x"
drag, startPoint x: 571, startPoint y: 437, endPoint x: 416, endPoint y: 451, distance: 155.5
click at [416, 451] on textarea "Thank you sooo much, my friend🙏 Really appreciate it. Big love from Estonia Mar…" at bounding box center [639, 446] width 565 height 72
type textarea "Thank you sooo much, my friend🙏 Really appreciate it. Big love from Estonia Mar…"
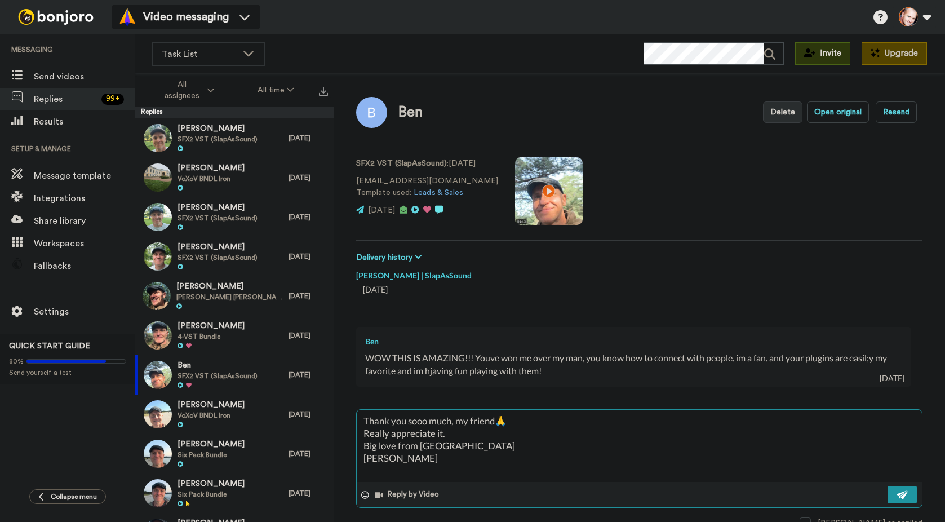
click at [797, 491] on button at bounding box center [901, 494] width 29 height 17
type textarea "x"
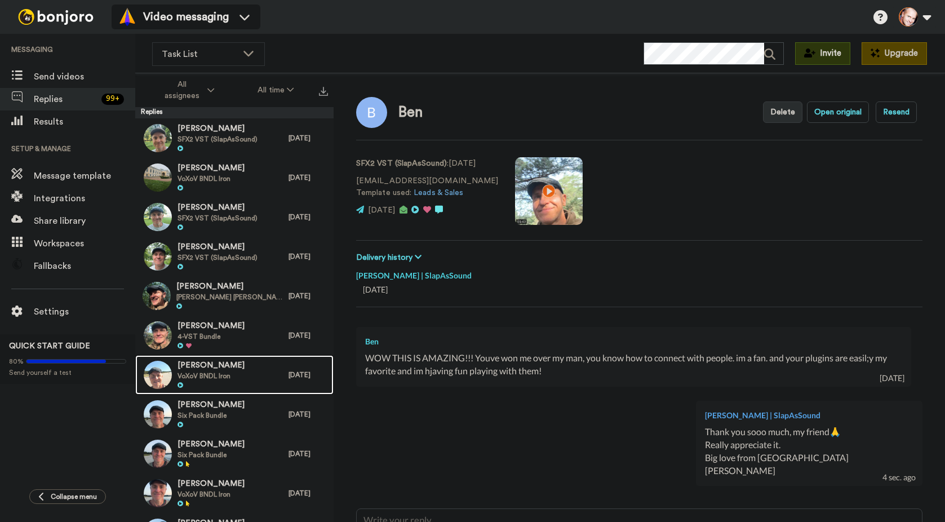
click at [202, 370] on span "[PERSON_NAME]" at bounding box center [210, 365] width 67 height 11
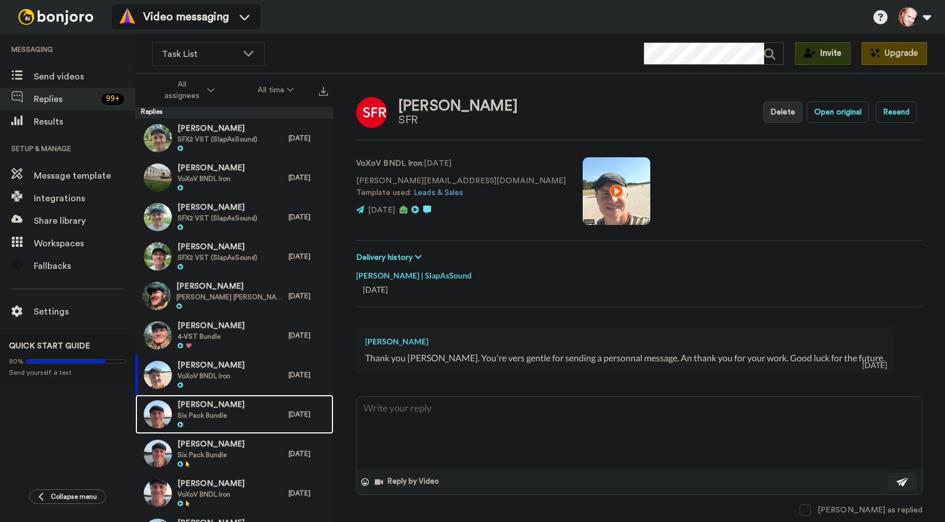
click at [199, 403] on span "Aleksandar Dordevic" at bounding box center [210, 404] width 67 height 11
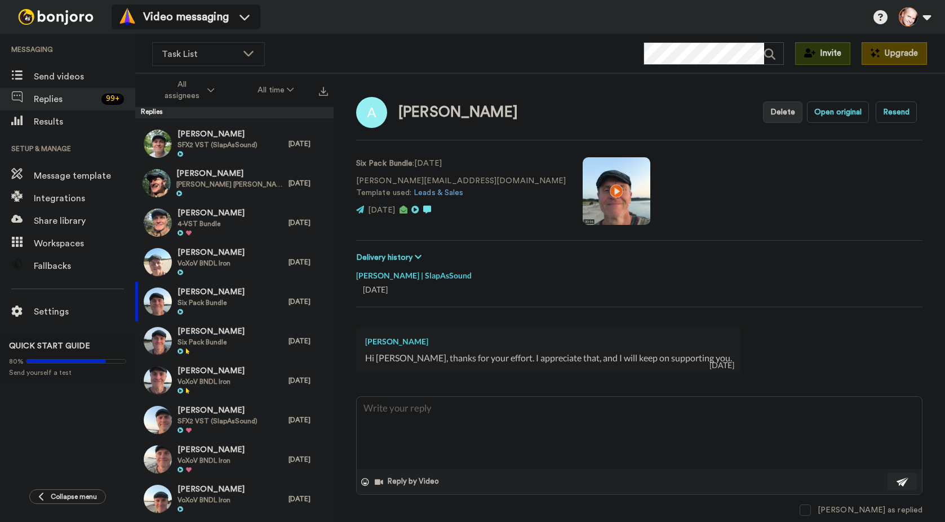
scroll to position [169, 0]
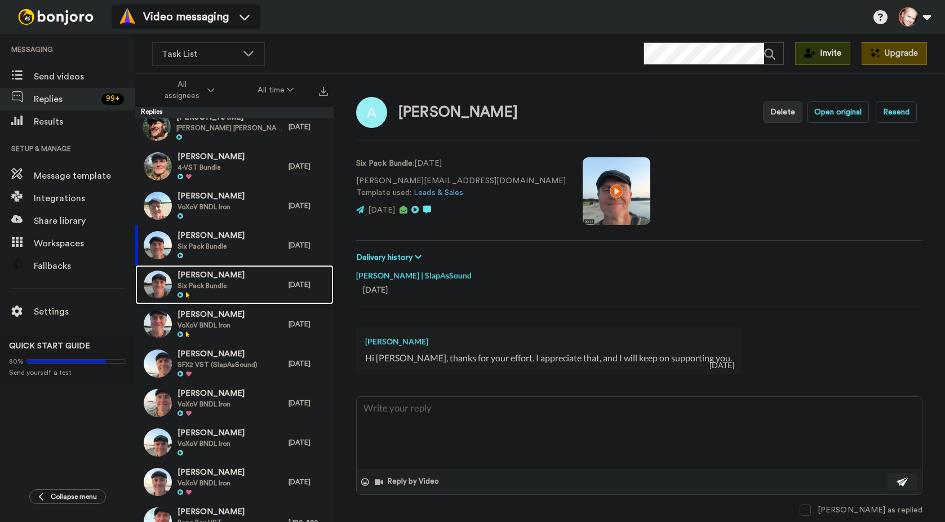
click at [208, 277] on span "Rodger Bulloch" at bounding box center [210, 275] width 67 height 11
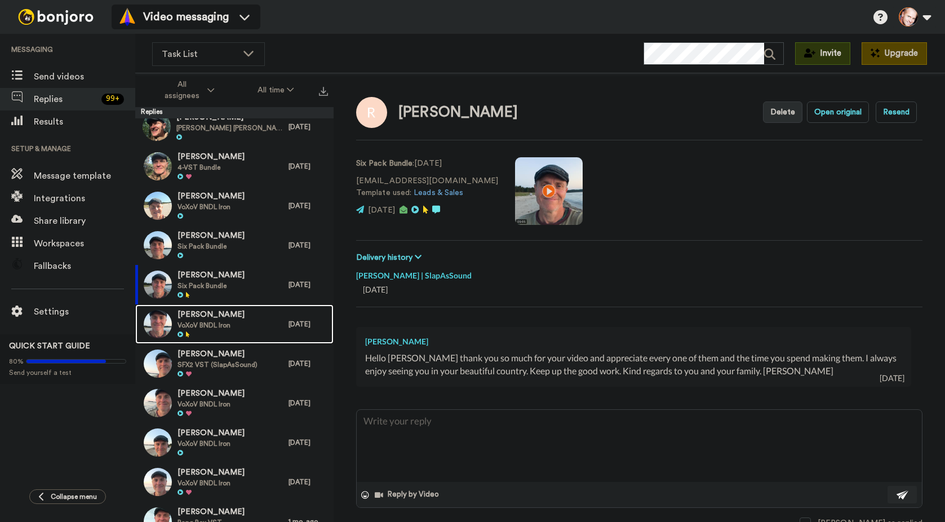
click at [194, 322] on span "VoXoV BNDL Iron" at bounding box center [210, 325] width 67 height 9
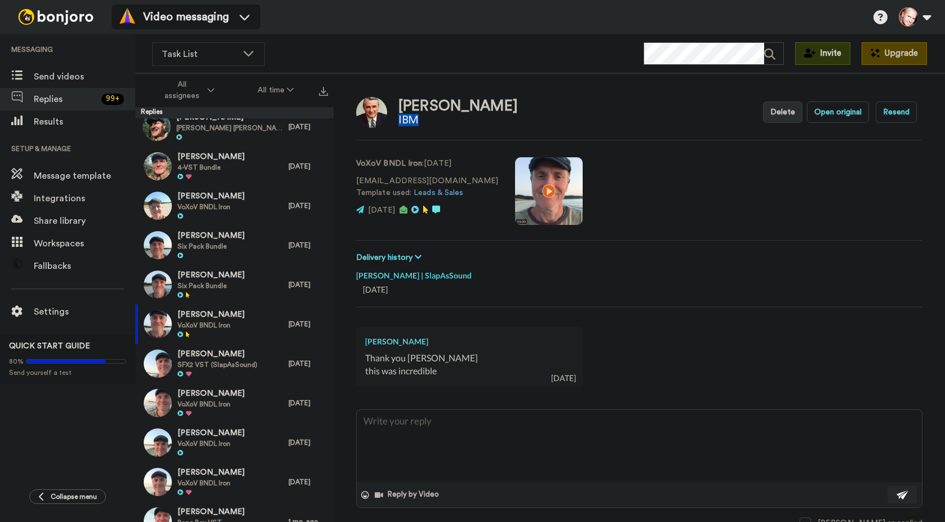
drag, startPoint x: 399, startPoint y: 122, endPoint x: 419, endPoint y: 124, distance: 20.5
click at [419, 124] on div "IBM" at bounding box center [457, 120] width 119 height 12
click at [429, 117] on div "IBM" at bounding box center [457, 120] width 119 height 12
click at [201, 363] on span "SFX2 VST (SlapAsSound)" at bounding box center [217, 364] width 80 height 9
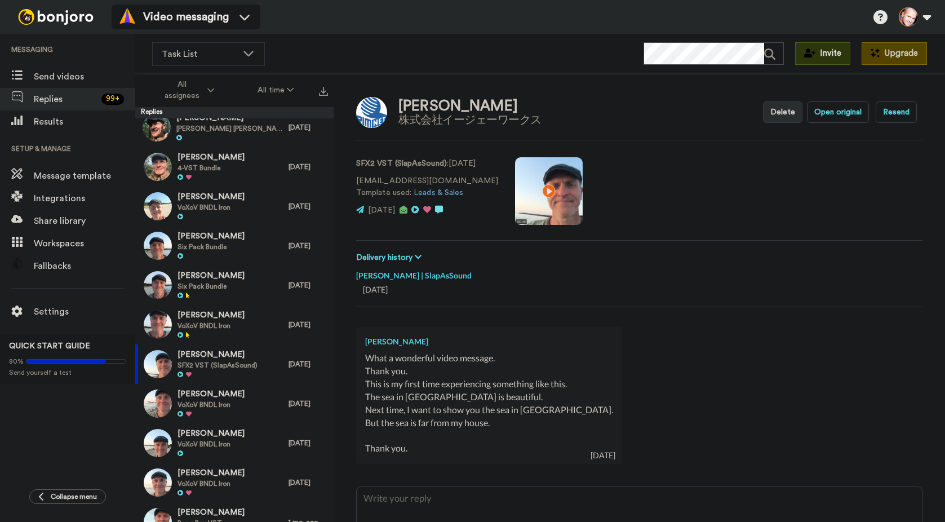
scroll to position [169, 0]
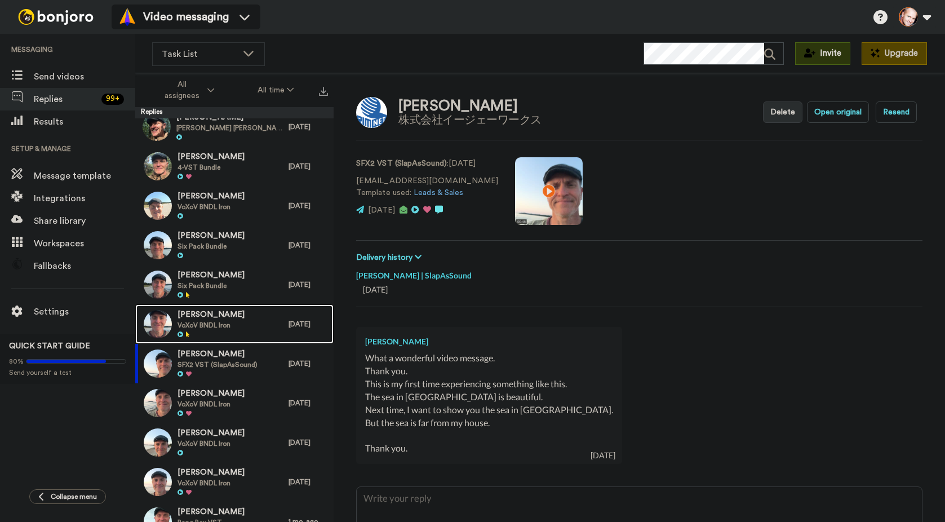
click at [206, 327] on span "VoXoV BNDL Iron" at bounding box center [210, 325] width 67 height 9
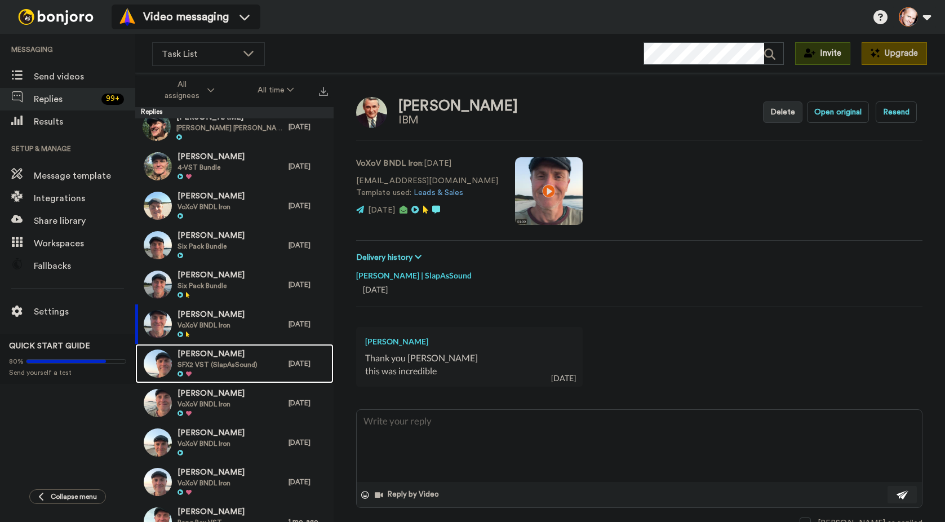
click at [203, 353] on span "[PERSON_NAME]" at bounding box center [217, 354] width 80 height 11
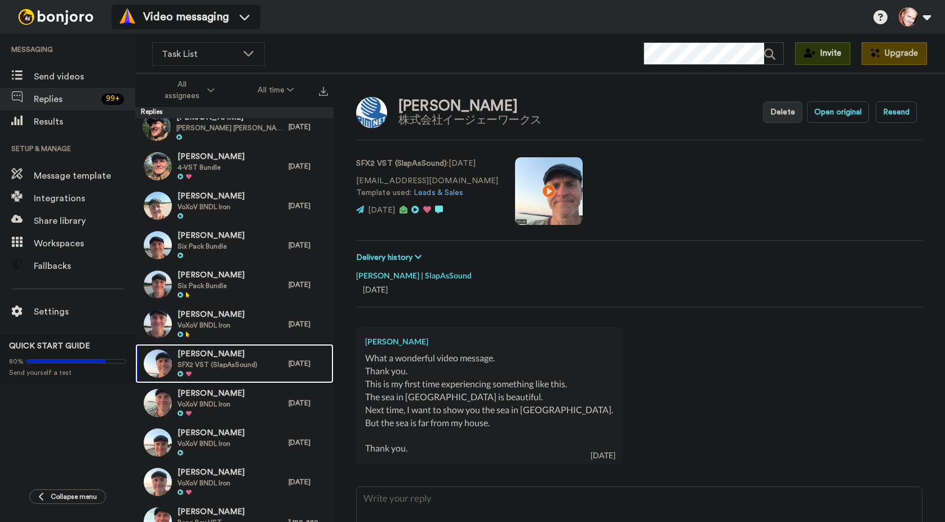
scroll to position [338, 0]
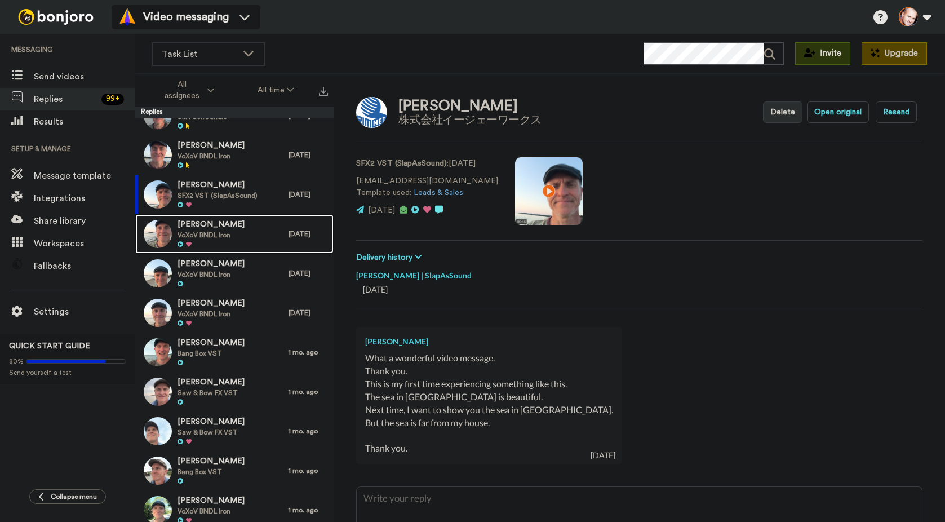
click at [209, 226] on span "[PERSON_NAME]" at bounding box center [210, 224] width 67 height 11
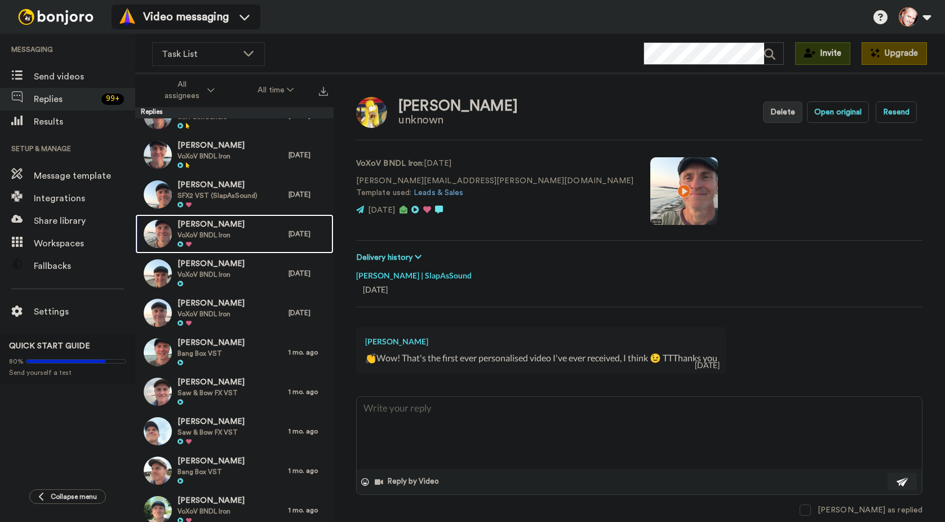
click at [210, 224] on span "[PERSON_NAME]" at bounding box center [210, 224] width 67 height 11
click at [202, 265] on span "[PERSON_NAME]" at bounding box center [210, 264] width 67 height 11
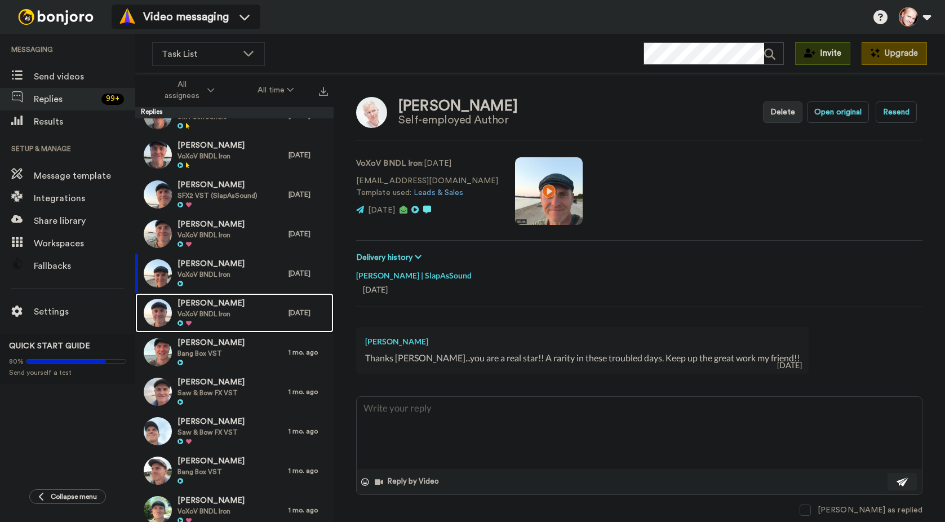
click at [194, 306] on span "[PERSON_NAME]" at bounding box center [210, 303] width 67 height 11
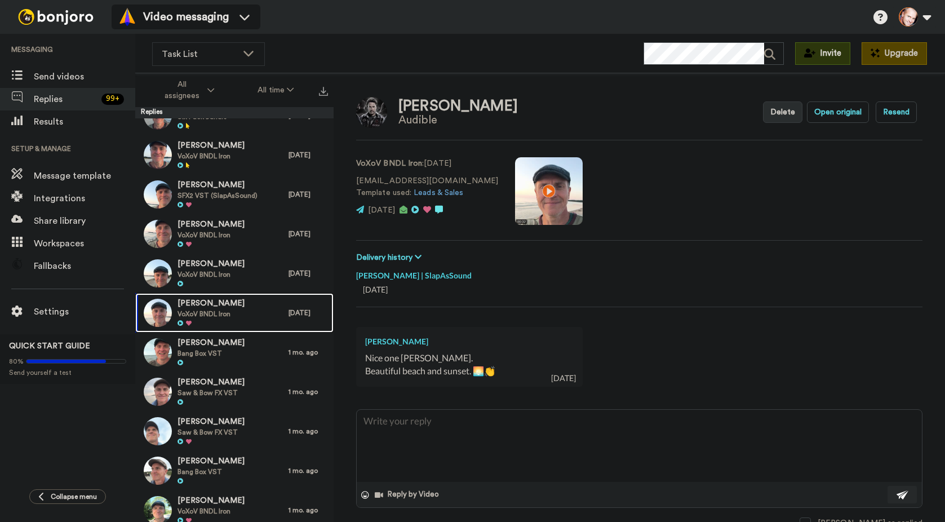
click at [197, 309] on span "VoXoV BNDL Iron" at bounding box center [210, 313] width 67 height 9
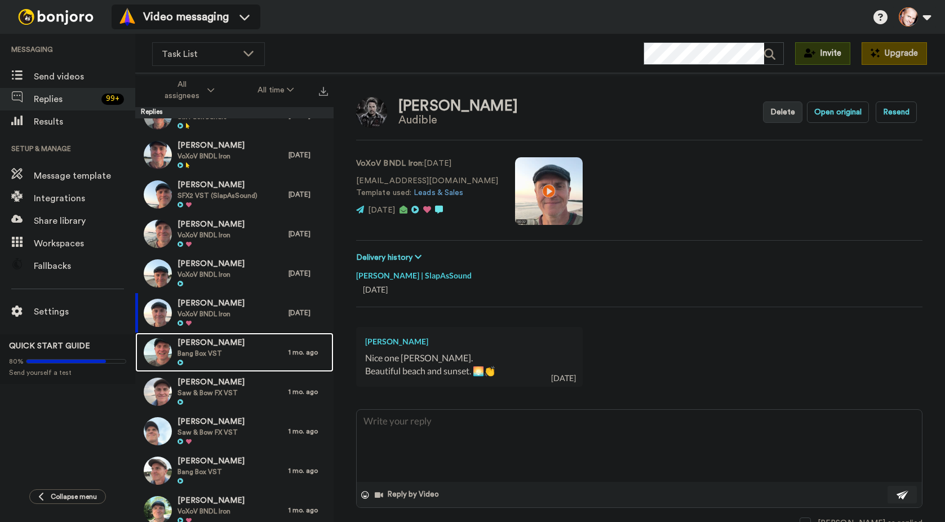
click at [194, 341] on span "[PERSON_NAME]" at bounding box center [210, 342] width 67 height 11
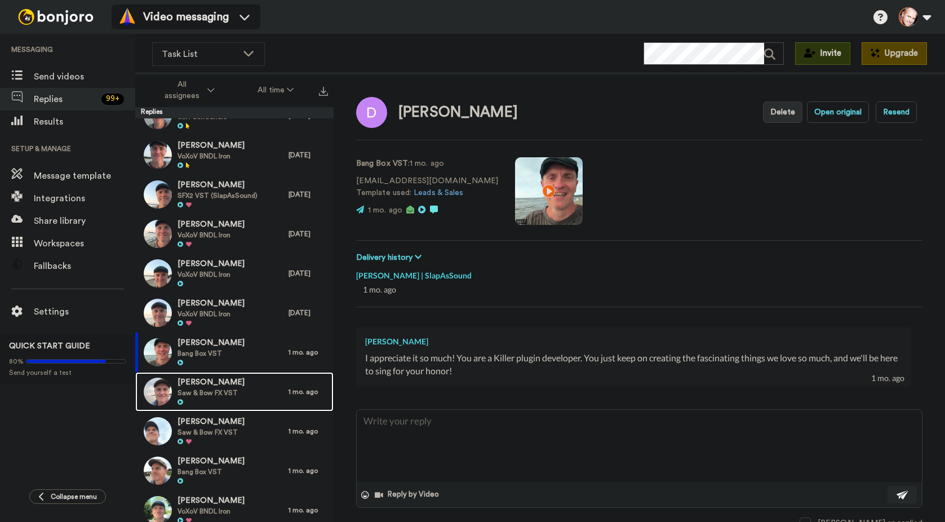
click at [203, 385] on span "[PERSON_NAME]" at bounding box center [210, 382] width 67 height 11
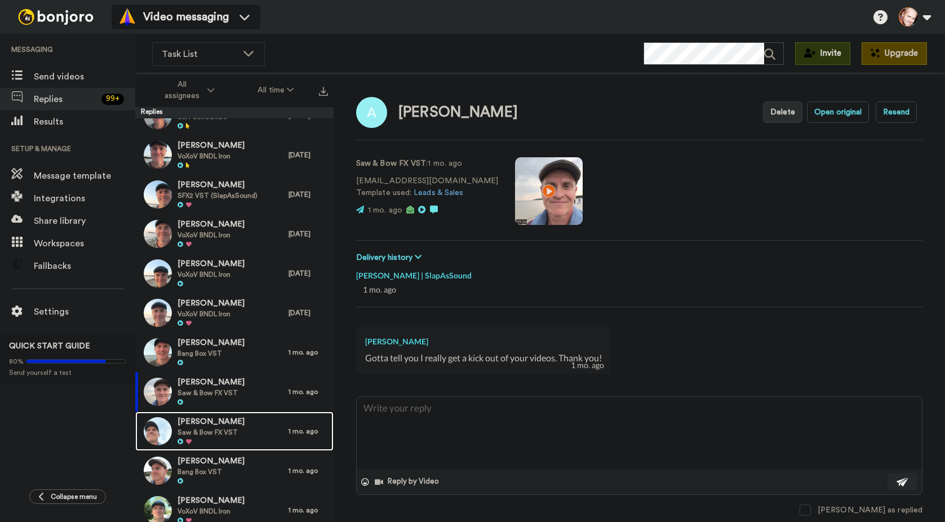
click at [204, 425] on span "[PERSON_NAME]" at bounding box center [210, 421] width 67 height 11
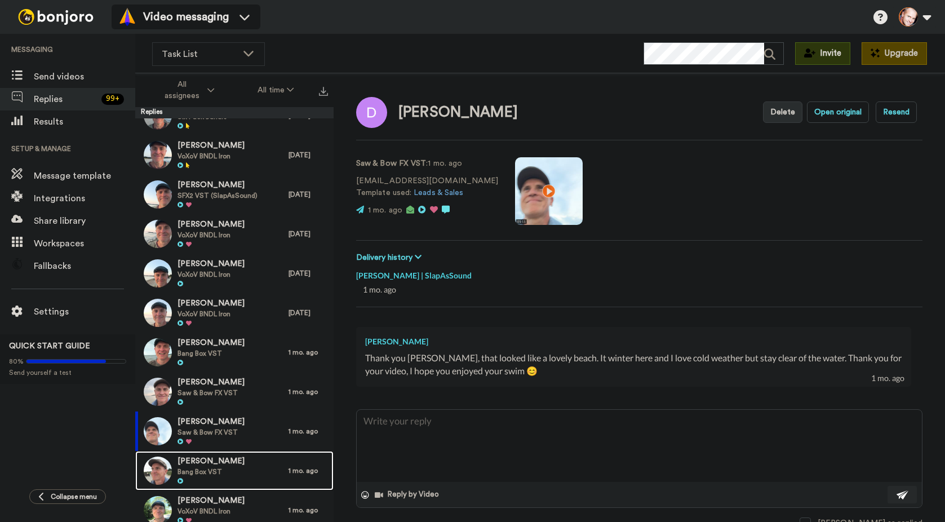
click at [203, 462] on span "[PERSON_NAME]" at bounding box center [210, 461] width 67 height 11
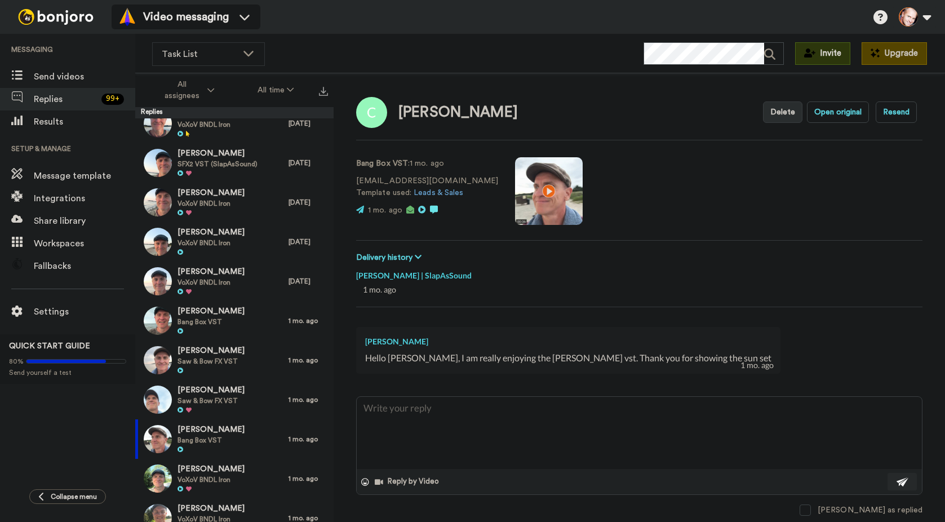
scroll to position [451, 0]
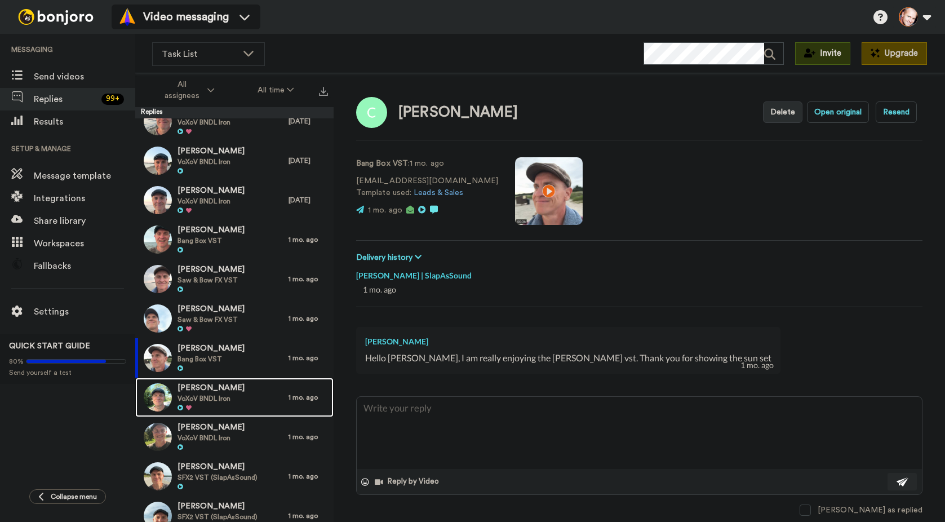
click at [194, 384] on span "[PERSON_NAME]" at bounding box center [210, 388] width 67 height 11
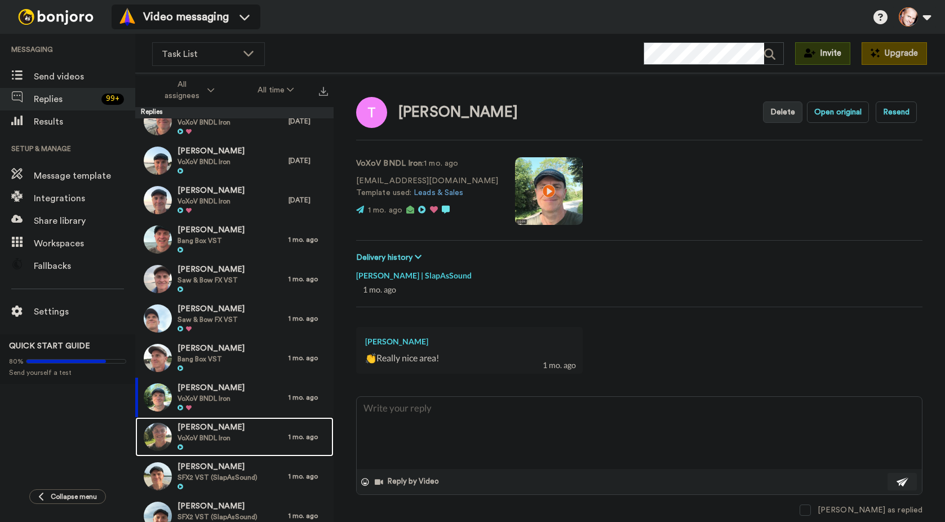
click at [187, 427] on span "[PERSON_NAME]" at bounding box center [210, 427] width 67 height 11
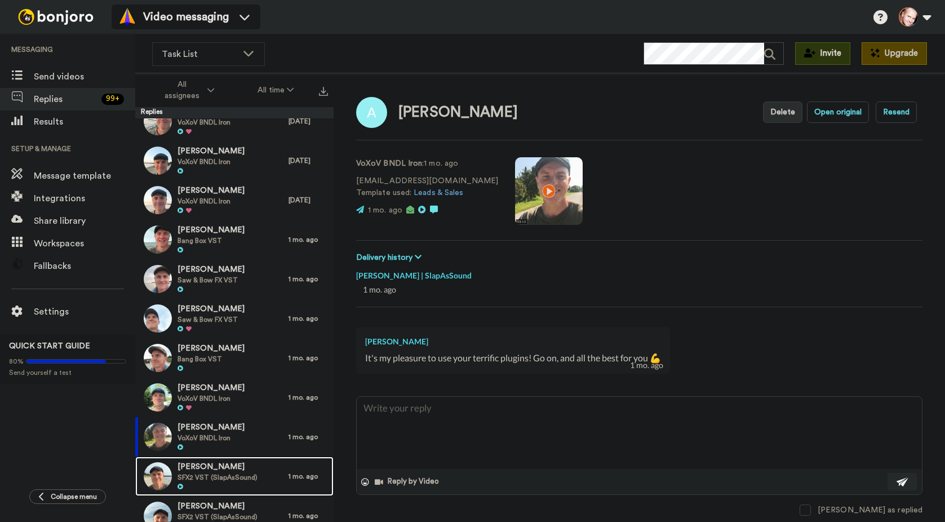
click at [212, 465] on span "[PERSON_NAME]" at bounding box center [217, 466] width 80 height 11
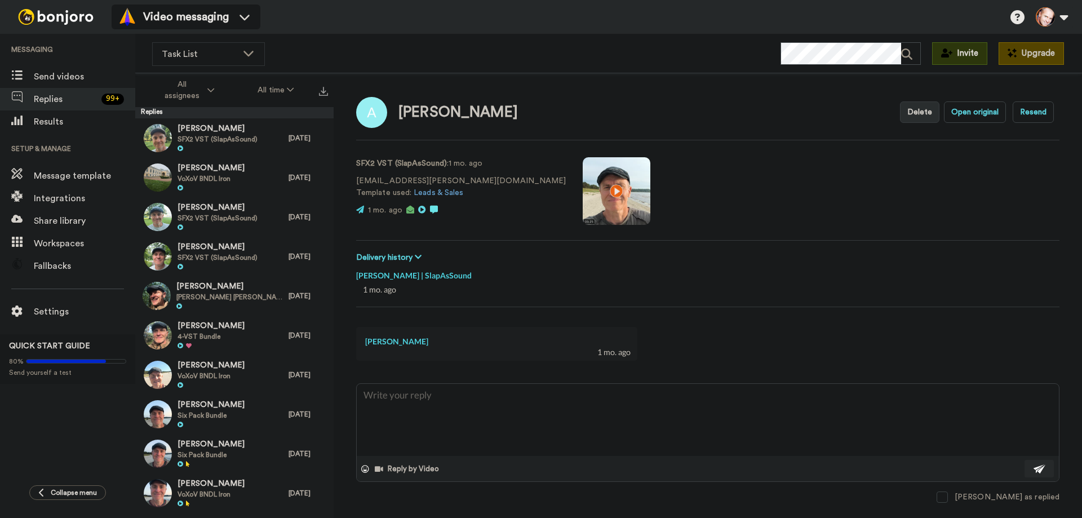
type textarea "x"
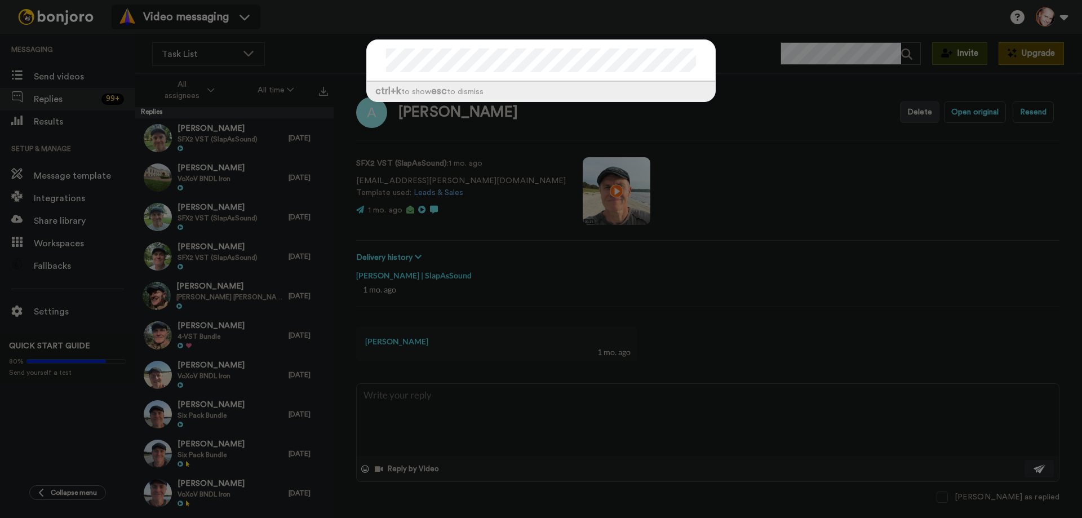
click at [751, 62] on div "ctrl +k to show esc to dismiss" at bounding box center [541, 259] width 1082 height 518
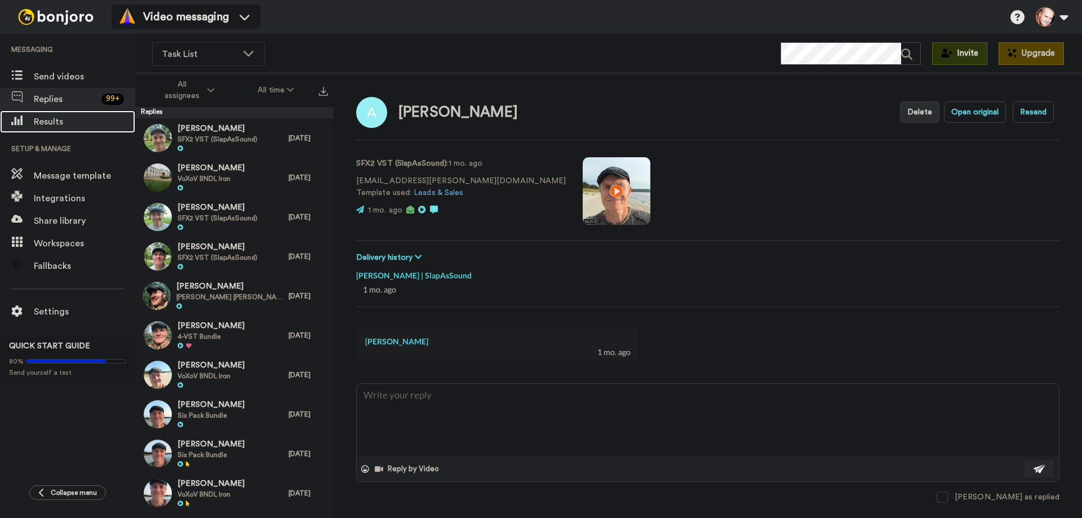
click at [56, 121] on span "Results" at bounding box center [84, 122] width 101 height 14
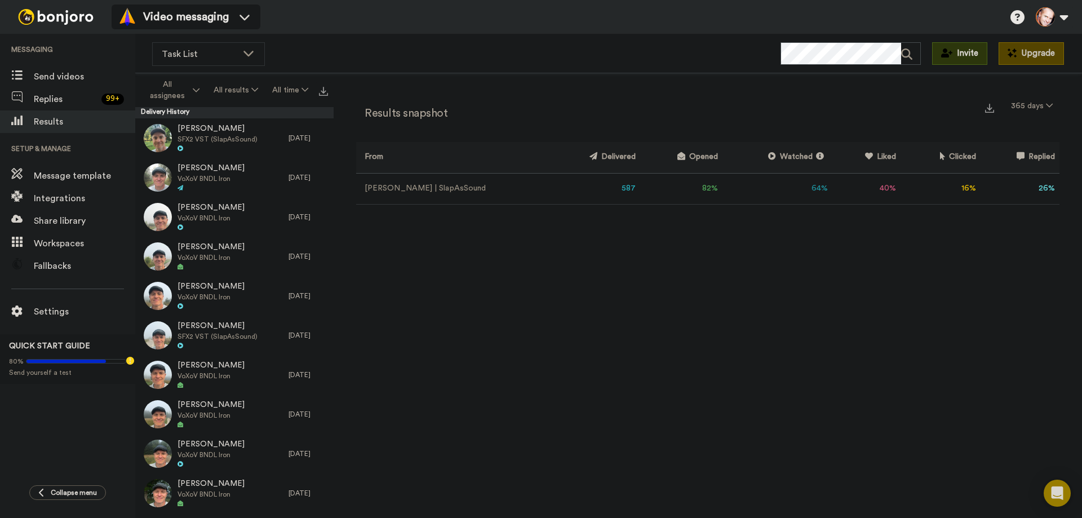
click at [406, 188] on td "[PERSON_NAME] | SlapAsSound" at bounding box center [453, 188] width 194 height 31
click at [681, 185] on td "82 %" at bounding box center [681, 188] width 82 height 31
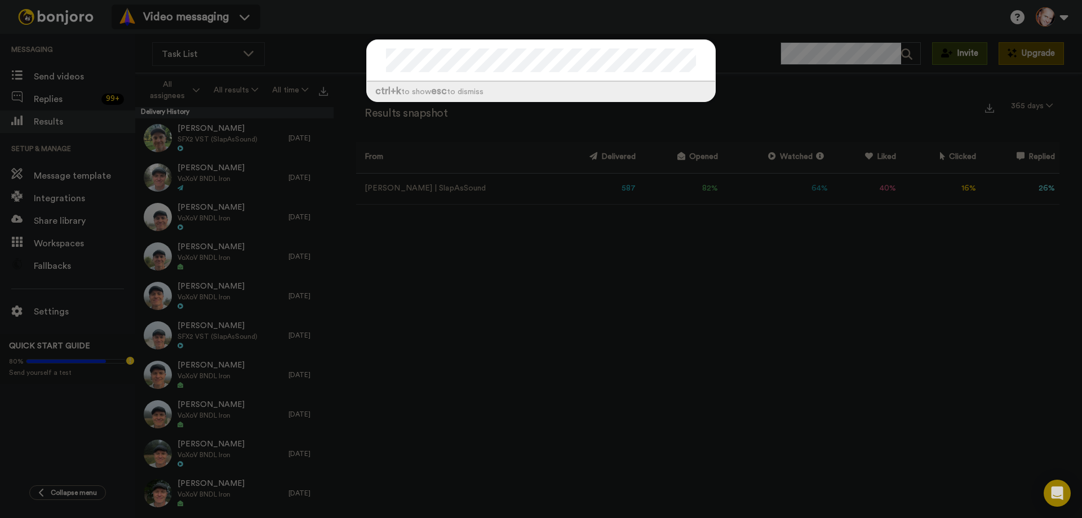
click at [830, 52] on div "ctrl +k to show esc to dismiss" at bounding box center [541, 259] width 1082 height 518
click at [779, 57] on div "ctrl +k to show esc to dismiss" at bounding box center [541, 259] width 1082 height 518
click at [729, 66] on div "ctrl +k to show esc to dismiss" at bounding box center [541, 259] width 1082 height 518
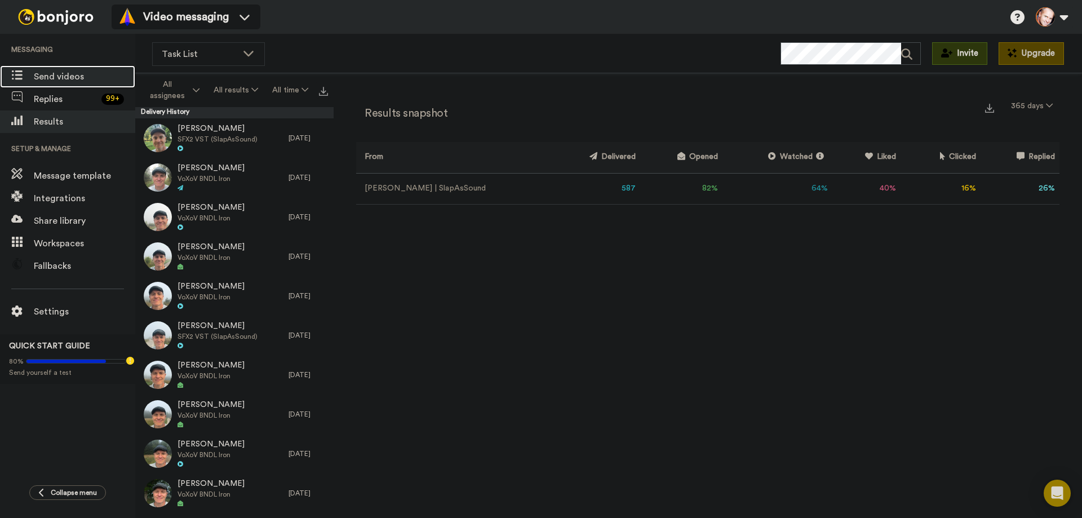
click at [55, 81] on span "Send videos" at bounding box center [84, 77] width 101 height 14
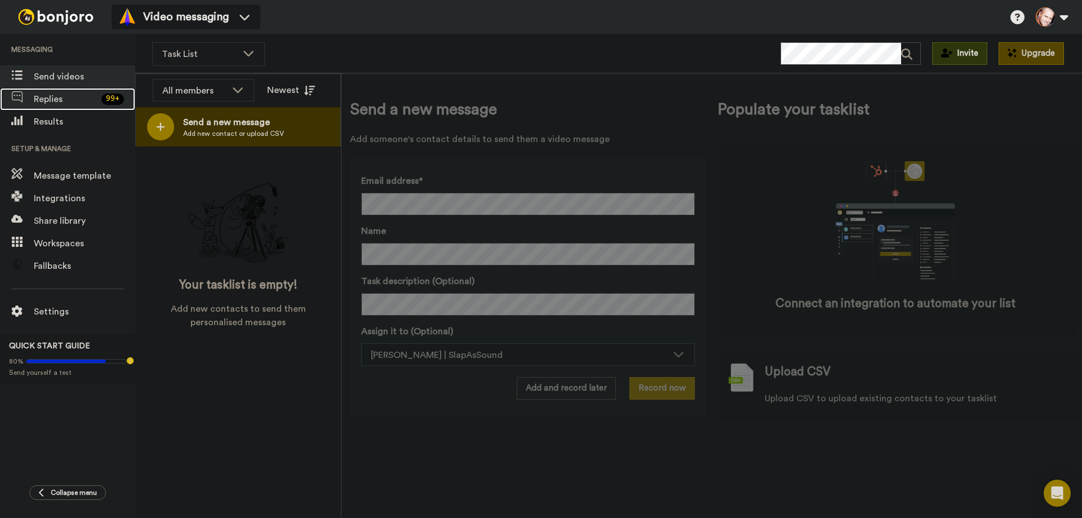
click at [57, 100] on span "Replies" at bounding box center [65, 99] width 63 height 14
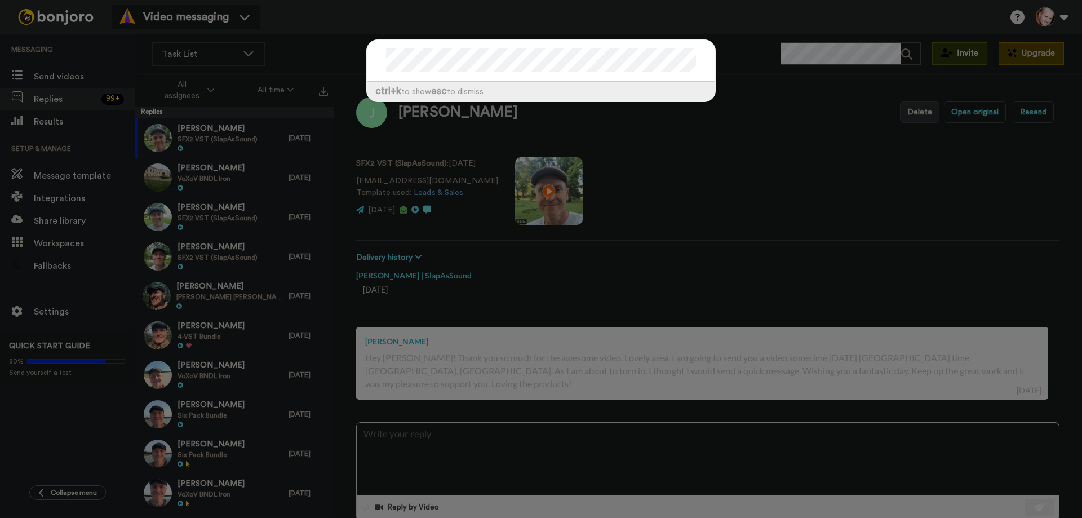
click at [735, 66] on div "ctrl +k to show esc to dismiss" at bounding box center [541, 259] width 1082 height 518
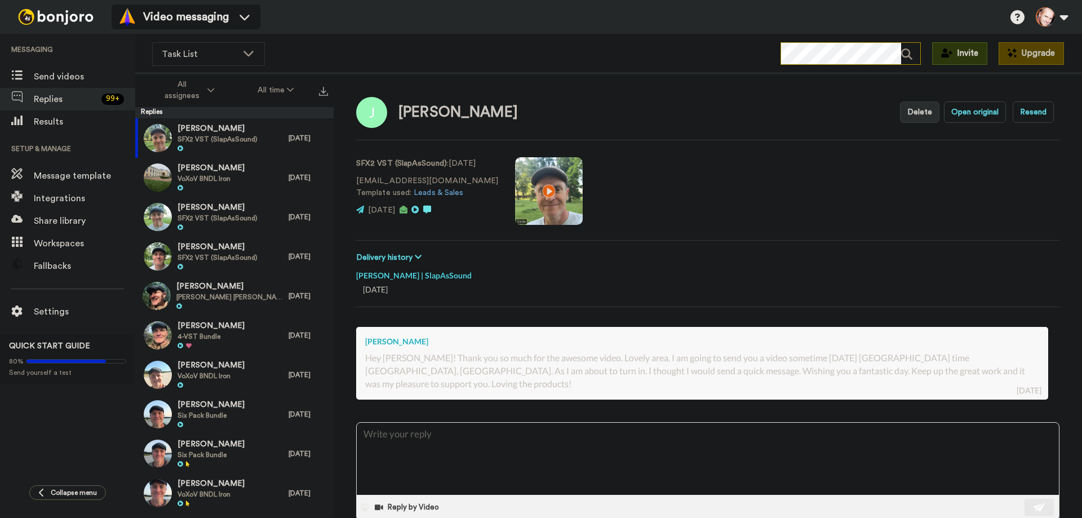
type textarea "x"
click at [46, 121] on span "Results" at bounding box center [84, 122] width 101 height 14
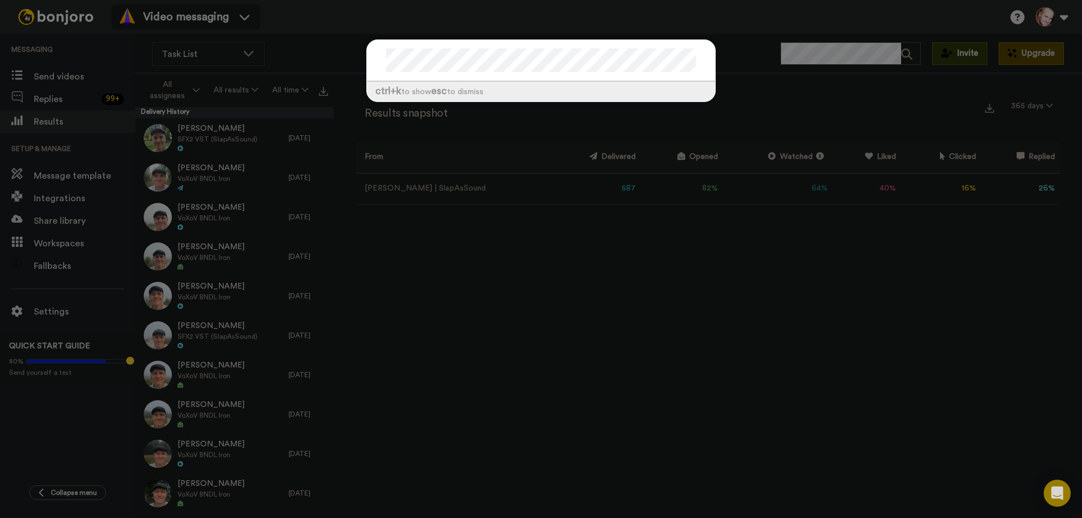
click at [736, 53] on div "ctrl +k to show esc to dismiss" at bounding box center [541, 259] width 1082 height 518
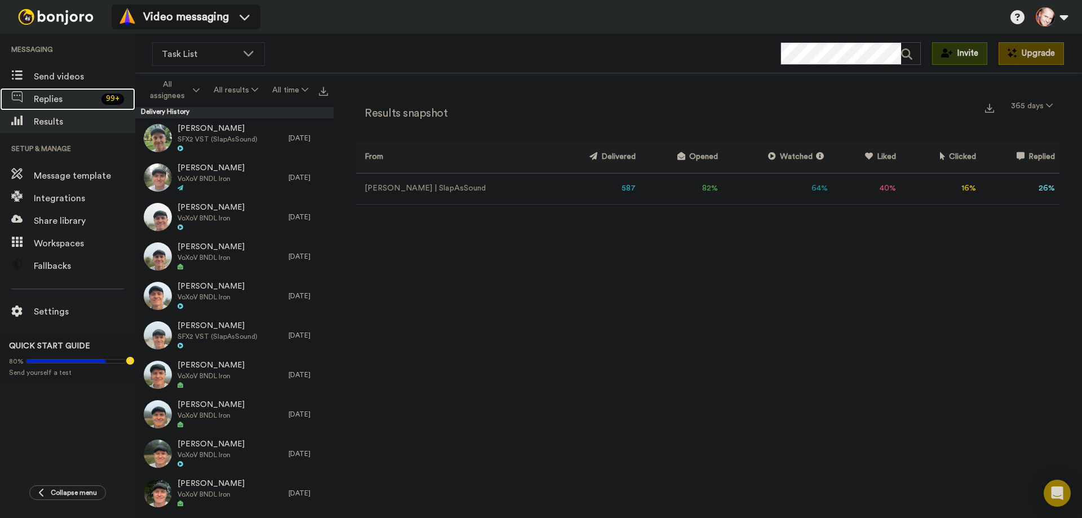
click at [49, 102] on span "Replies" at bounding box center [65, 99] width 63 height 14
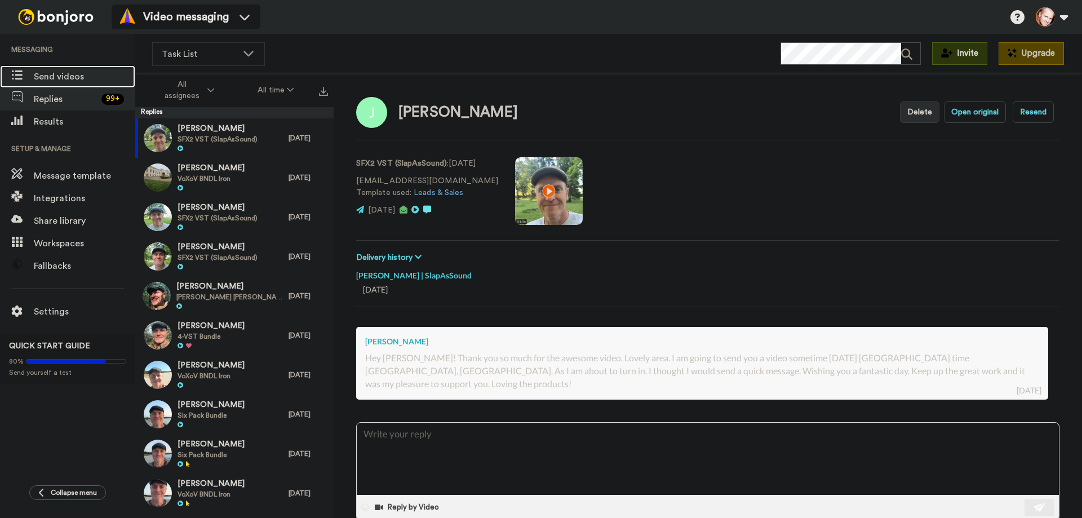
click at [62, 77] on span "Send videos" at bounding box center [84, 77] width 101 height 14
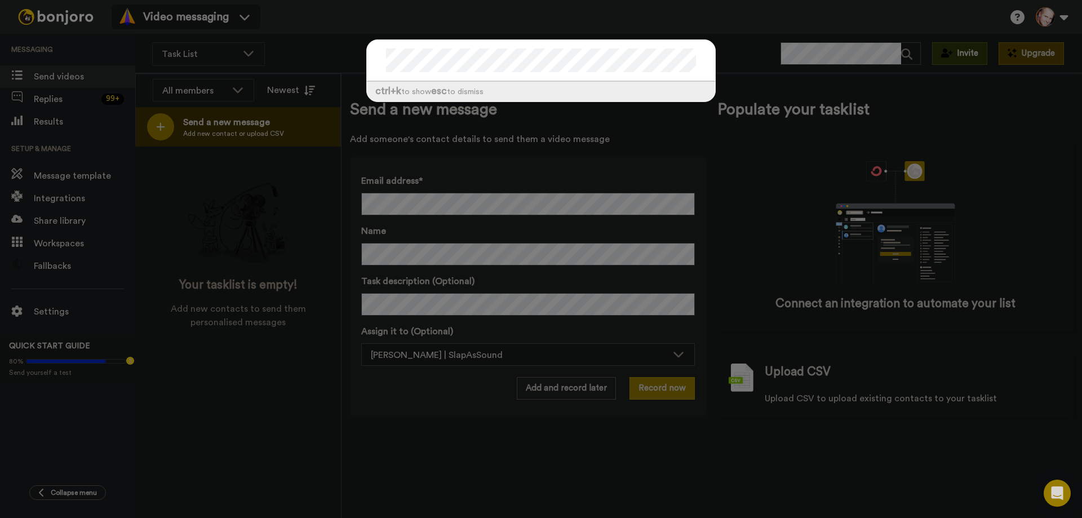
click at [758, 45] on div "ctrl +k to show esc to dismiss" at bounding box center [541, 259] width 1082 height 518
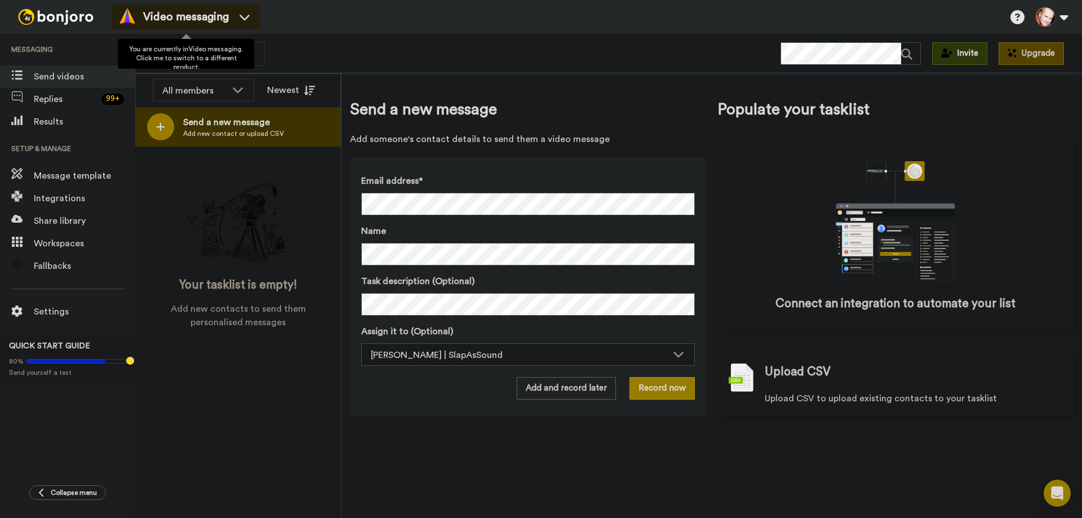
click at [193, 21] on span "Video messaging" at bounding box center [186, 17] width 86 height 16
click at [273, 10] on div "Video messaging Switch to Video messaging Testimonials Try me for free! Setting…" at bounding box center [597, 17] width 970 height 34
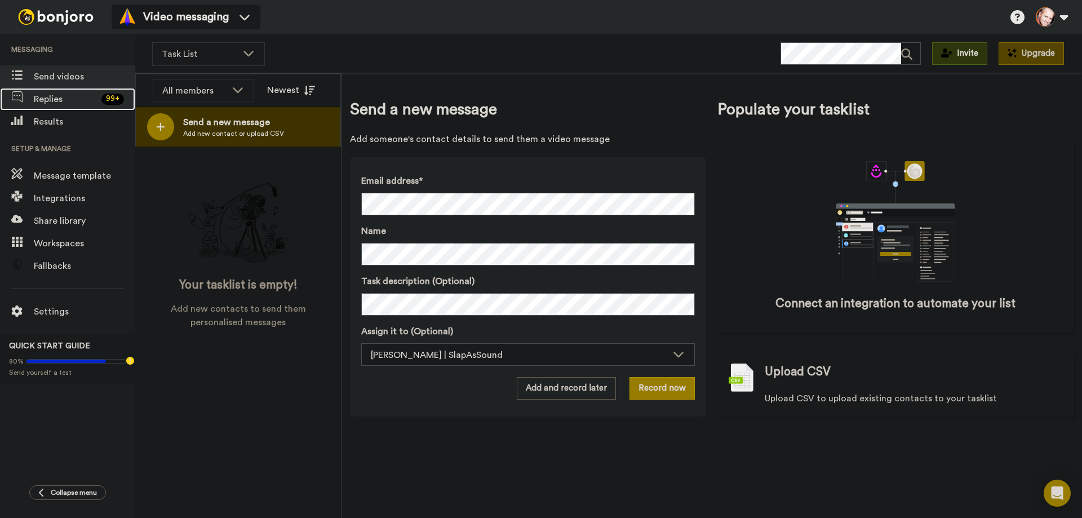
click at [52, 99] on span "Replies" at bounding box center [65, 99] width 63 height 14
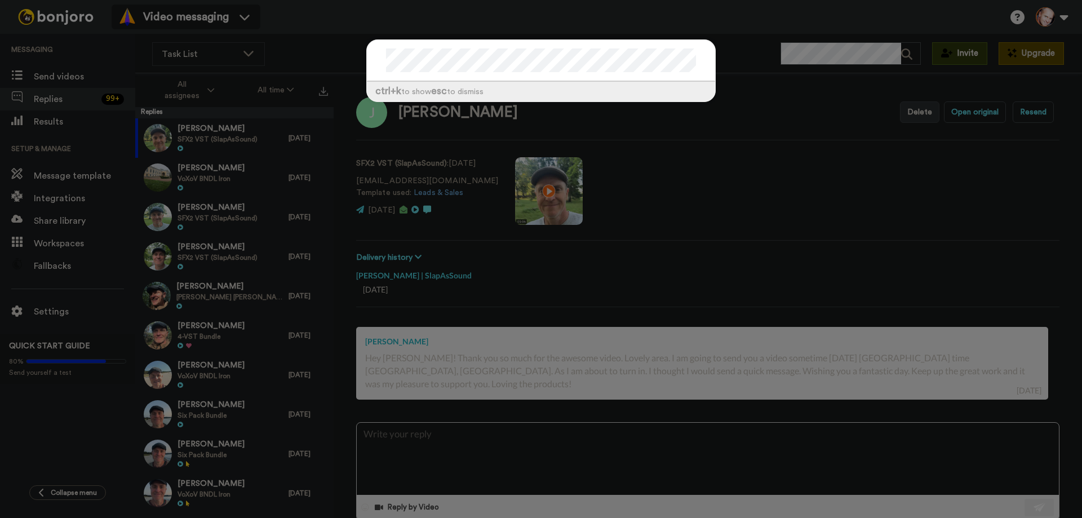
click at [342, 44] on div "ctrl +k to show esc to dismiss" at bounding box center [541, 259] width 1082 height 518
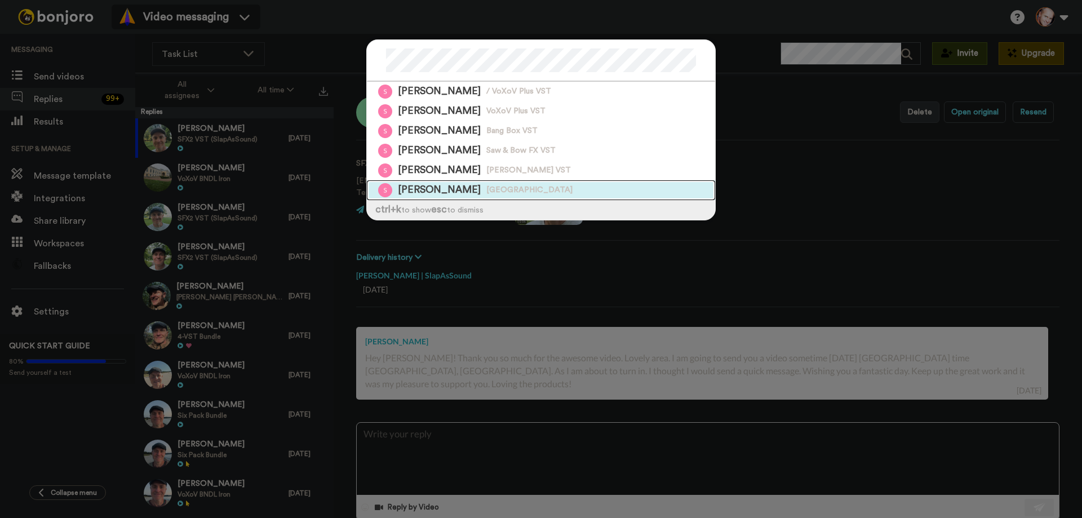
click at [490, 188] on span "[GEOGRAPHIC_DATA]" at bounding box center [529, 190] width 86 height 11
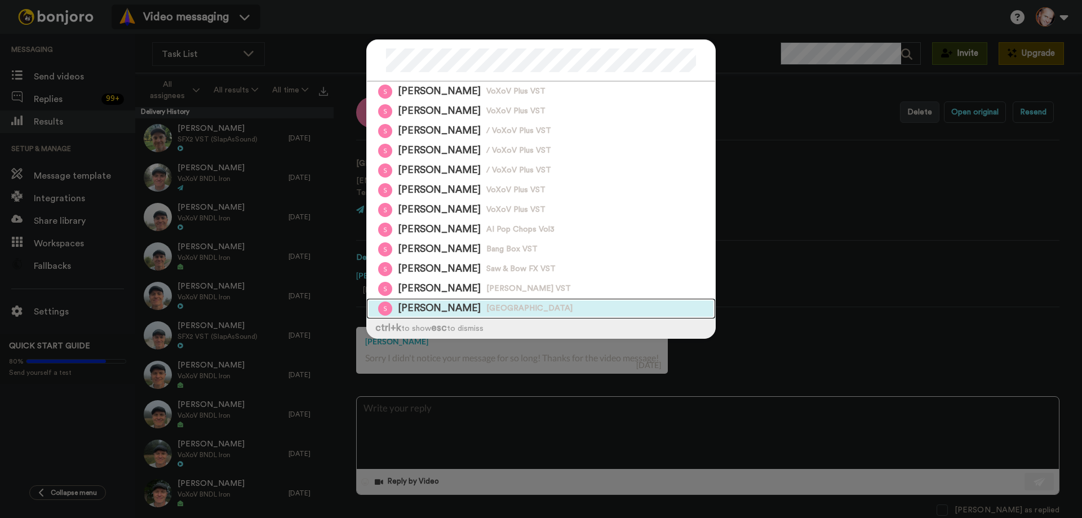
click at [510, 309] on div "[PERSON_NAME] [GEOGRAPHIC_DATA]" at bounding box center [541, 309] width 348 height 20
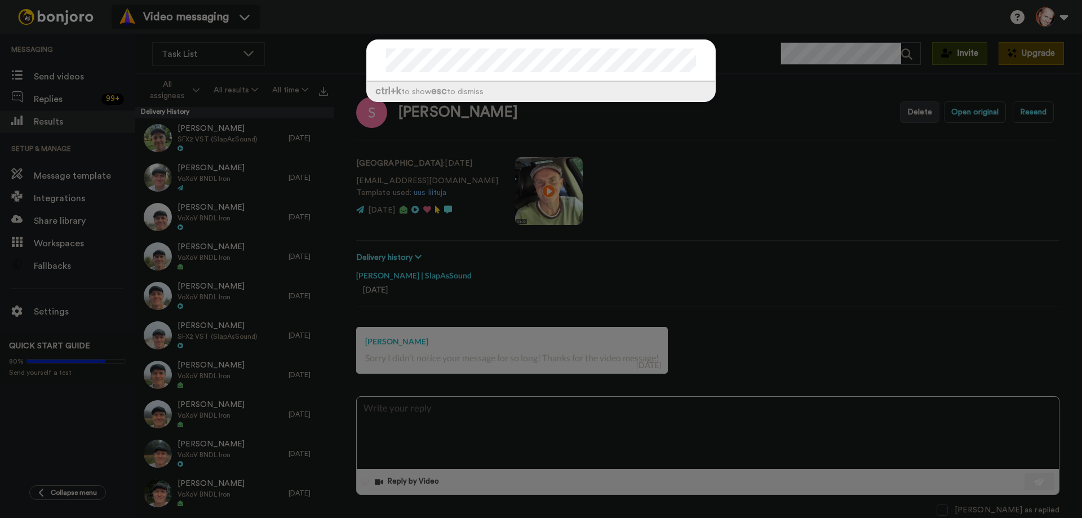
click at [322, 37] on div "ctrl +k to show esc to dismiss" at bounding box center [541, 259] width 1082 height 518
click at [730, 48] on div "ctrl +k to show esc to dismiss" at bounding box center [541, 259] width 1082 height 518
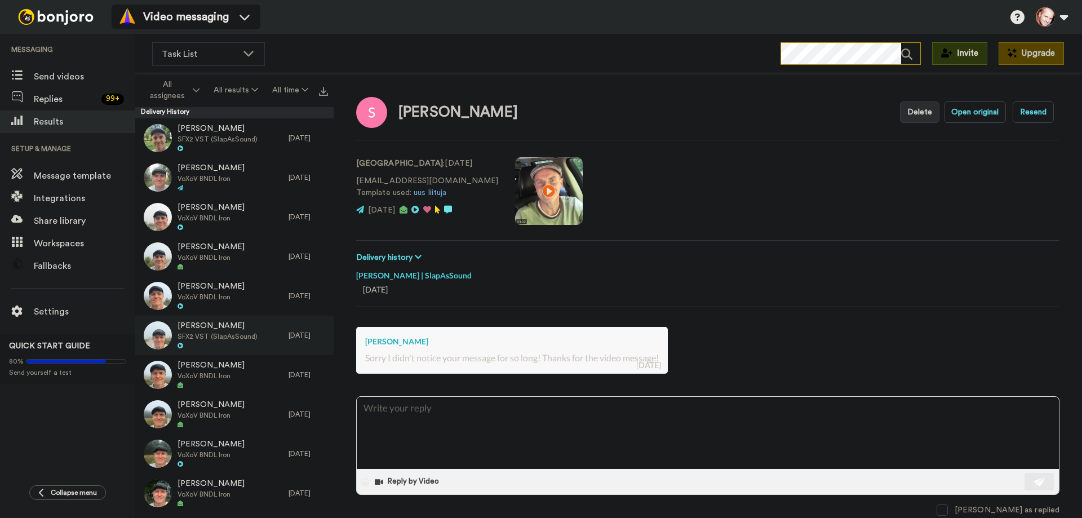
type textarea "x"
click at [54, 99] on span "Replies" at bounding box center [65, 99] width 63 height 14
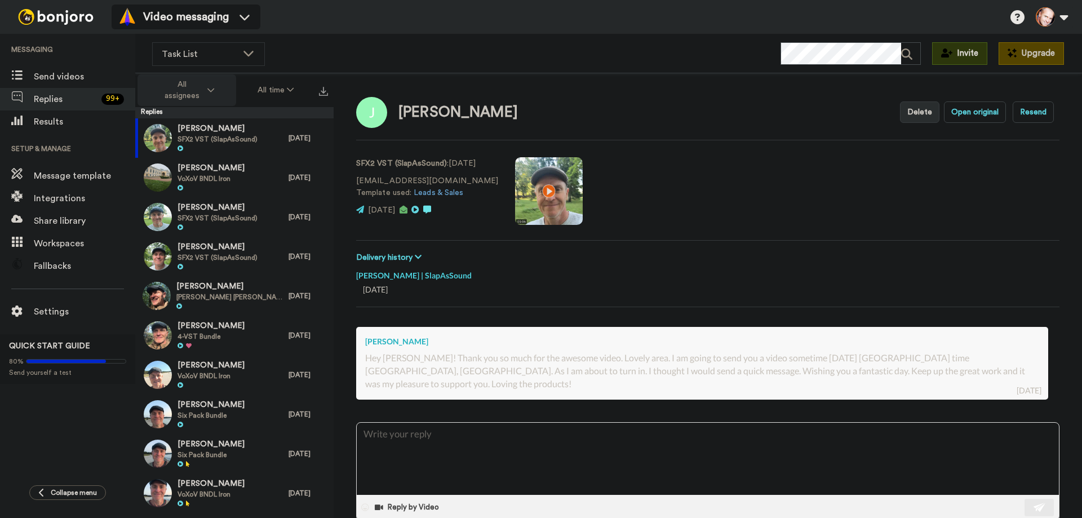
click at [215, 88] on button "All assignees" at bounding box center [186, 90] width 99 height 32
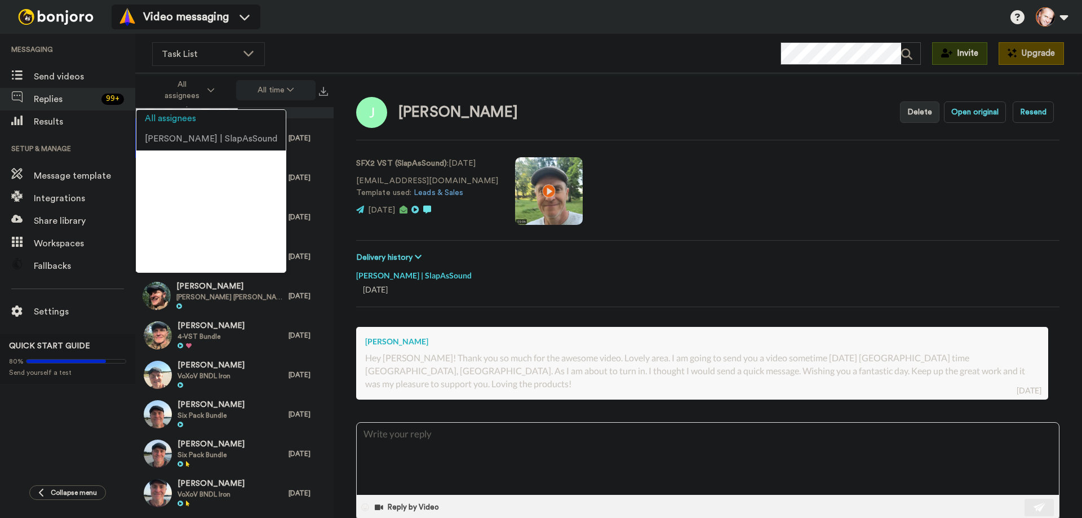
drag, startPoint x: 215, startPoint y: 88, endPoint x: 261, endPoint y: 86, distance: 46.2
click at [216, 88] on button "All assignees" at bounding box center [186, 90] width 99 height 32
click at [283, 88] on button "All time" at bounding box center [276, 90] width 80 height 20
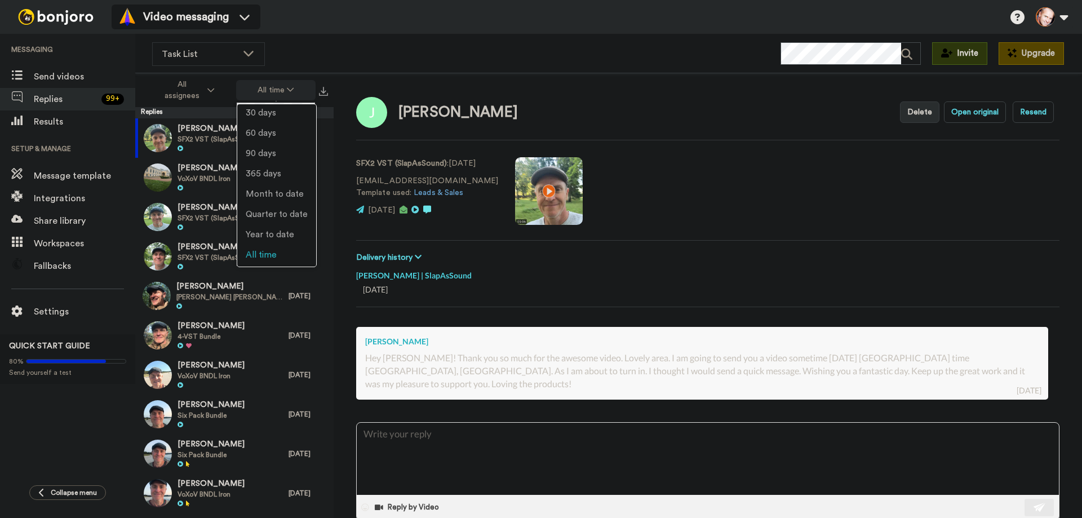
click at [283, 88] on button "All time" at bounding box center [276, 90] width 80 height 20
click at [348, 80] on div "Jeff Delete Open original Resend SFX2 VST (SlapAsSound) : 1 day ago mrje1@iclou…" at bounding box center [707, 315] width 748 height 484
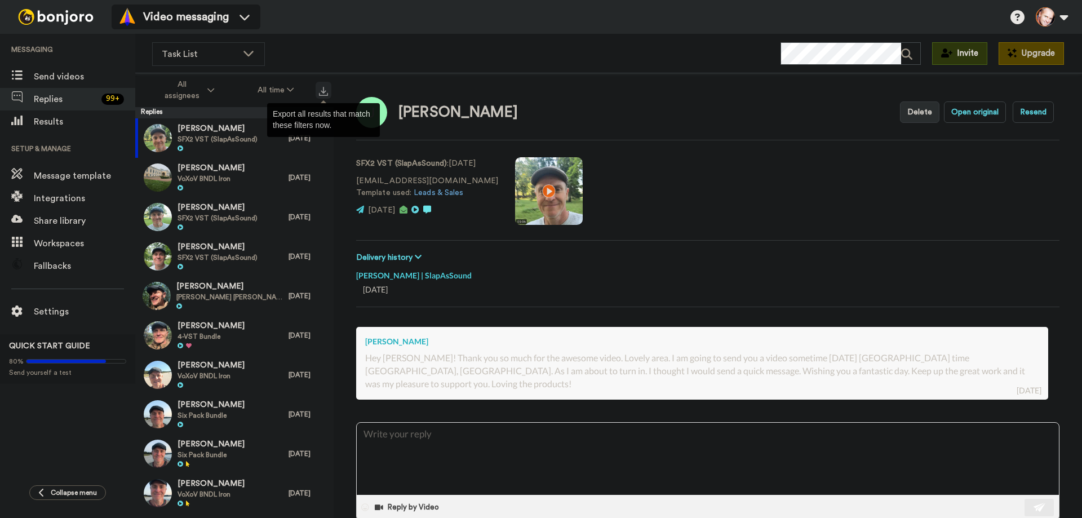
click at [325, 90] on img at bounding box center [323, 91] width 9 height 9
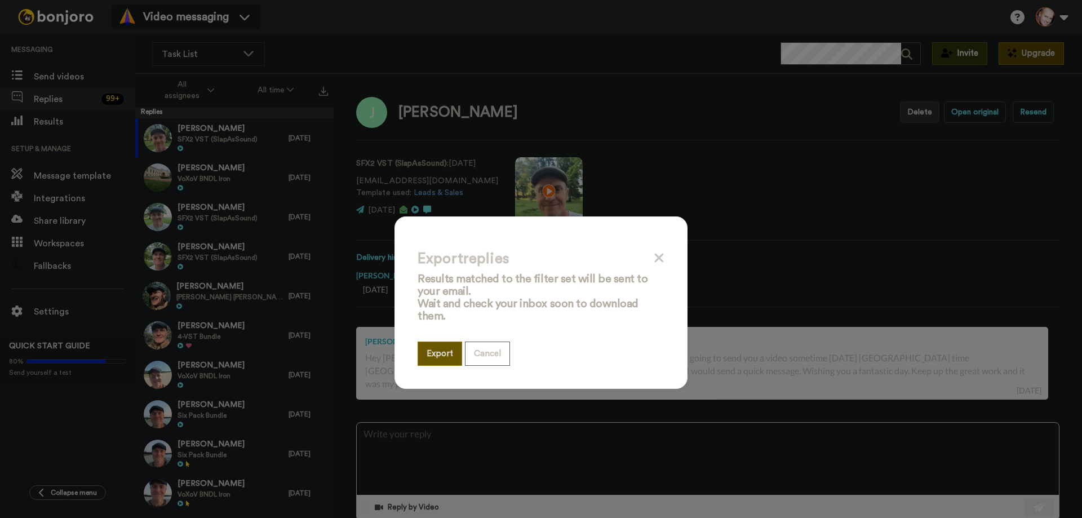
click at [437, 352] on button "Export" at bounding box center [439, 353] width 45 height 24
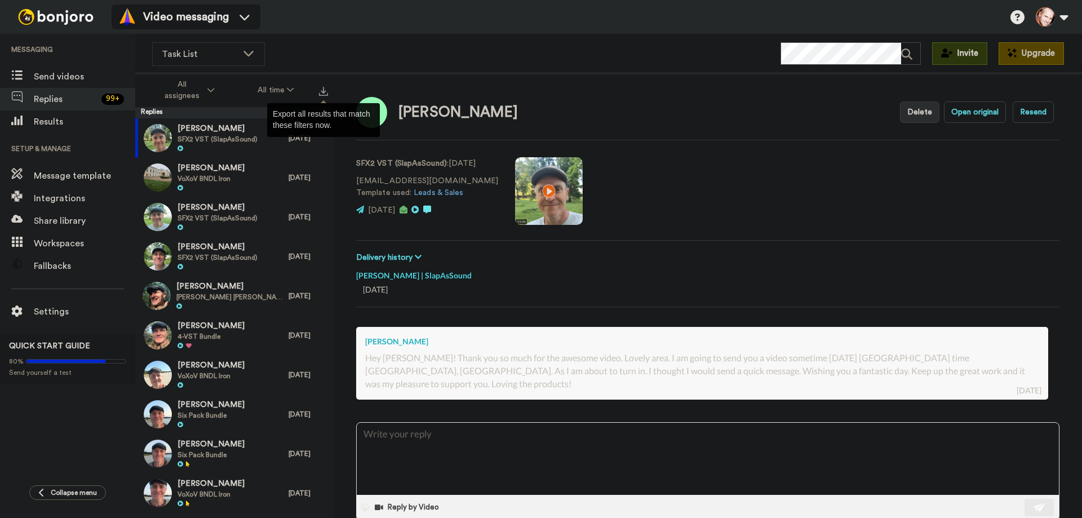
type textarea "x"
click at [64, 80] on span "Send videos" at bounding box center [84, 77] width 101 height 14
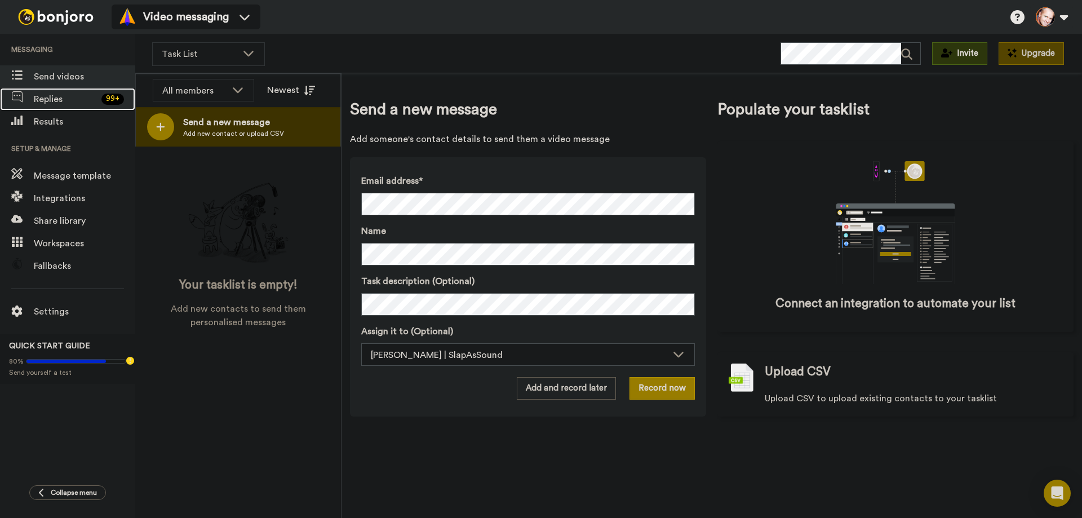
click at [55, 96] on span "Replies" at bounding box center [65, 99] width 63 height 14
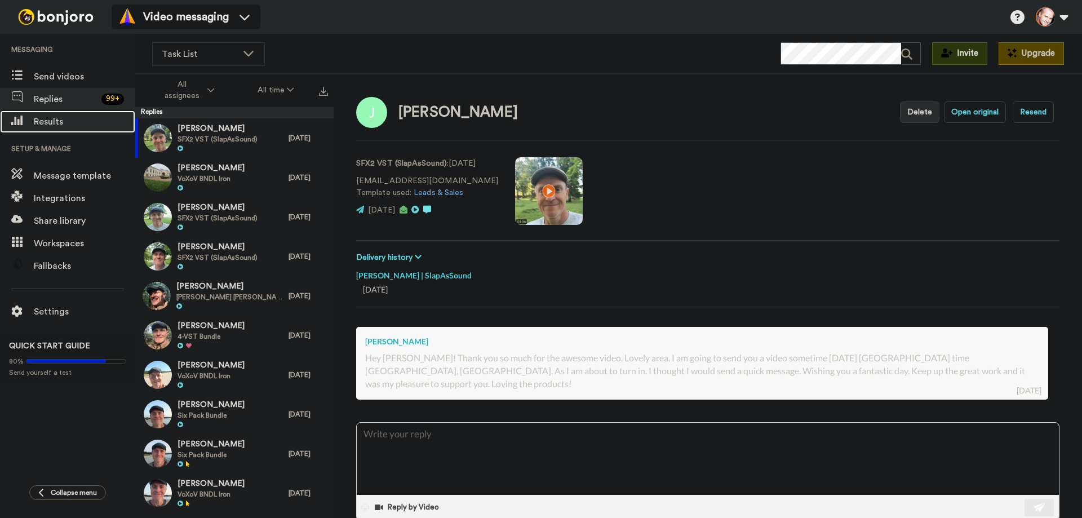
click at [43, 119] on span "Results" at bounding box center [84, 122] width 101 height 14
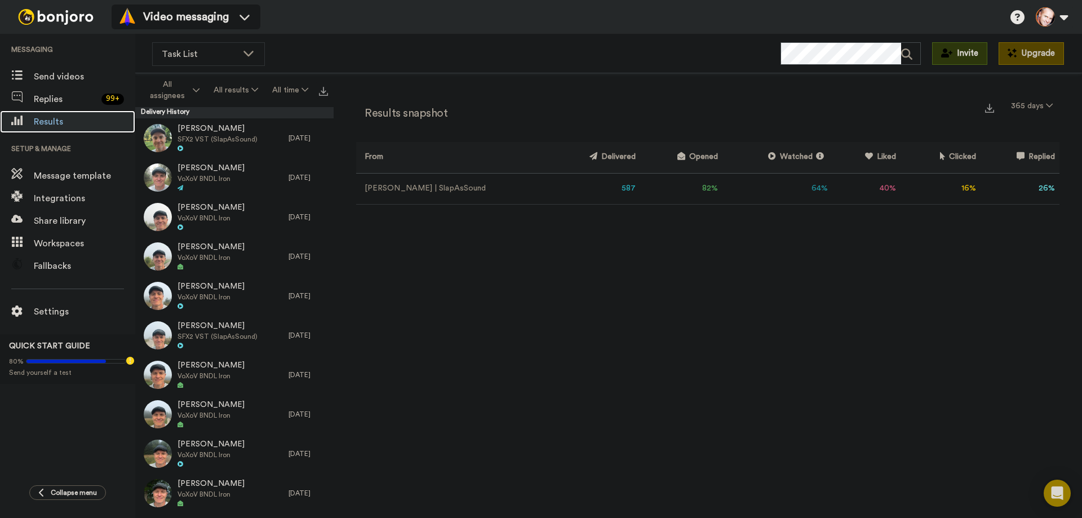
click at [43, 119] on span "Results" at bounding box center [84, 122] width 101 height 14
click at [55, 121] on span "Results" at bounding box center [84, 122] width 101 height 14
click at [323, 91] on img at bounding box center [323, 91] width 9 height 9
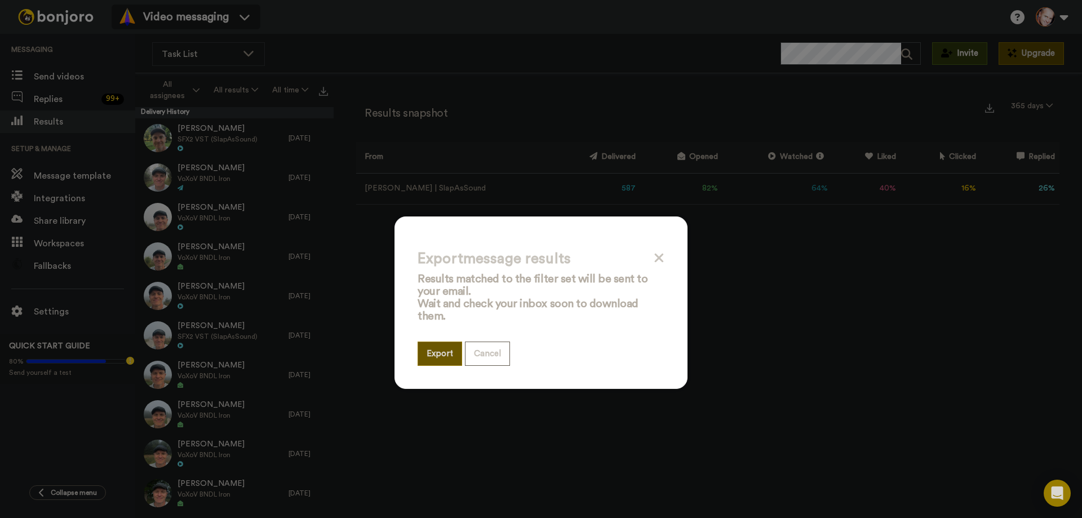
click at [442, 354] on button "Export" at bounding box center [439, 353] width 45 height 24
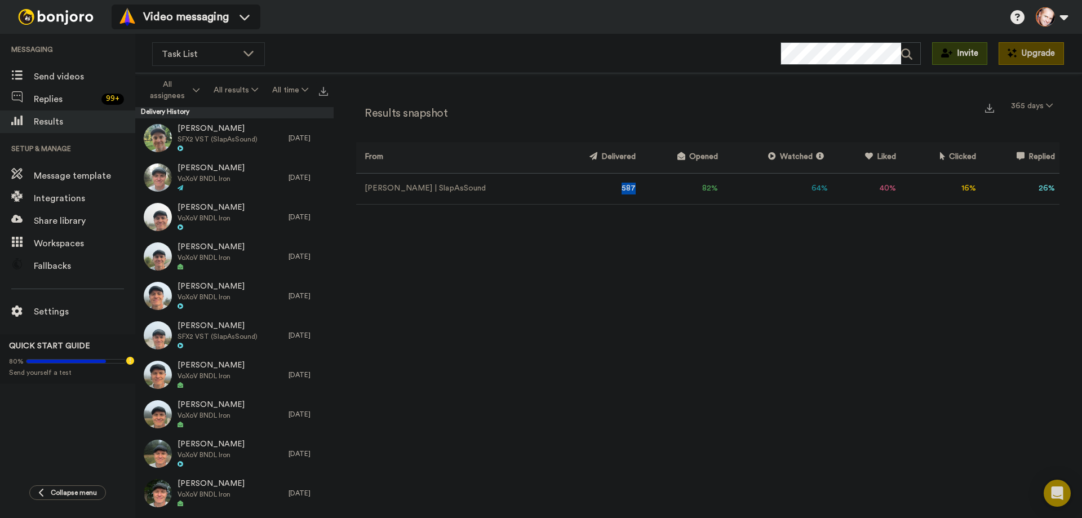
drag, startPoint x: 582, startPoint y: 189, endPoint x: 593, endPoint y: 190, distance: 11.4
click at [593, 190] on td "587" at bounding box center [595, 188] width 90 height 31
click at [593, 206] on div "Results snapshot 365 days From Delivered Opened Watched Liked Clicked Replied F…" at bounding box center [707, 156] width 703 height 120
drag, startPoint x: 669, startPoint y: 188, endPoint x: 683, endPoint y: 188, distance: 13.5
click at [683, 188] on td "82 %" at bounding box center [681, 188] width 82 height 31
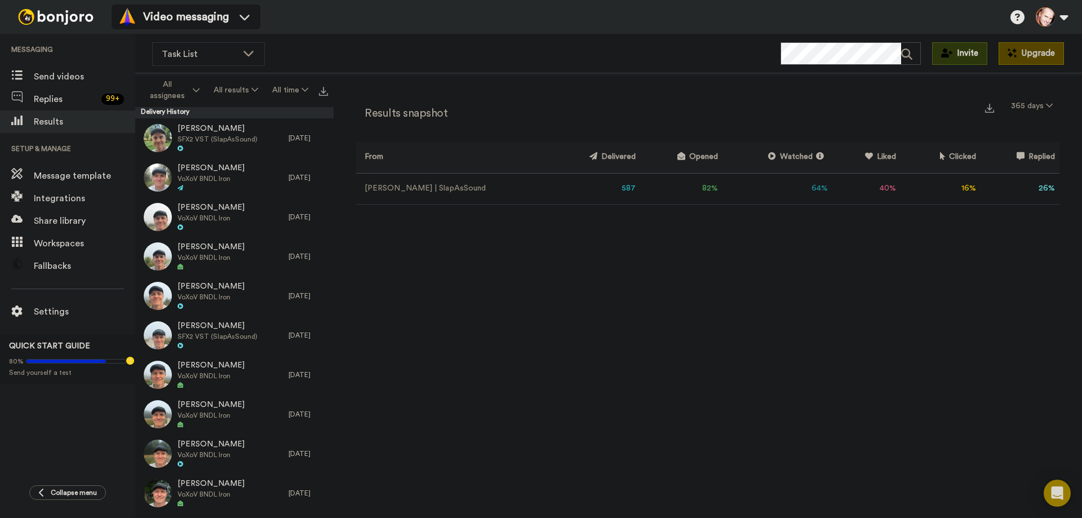
click at [722, 201] on td "64 %" at bounding box center [777, 188] width 110 height 31
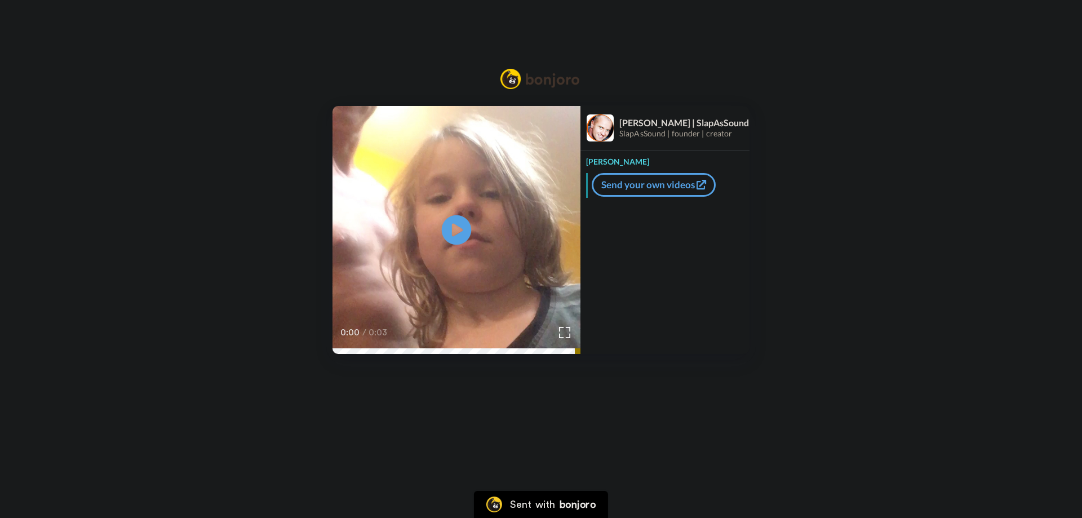
click at [466, 228] on icon at bounding box center [457, 230] width 30 height 30
